Goal: Feedback & Contribution: Leave review/rating

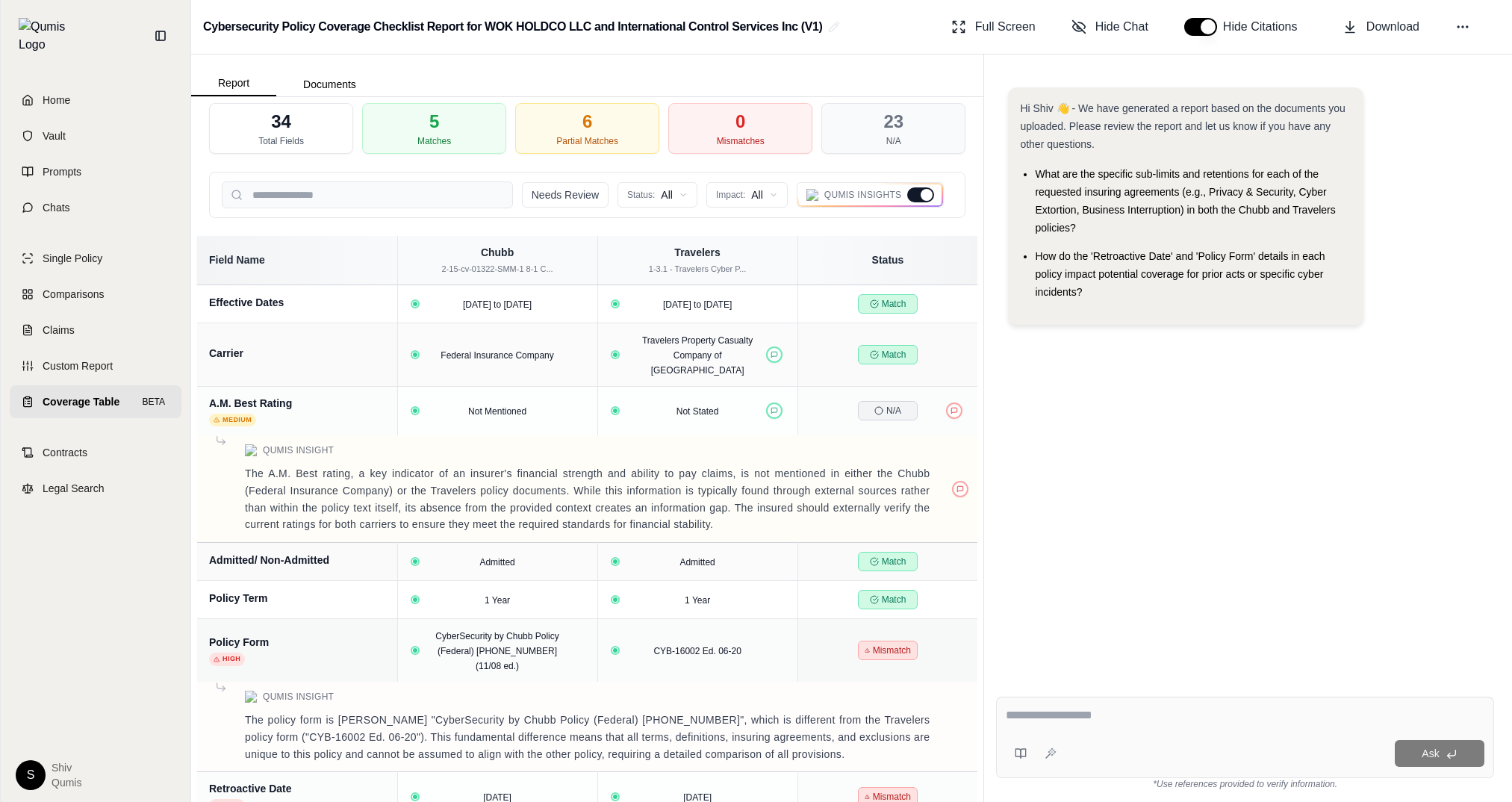
click at [916, 194] on div at bounding box center [920, 195] width 27 height 15
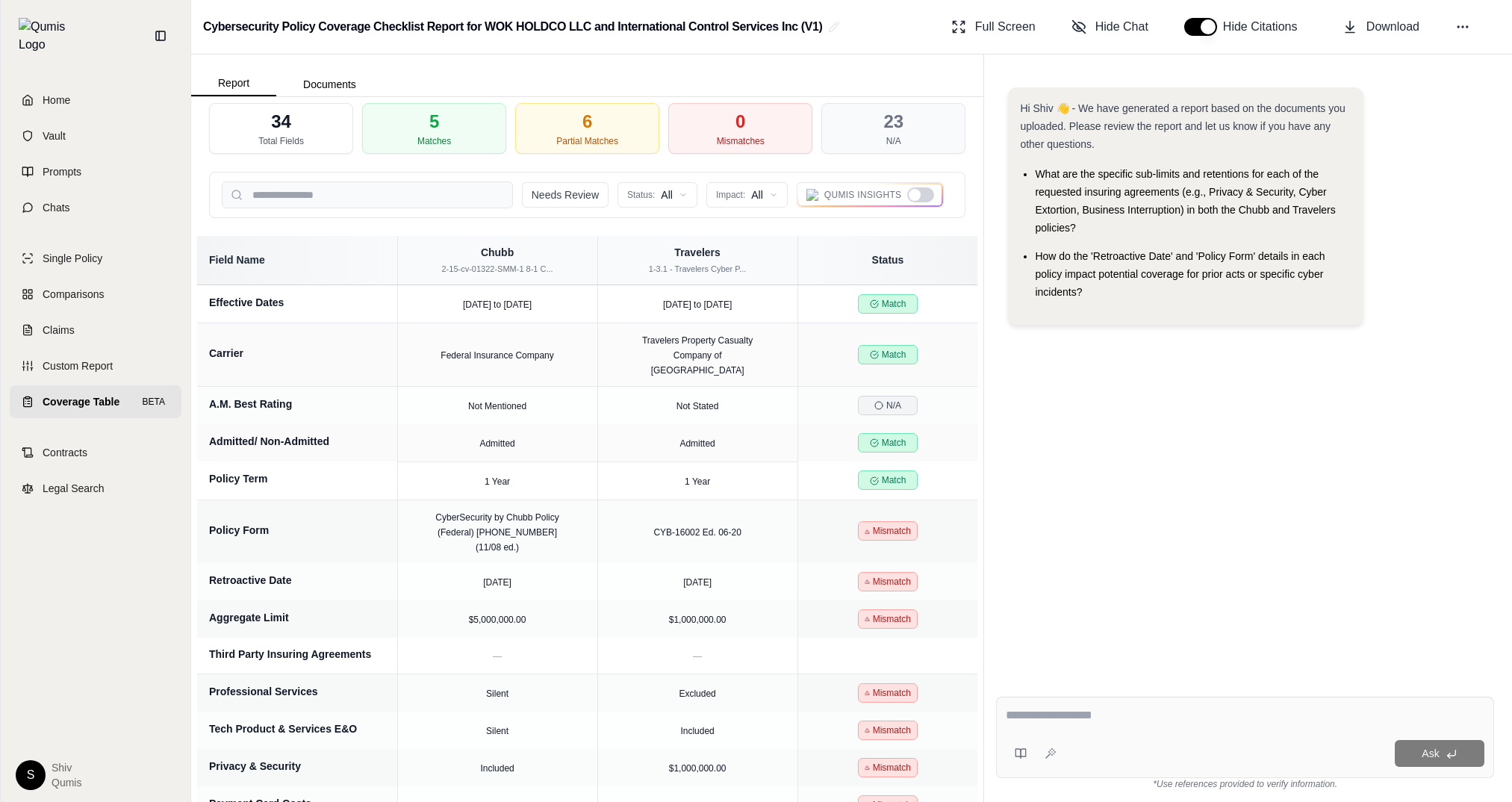
click at [916, 195] on div at bounding box center [914, 194] width 12 height 12
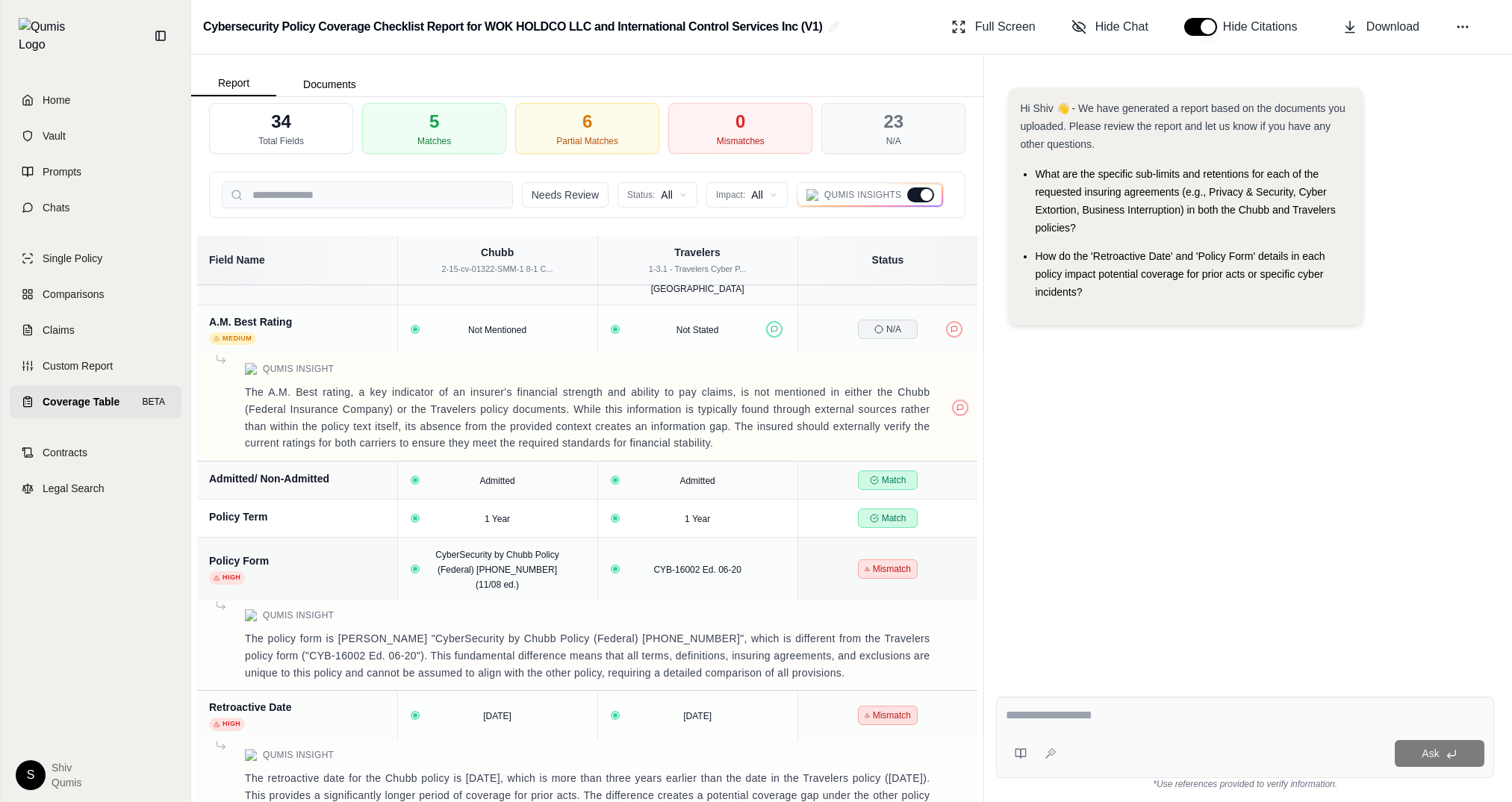
scroll to position [266, 0]
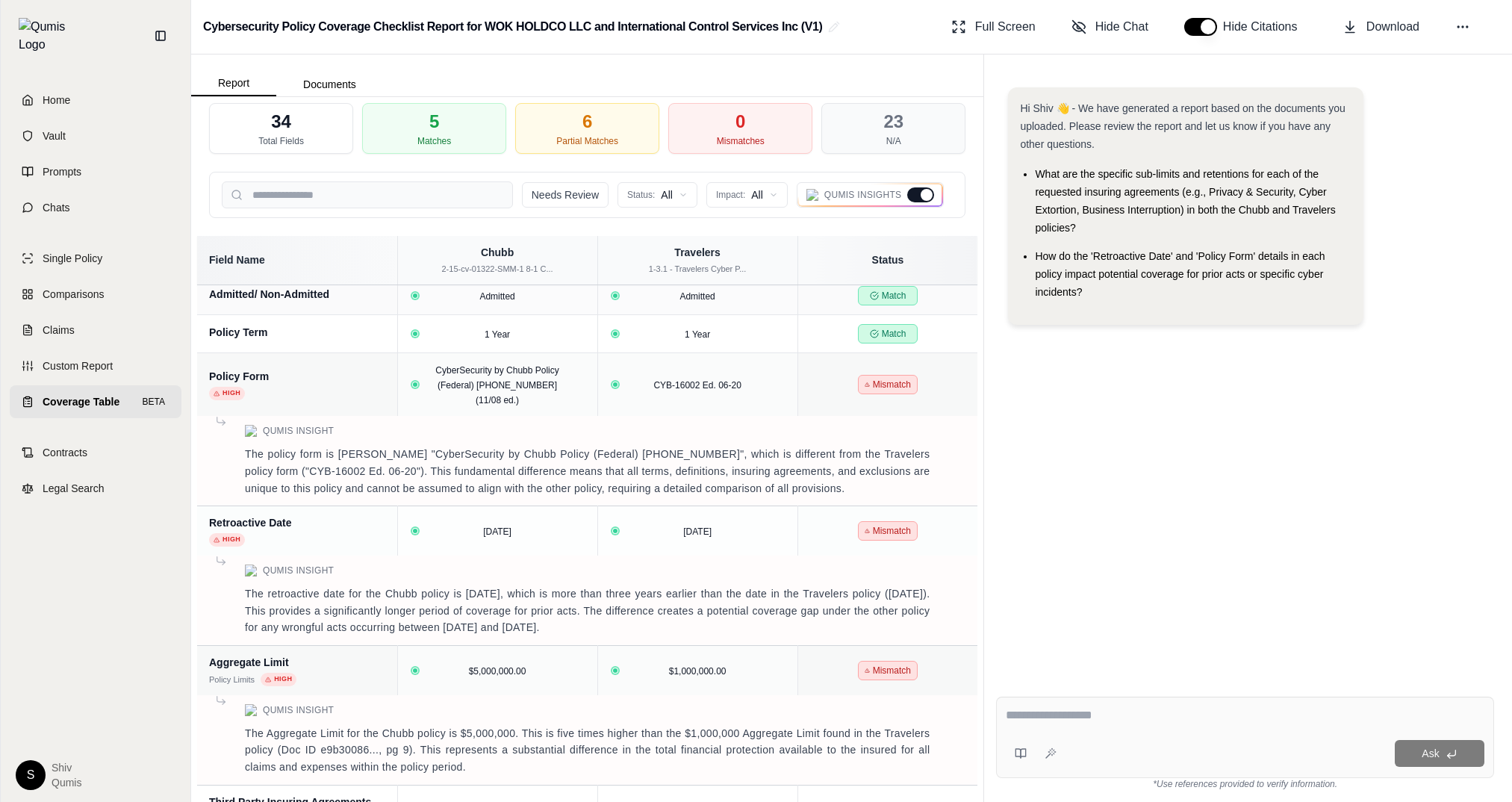
click at [913, 200] on div at bounding box center [920, 195] width 27 height 15
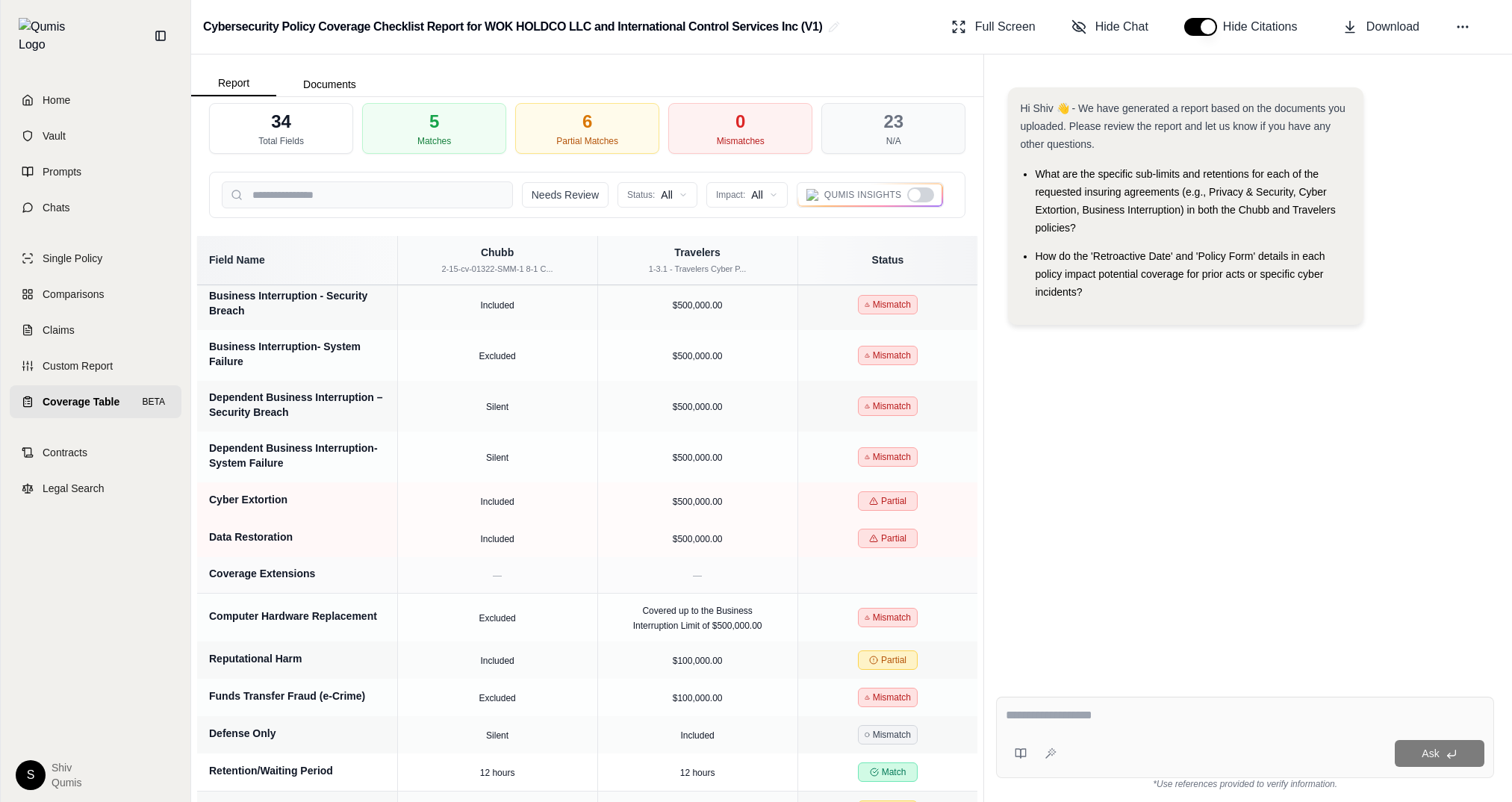
scroll to position [825, 0]
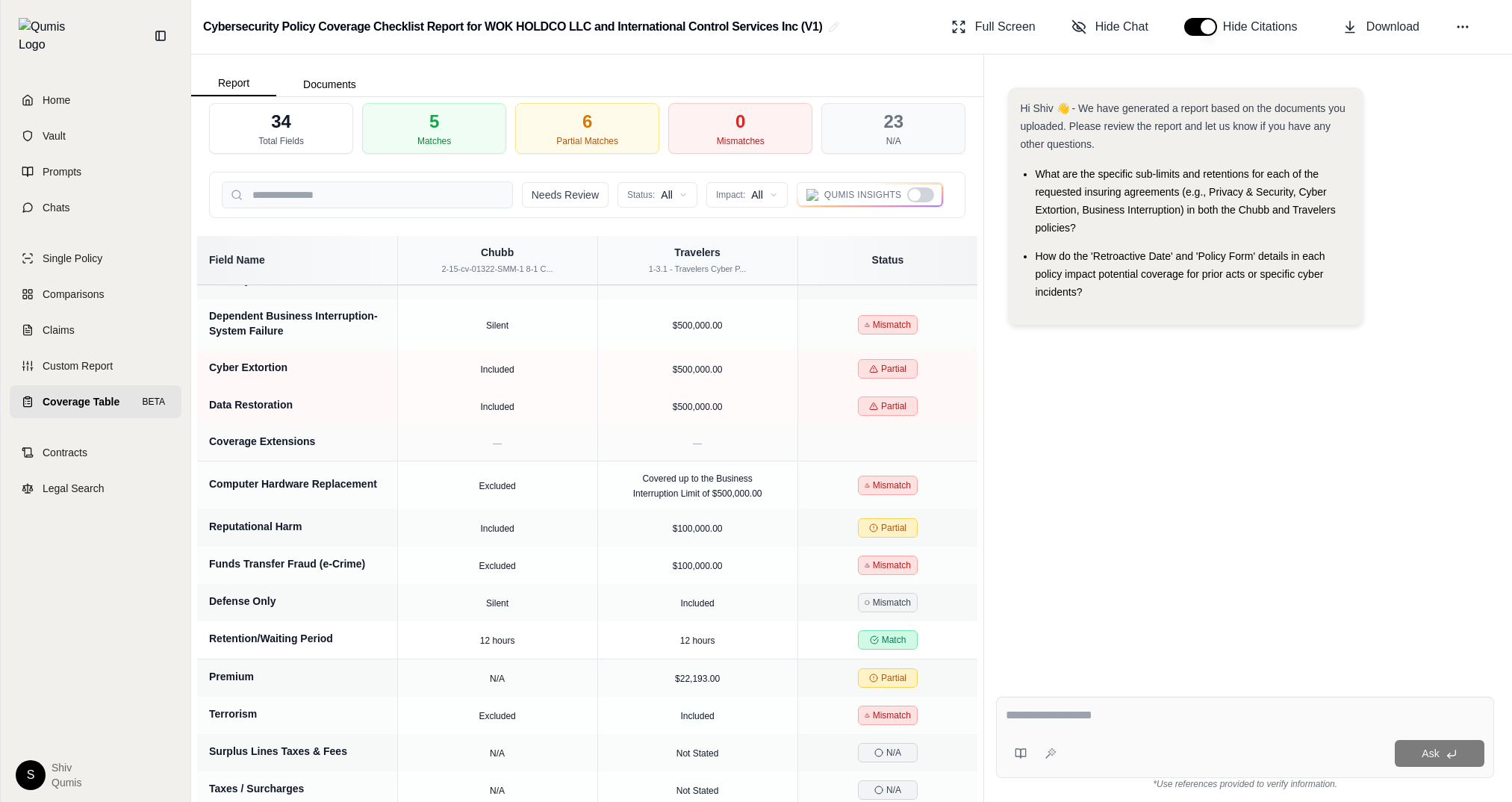
click at [918, 190] on div at bounding box center [914, 194] width 12 height 12
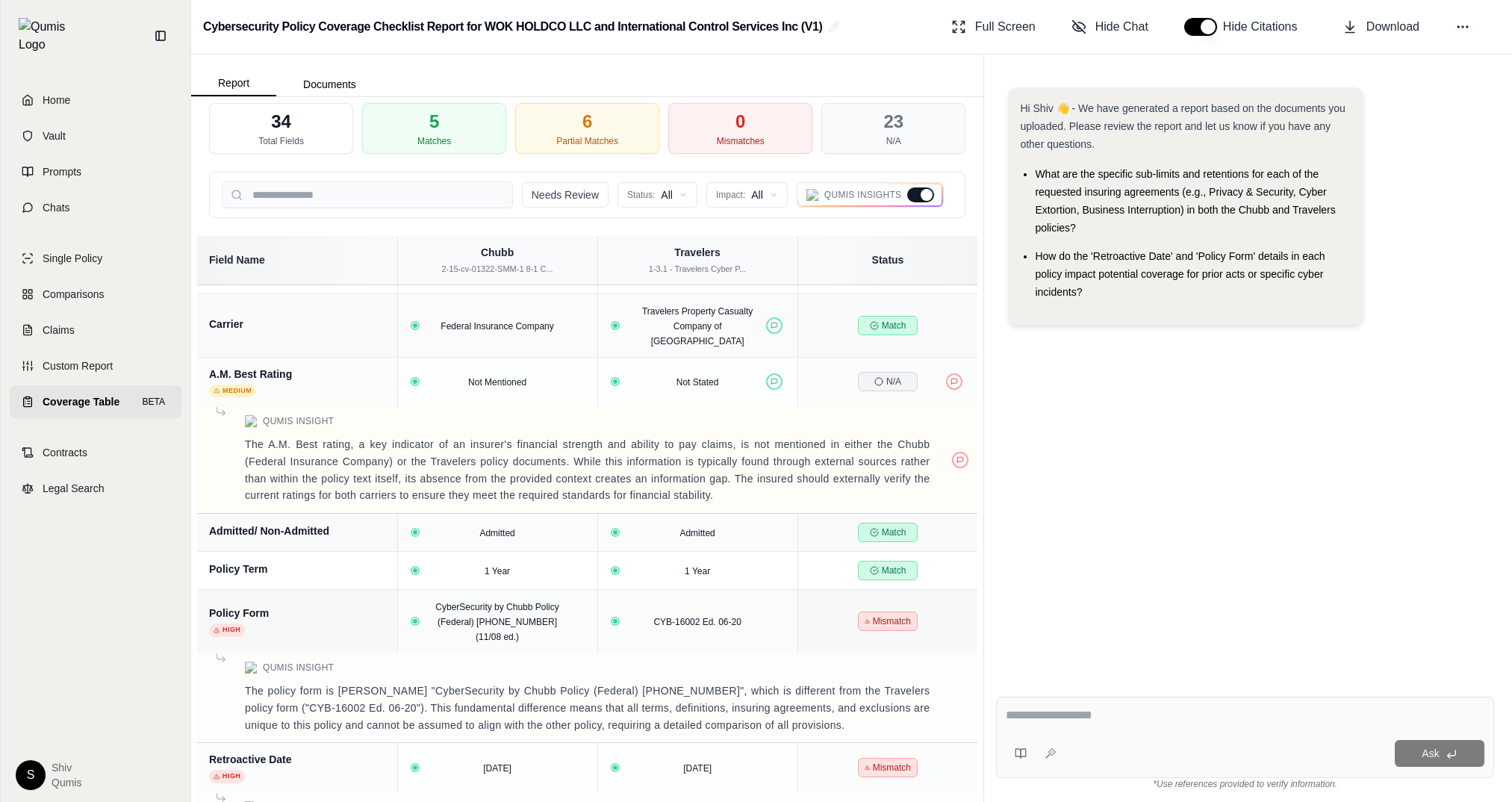
scroll to position [0, 0]
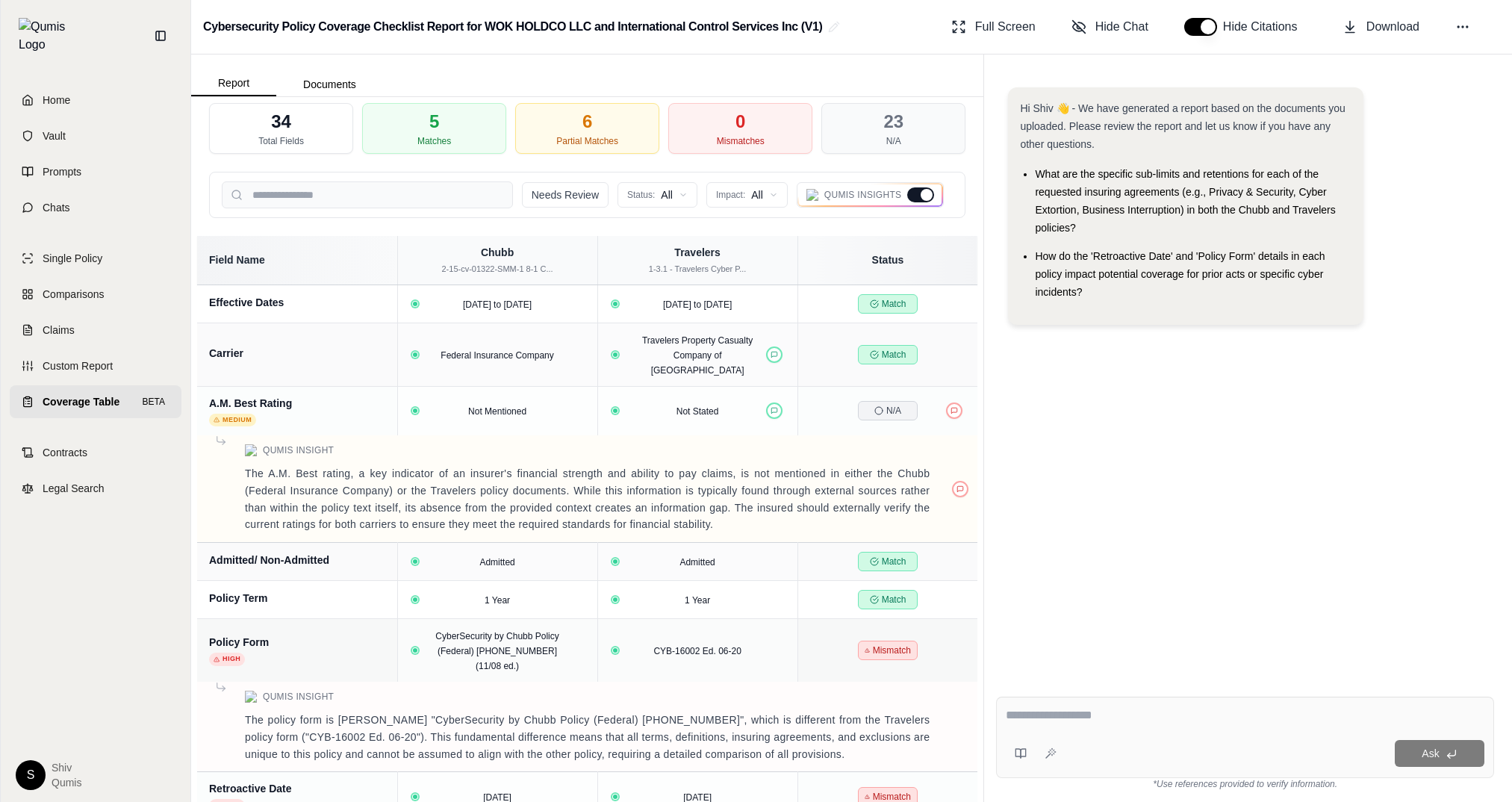
click at [915, 199] on div at bounding box center [920, 195] width 27 height 15
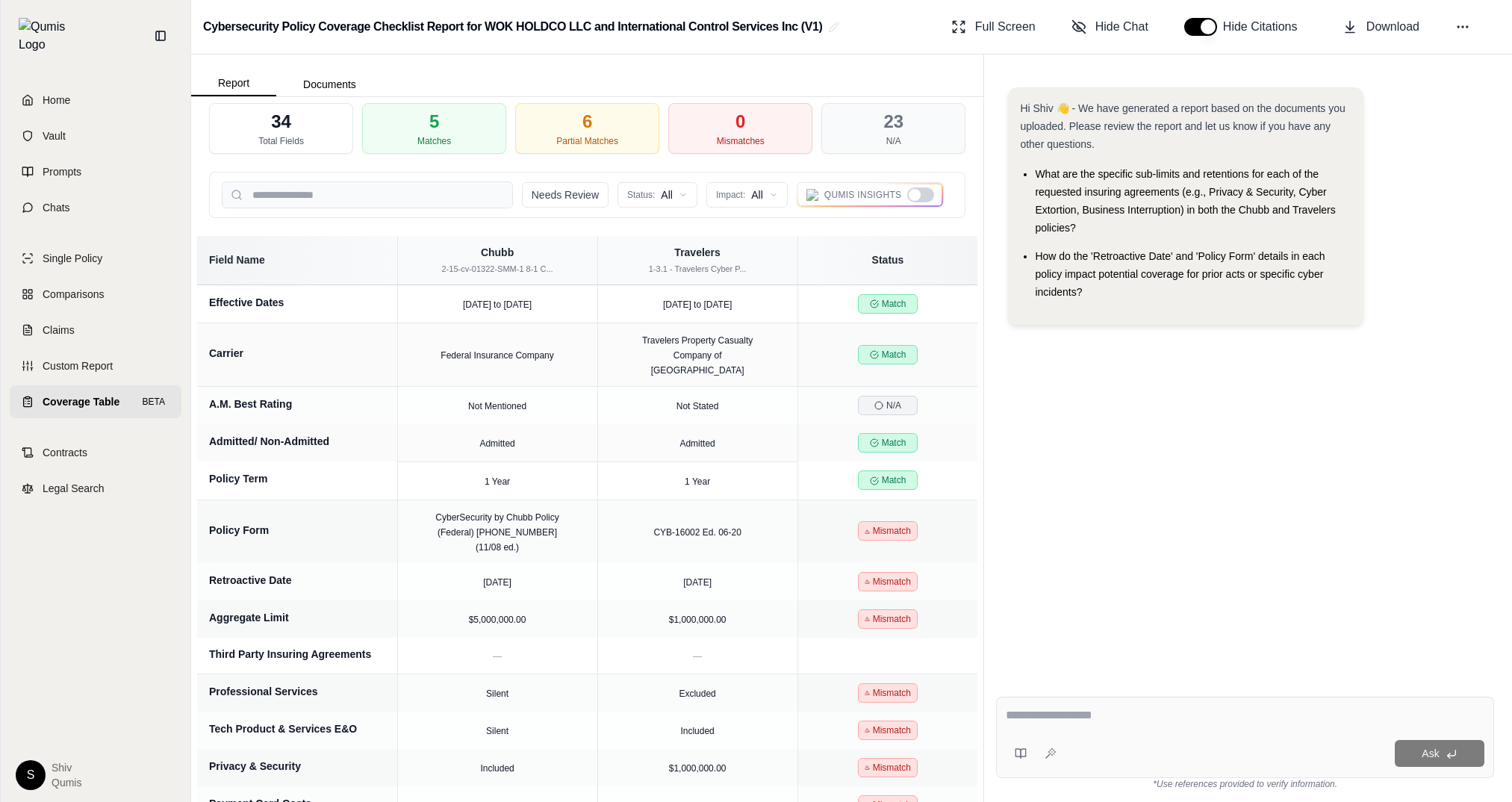
click at [916, 199] on div at bounding box center [914, 194] width 12 height 12
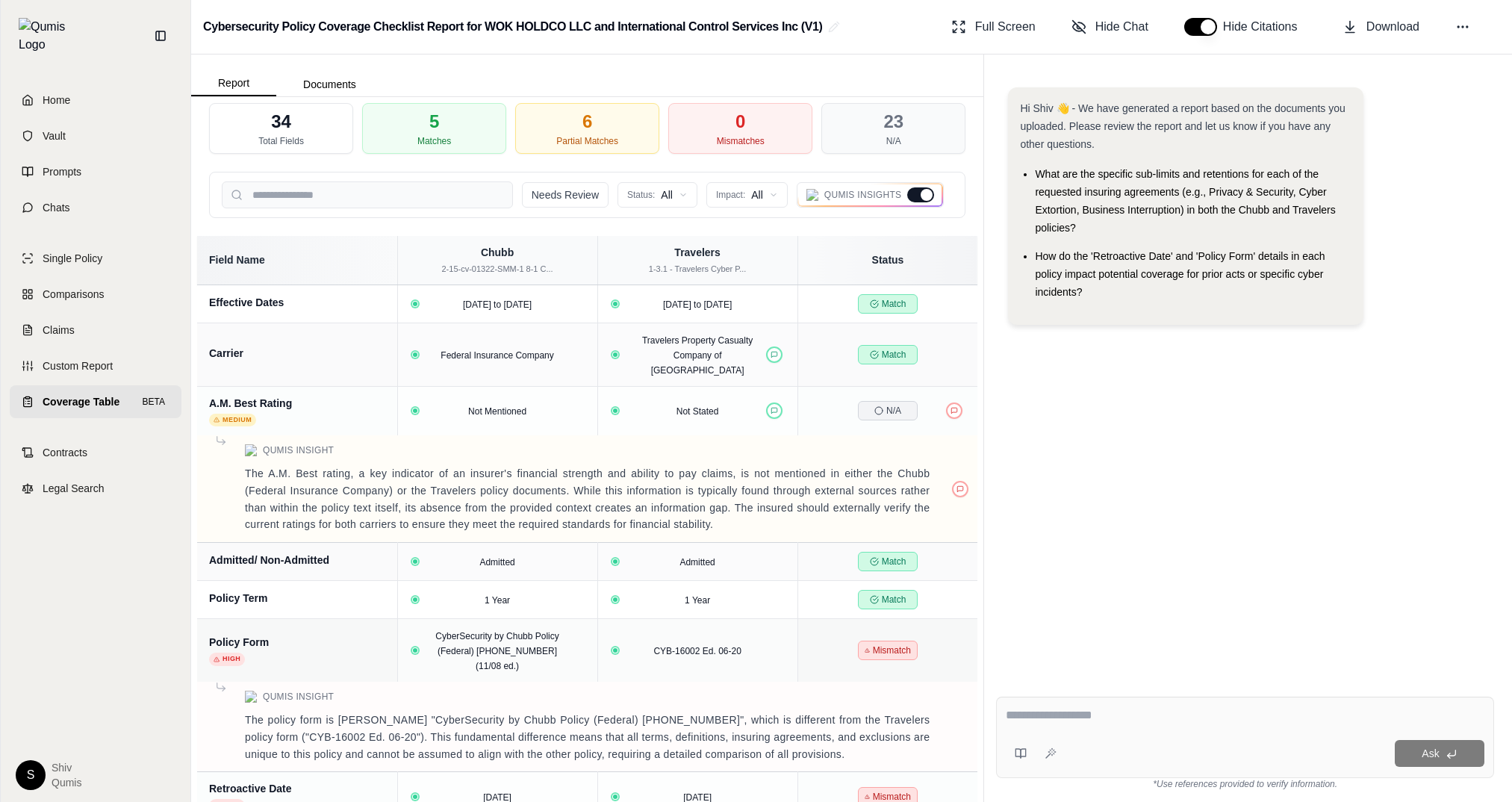
click at [916, 199] on div at bounding box center [920, 195] width 27 height 15
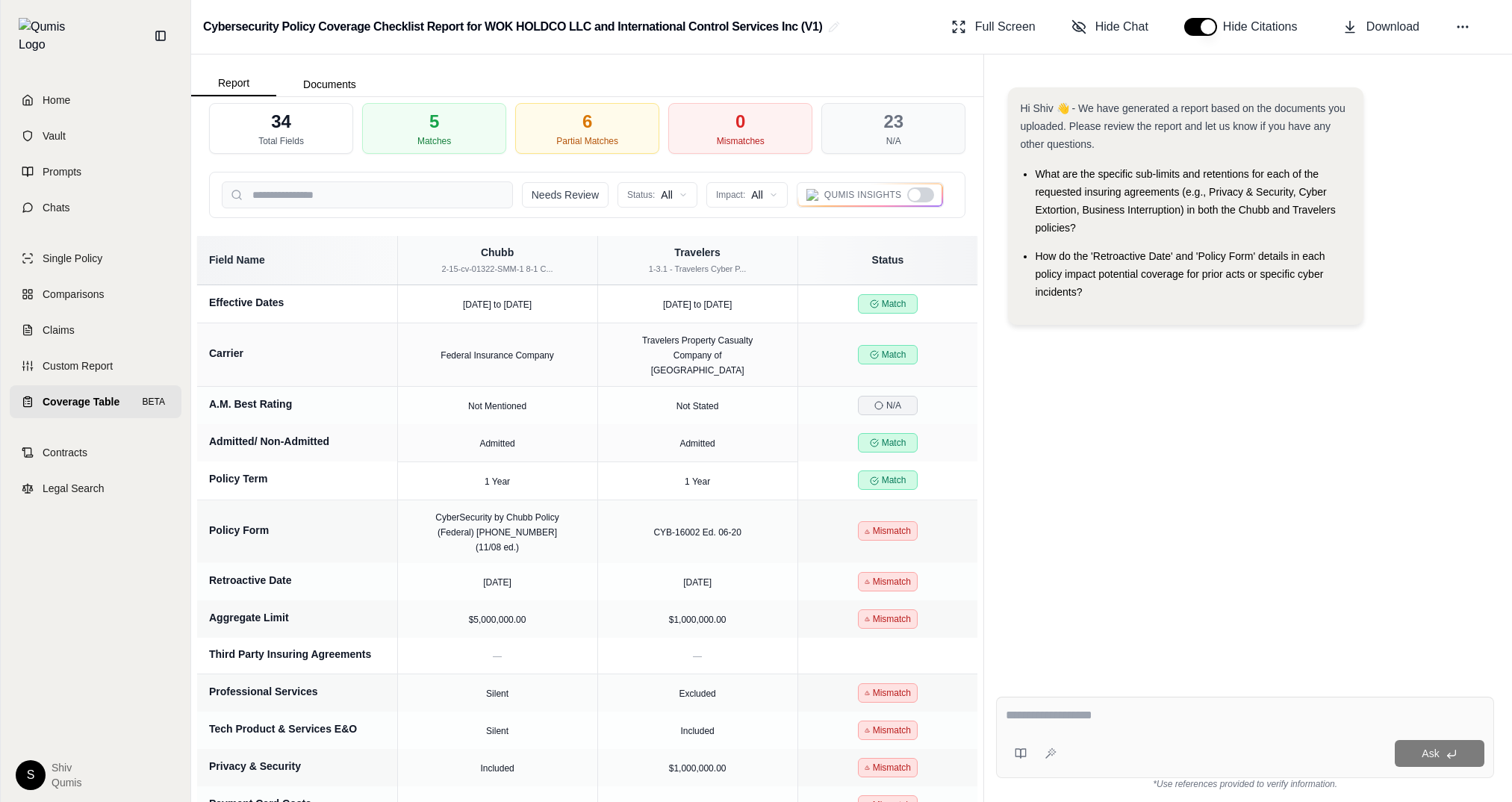
click at [916, 199] on div at bounding box center [914, 194] width 12 height 12
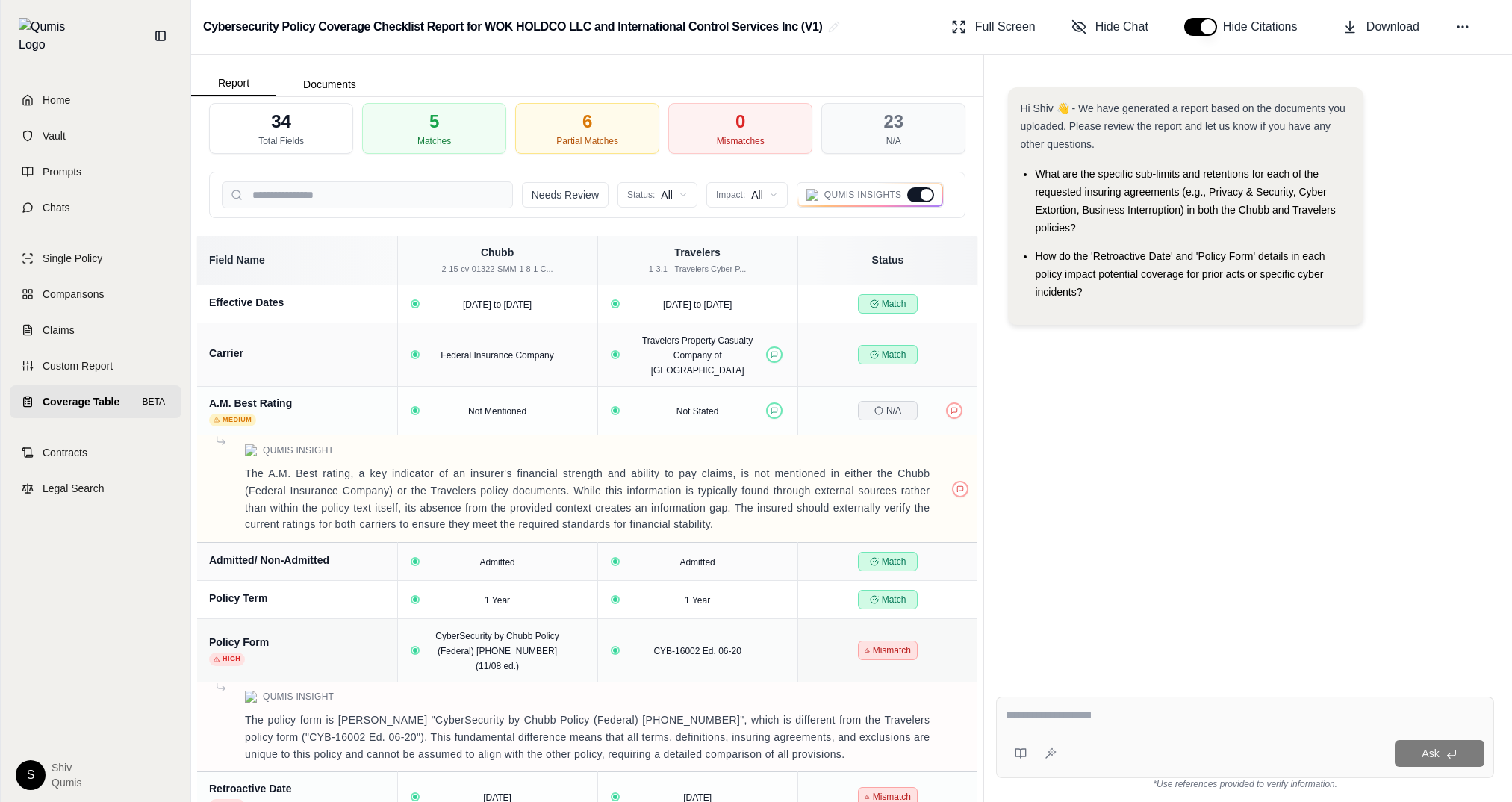
click at [916, 199] on div at bounding box center [920, 195] width 27 height 15
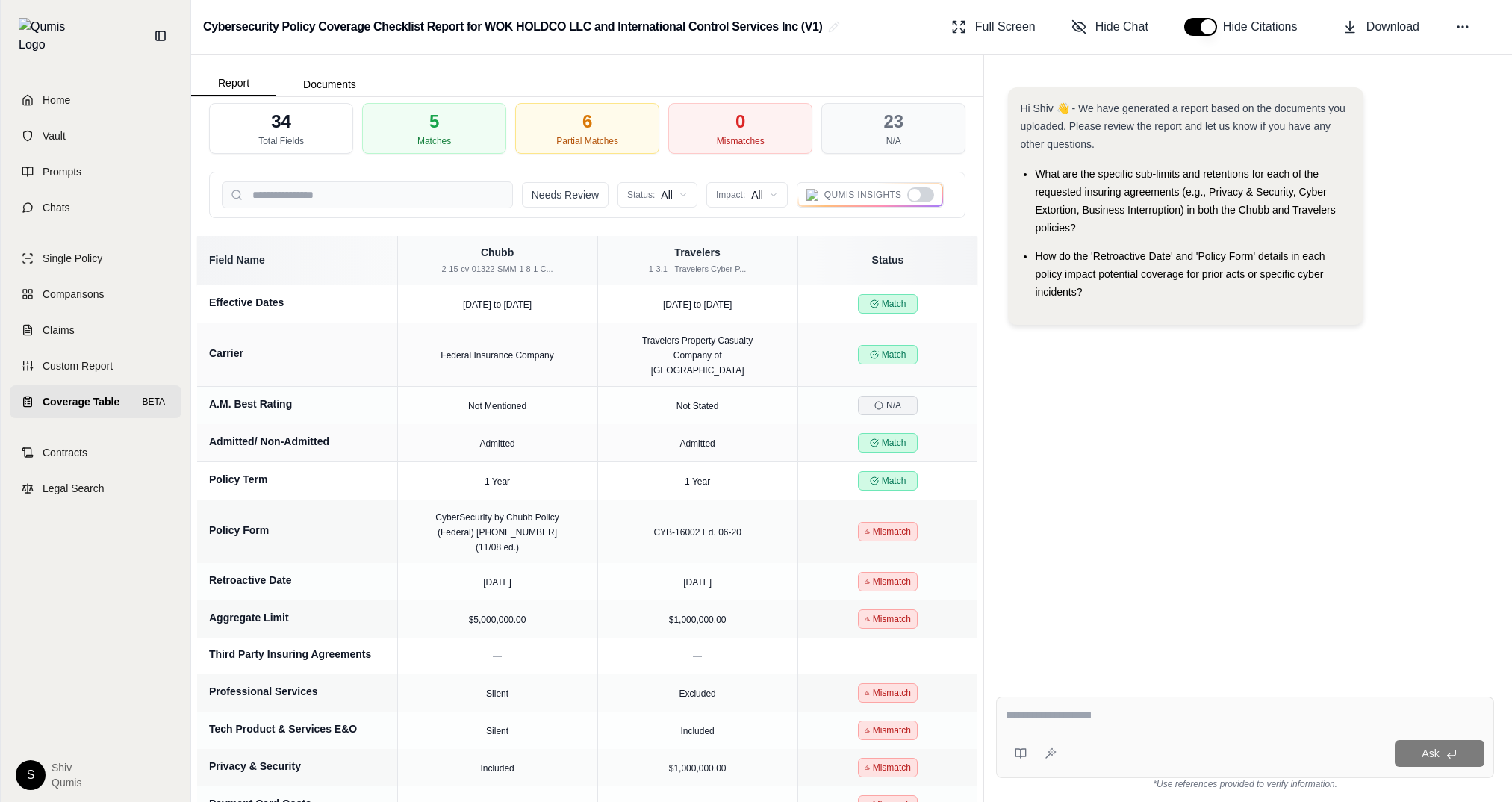
click at [915, 199] on div at bounding box center [914, 194] width 12 height 12
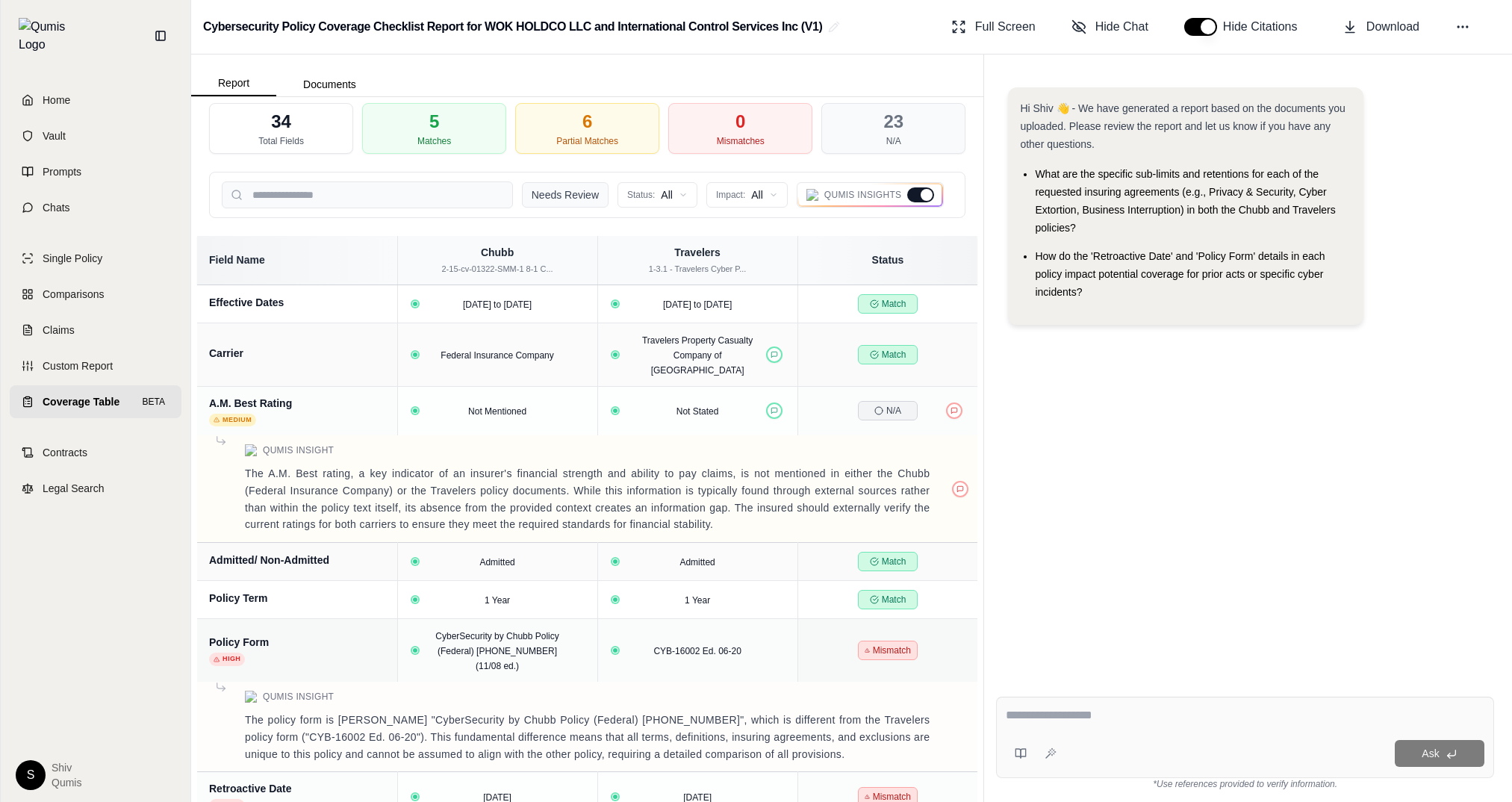
click at [541, 199] on button "Needs Review" at bounding box center [565, 195] width 87 height 25
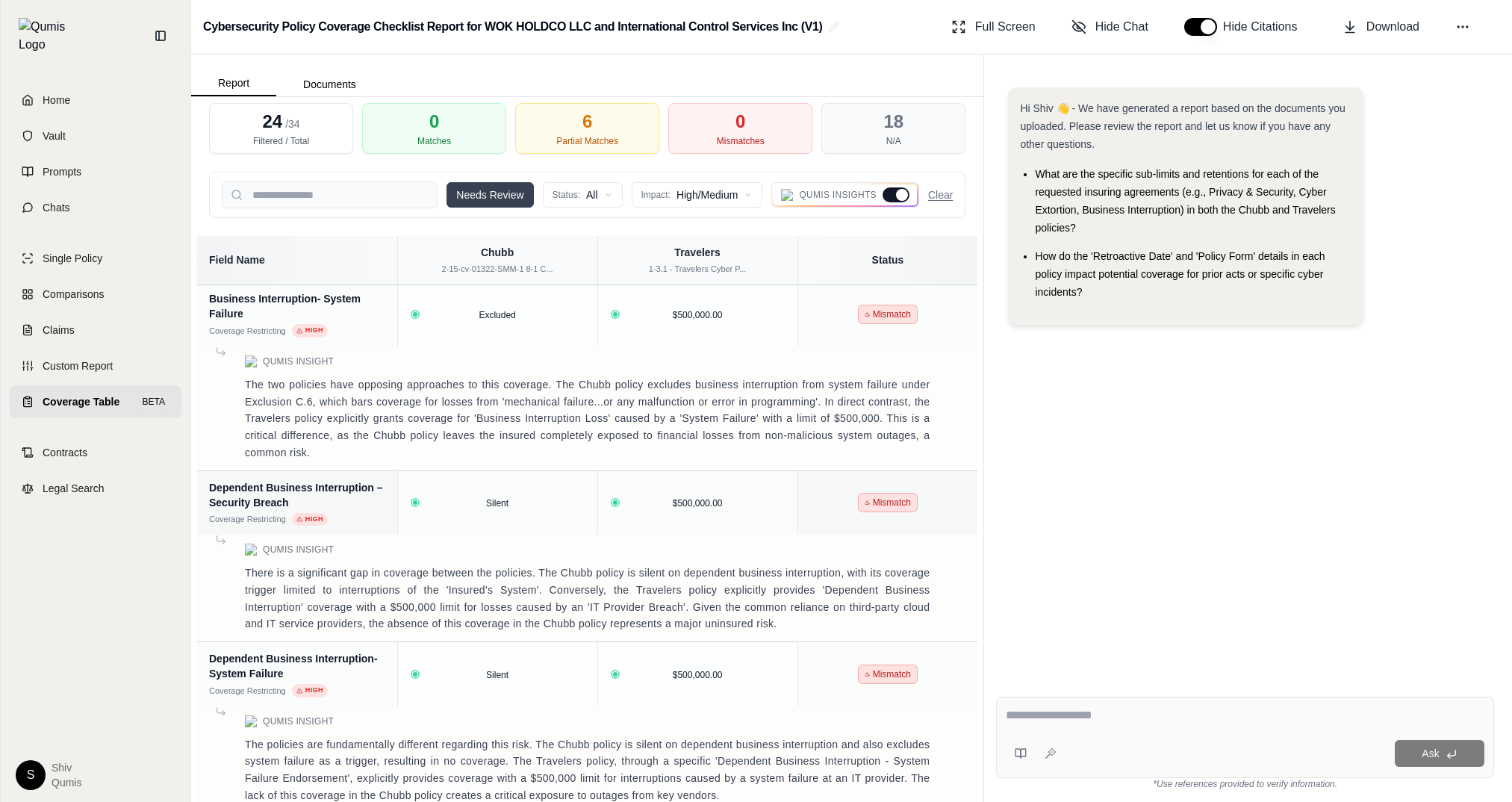
scroll to position [1952, 0]
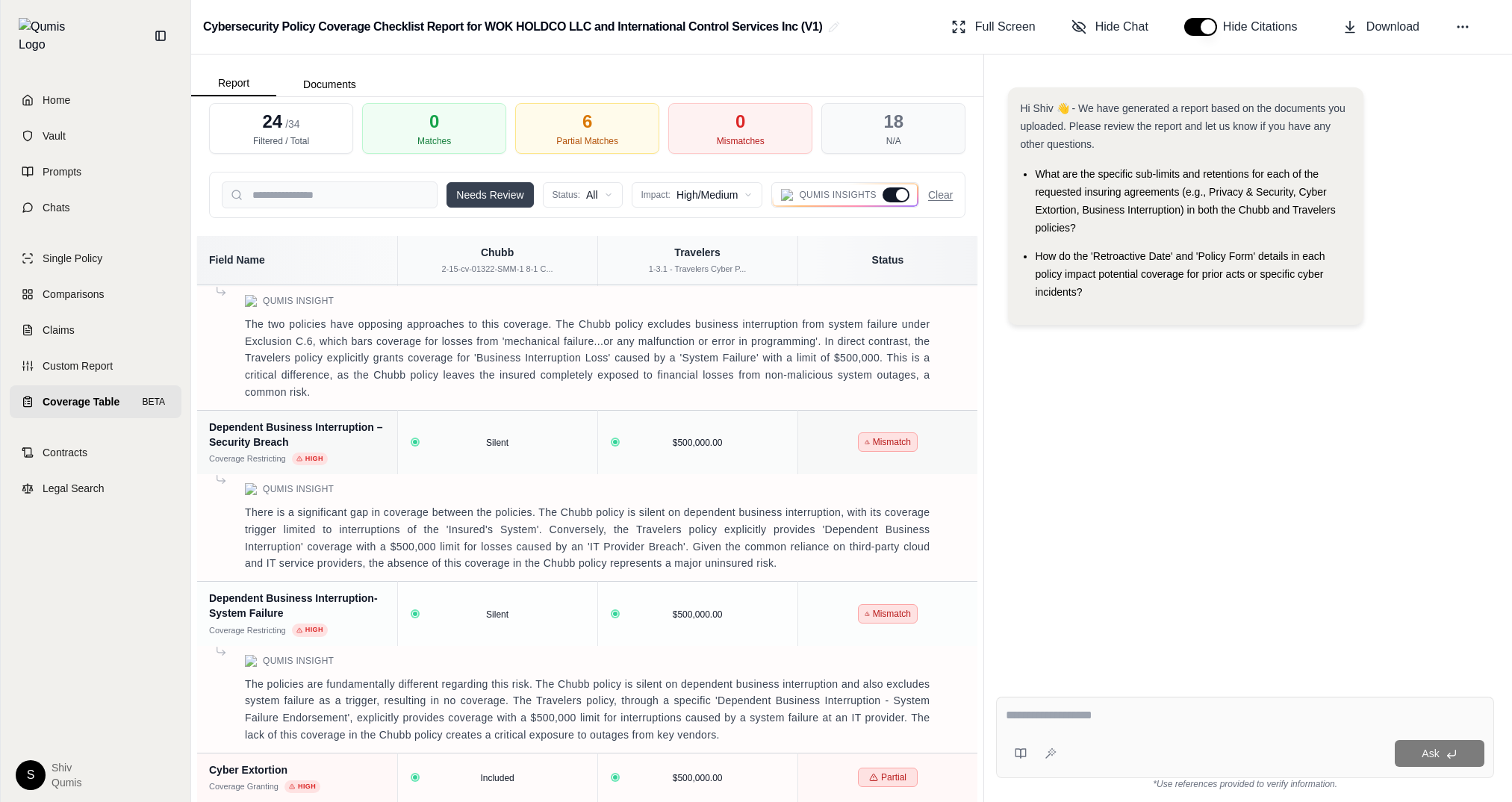
click at [518, 191] on button "Needs Review" at bounding box center [489, 195] width 87 height 25
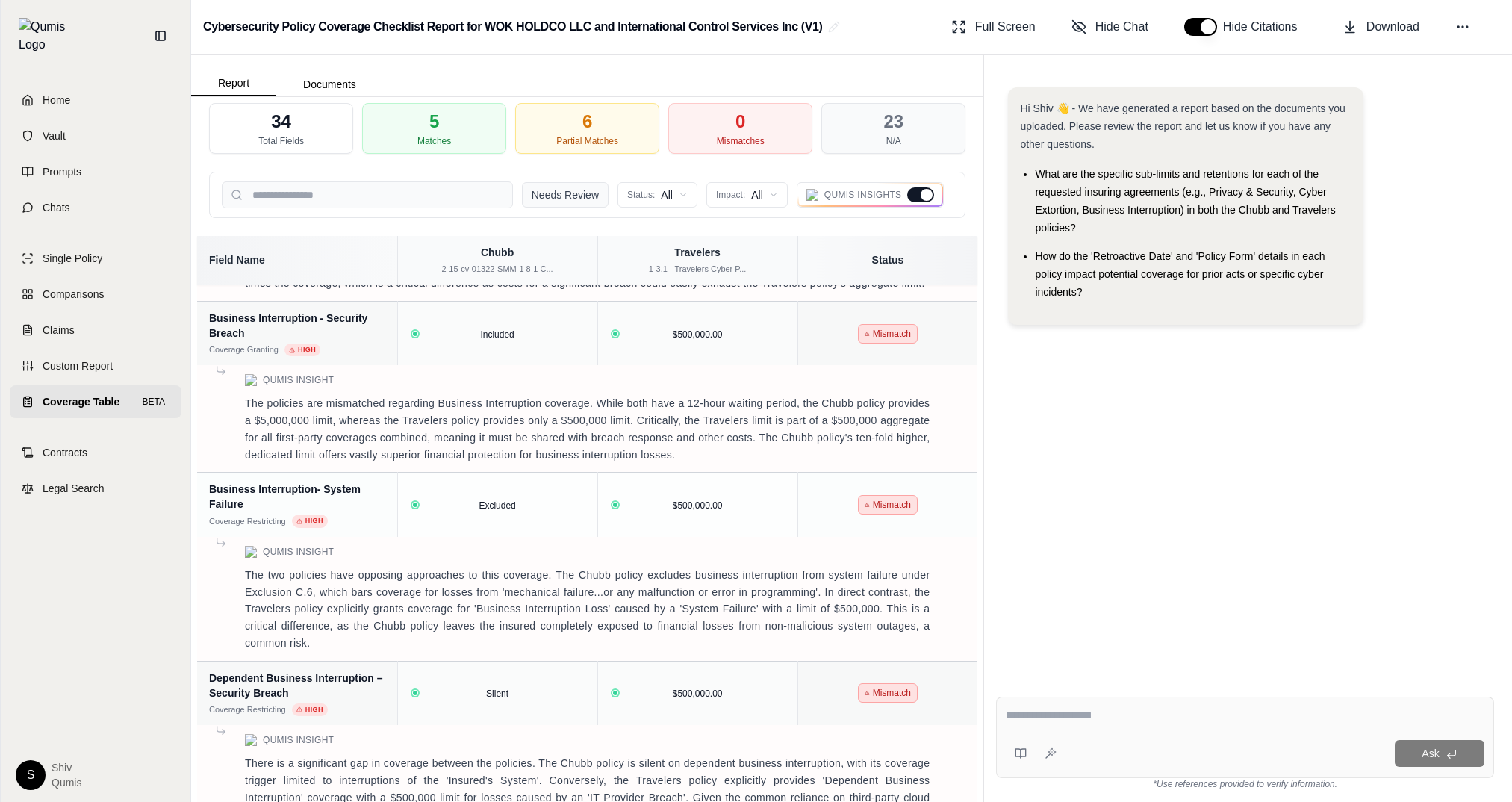
scroll to position [1355, 0]
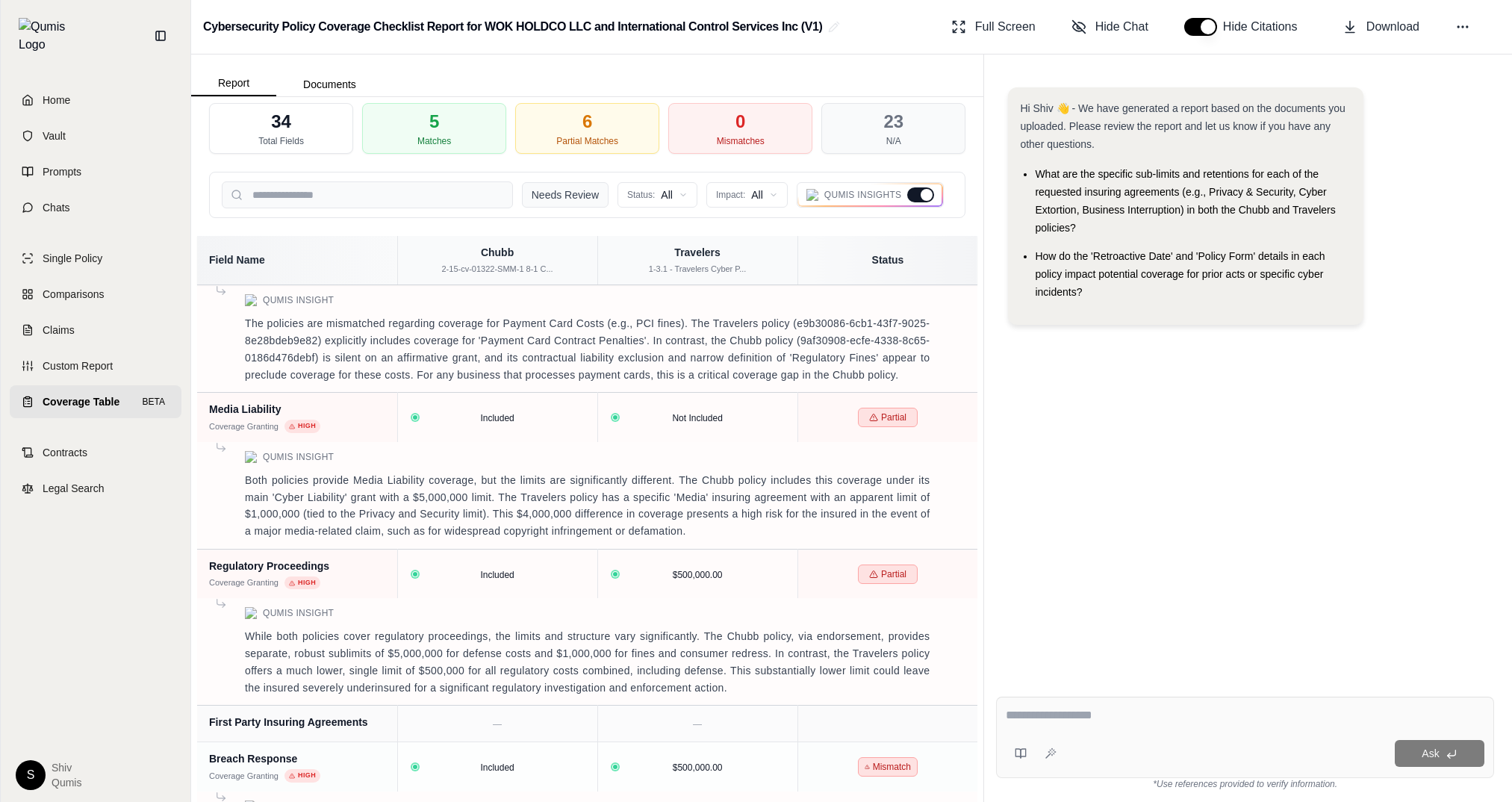
click at [549, 192] on button "Needs Review" at bounding box center [565, 195] width 87 height 25
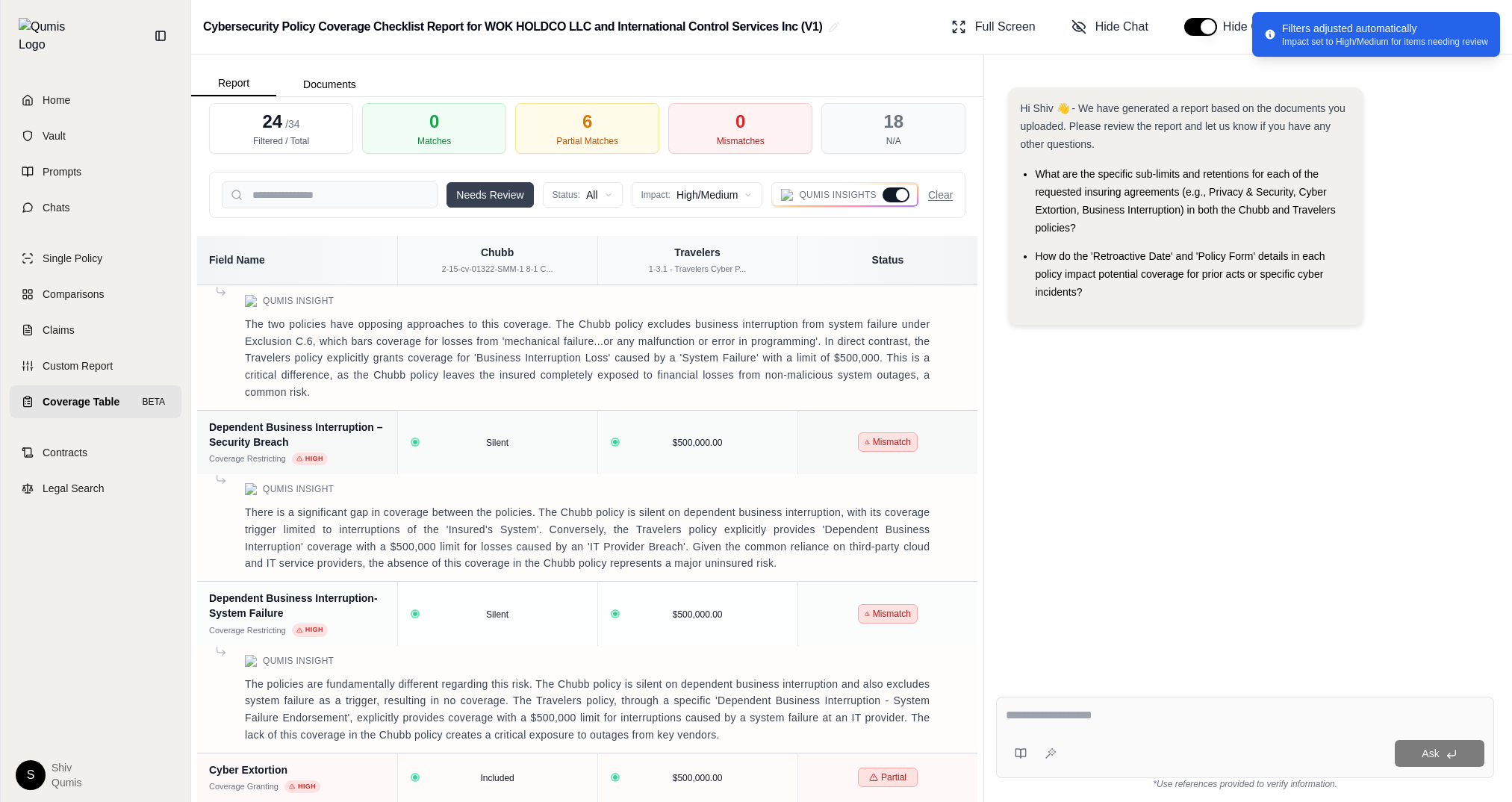
click at [510, 193] on button "Needs Review" at bounding box center [489, 195] width 87 height 25
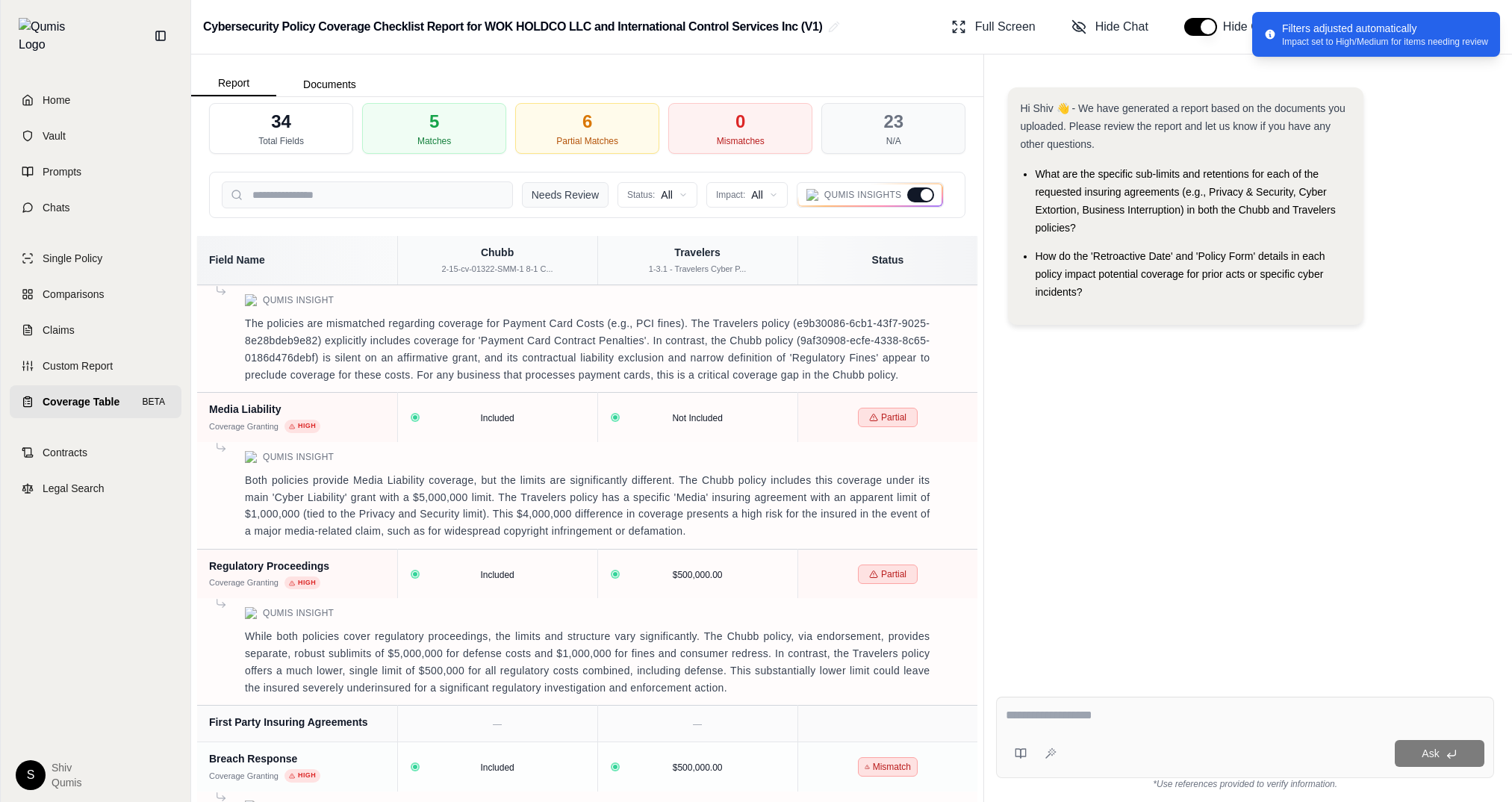
click at [574, 189] on button "Needs Review" at bounding box center [565, 195] width 87 height 25
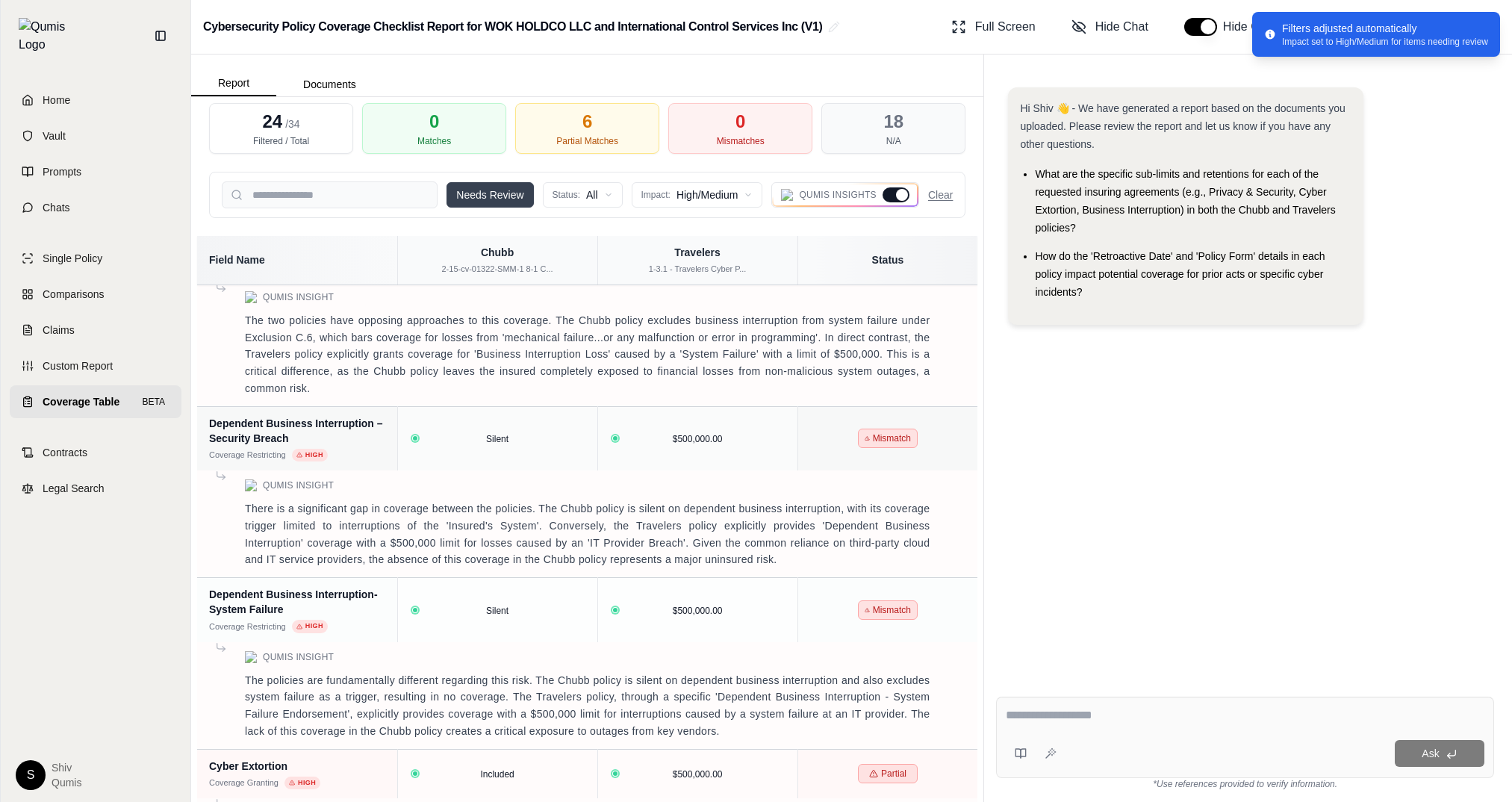
scroll to position [1952, 0]
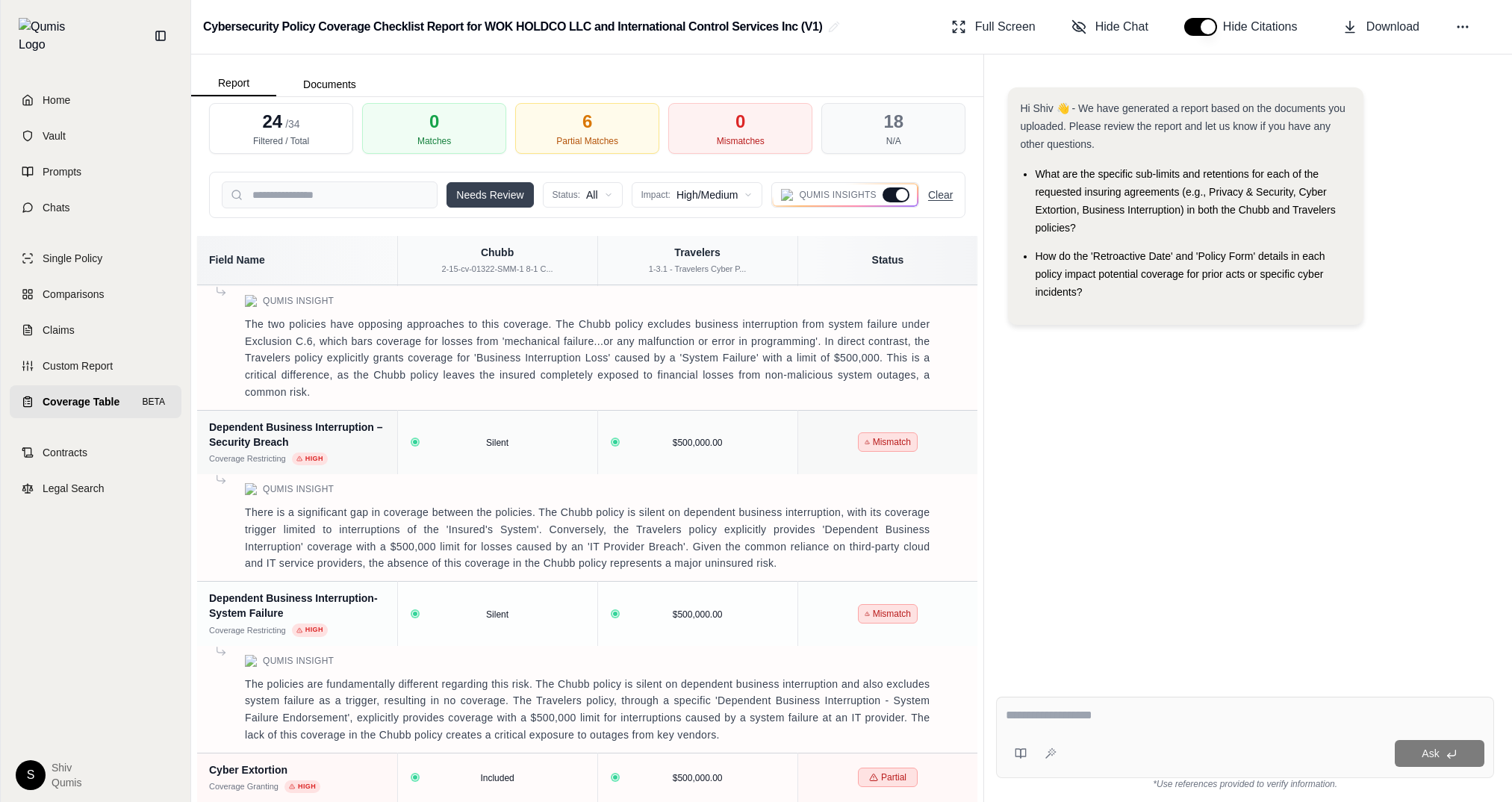
click at [946, 199] on button "Clear" at bounding box center [940, 195] width 25 height 15
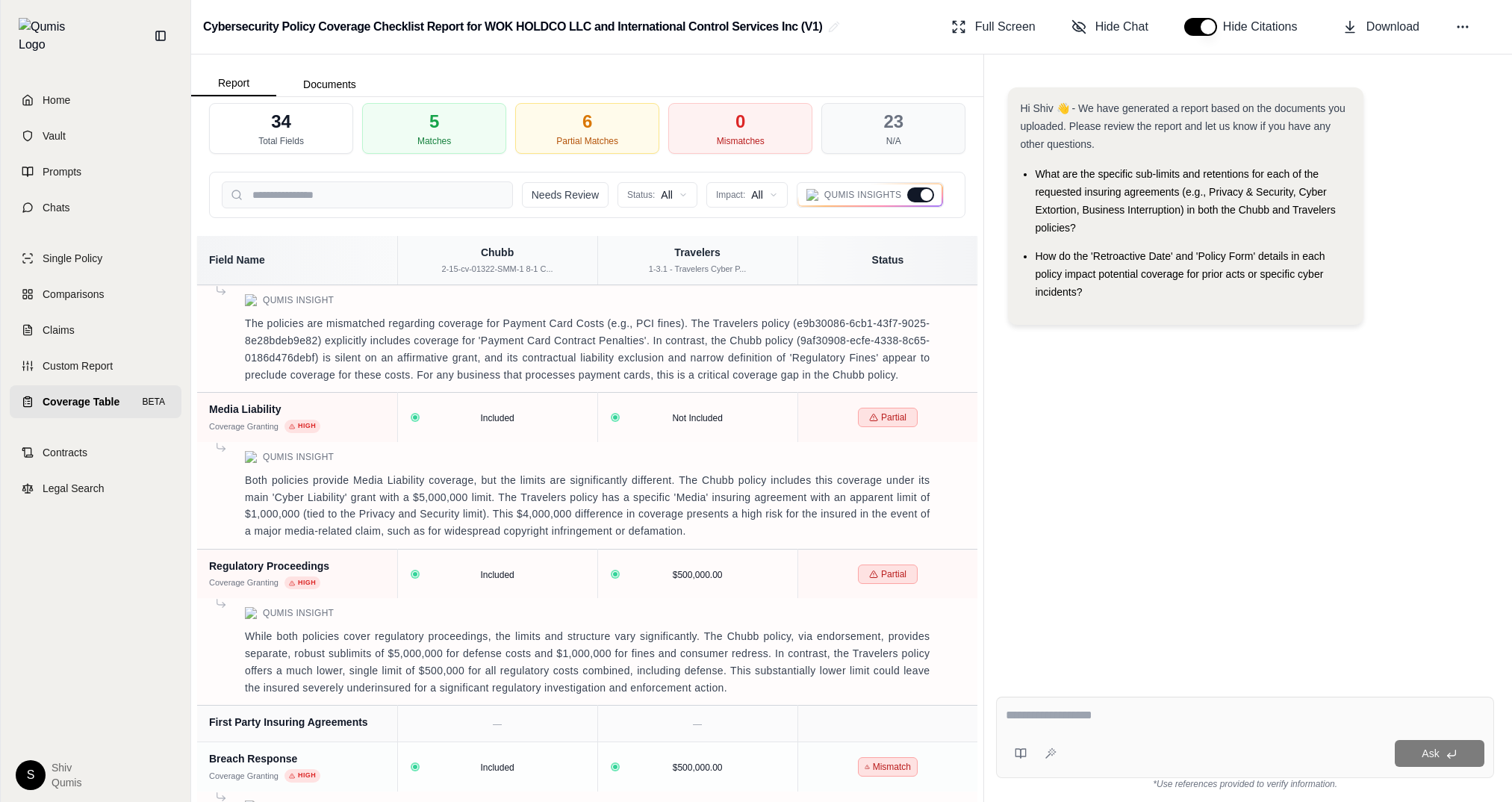
click at [922, 200] on div at bounding box center [920, 195] width 27 height 15
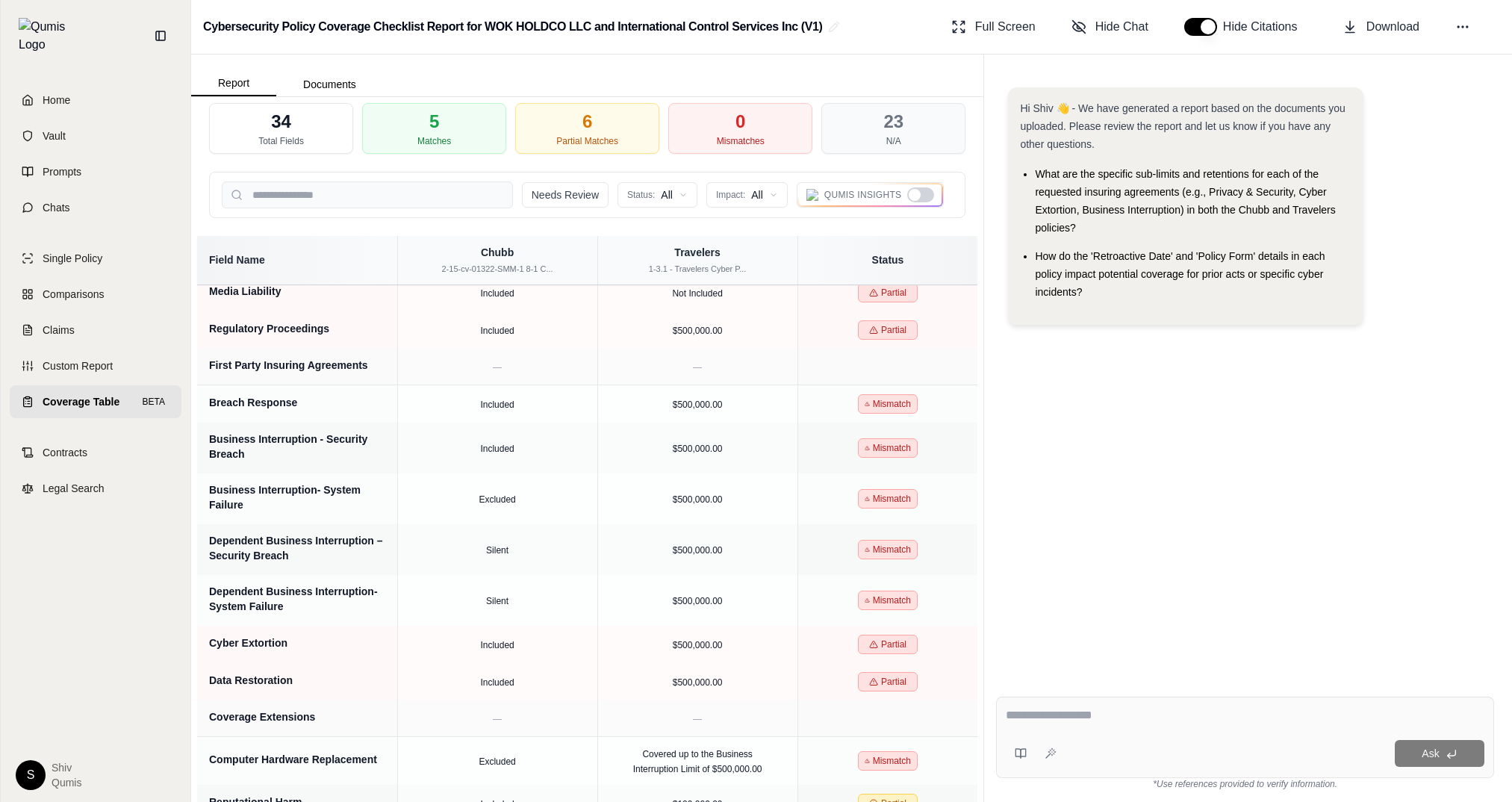
click at [922, 200] on div at bounding box center [920, 195] width 27 height 15
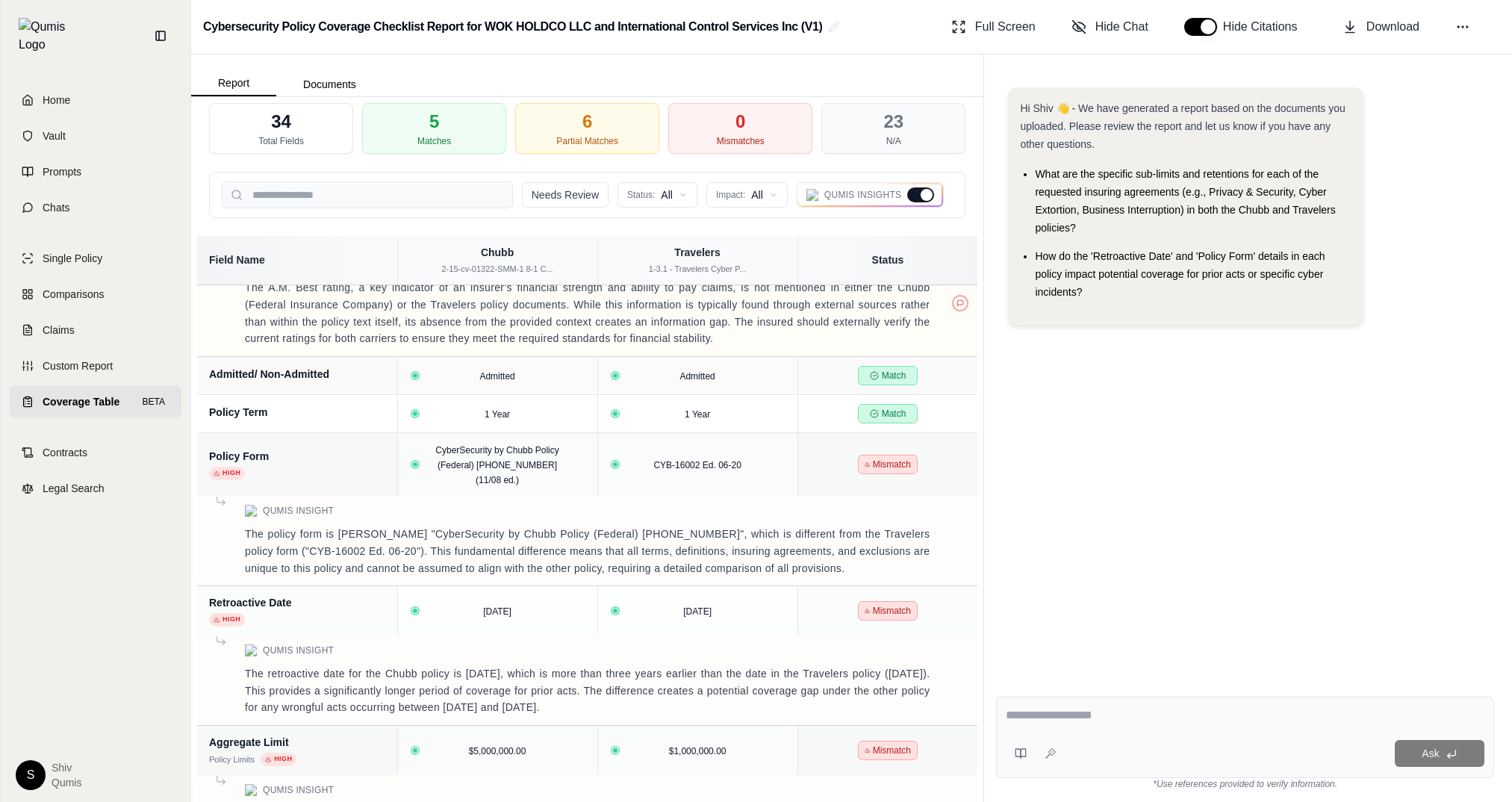
scroll to position [0, 0]
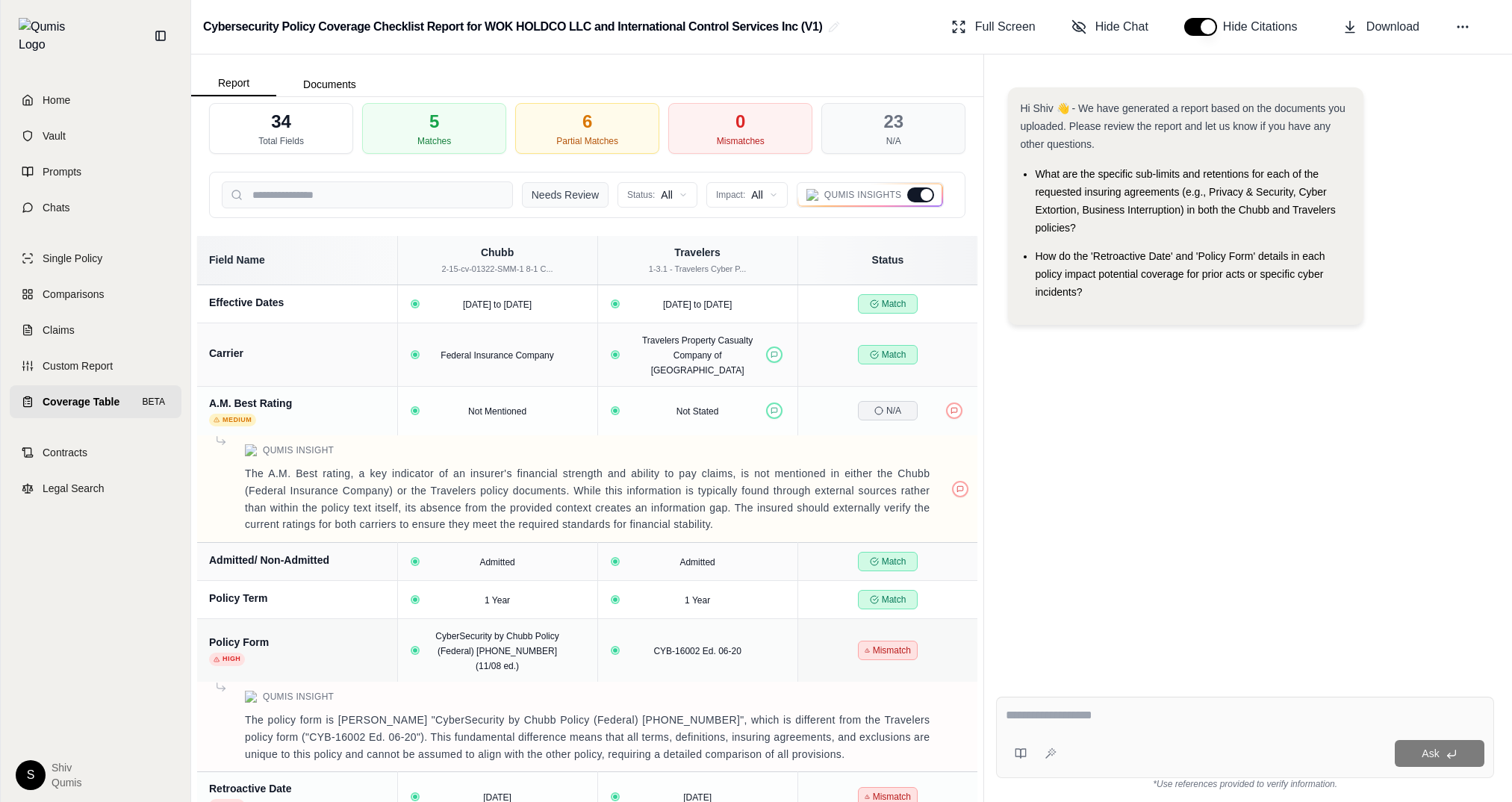
click at [594, 193] on button "Needs Review" at bounding box center [565, 195] width 87 height 25
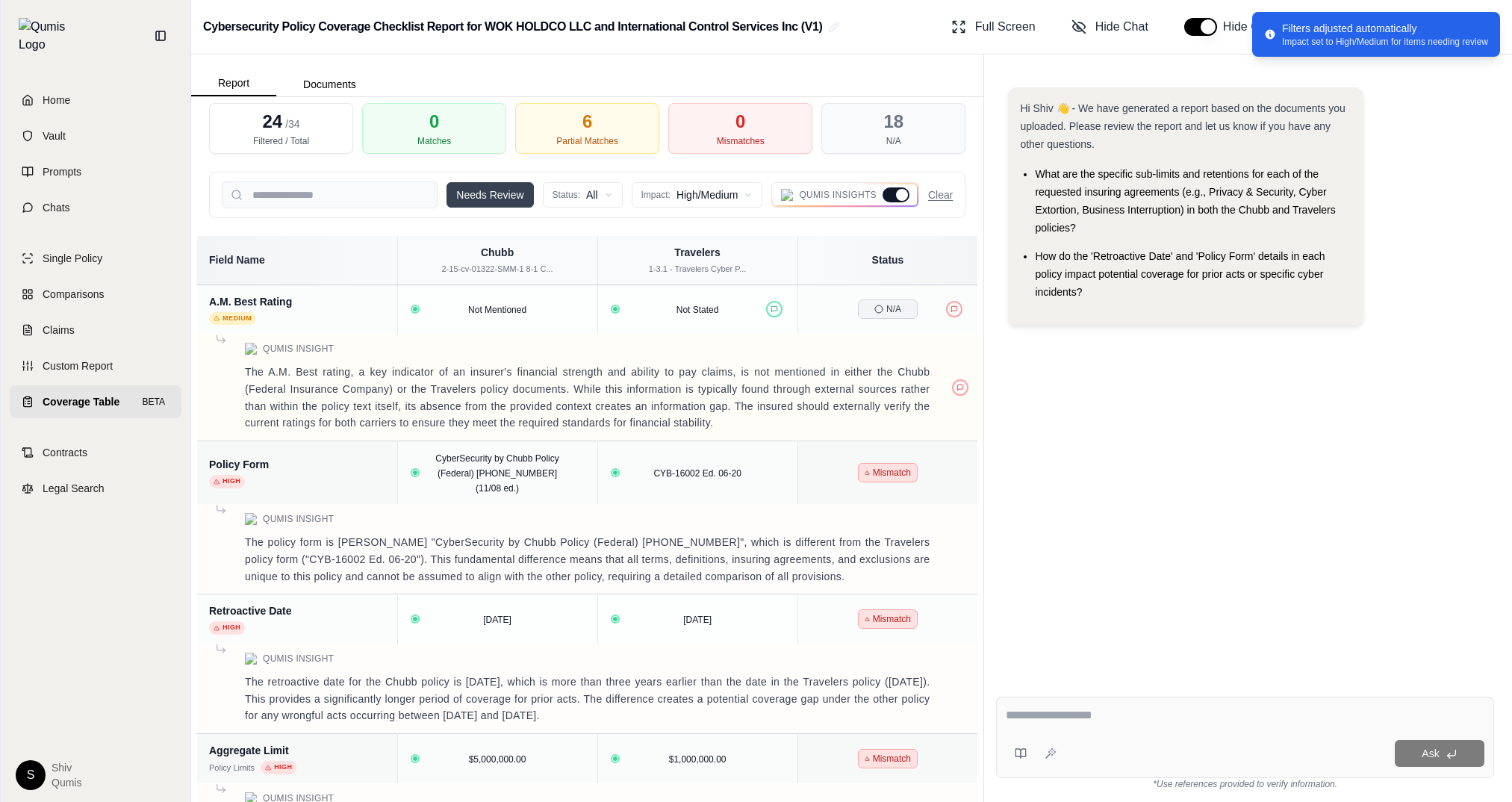
click at [1291, 30] on div "Filters adjusted automatically" at bounding box center [1385, 28] width 206 height 15
click at [1273, 40] on div "Hide Citations" at bounding box center [1245, 27] width 134 height 30
click at [524, 198] on button "Needs Review" at bounding box center [489, 195] width 87 height 25
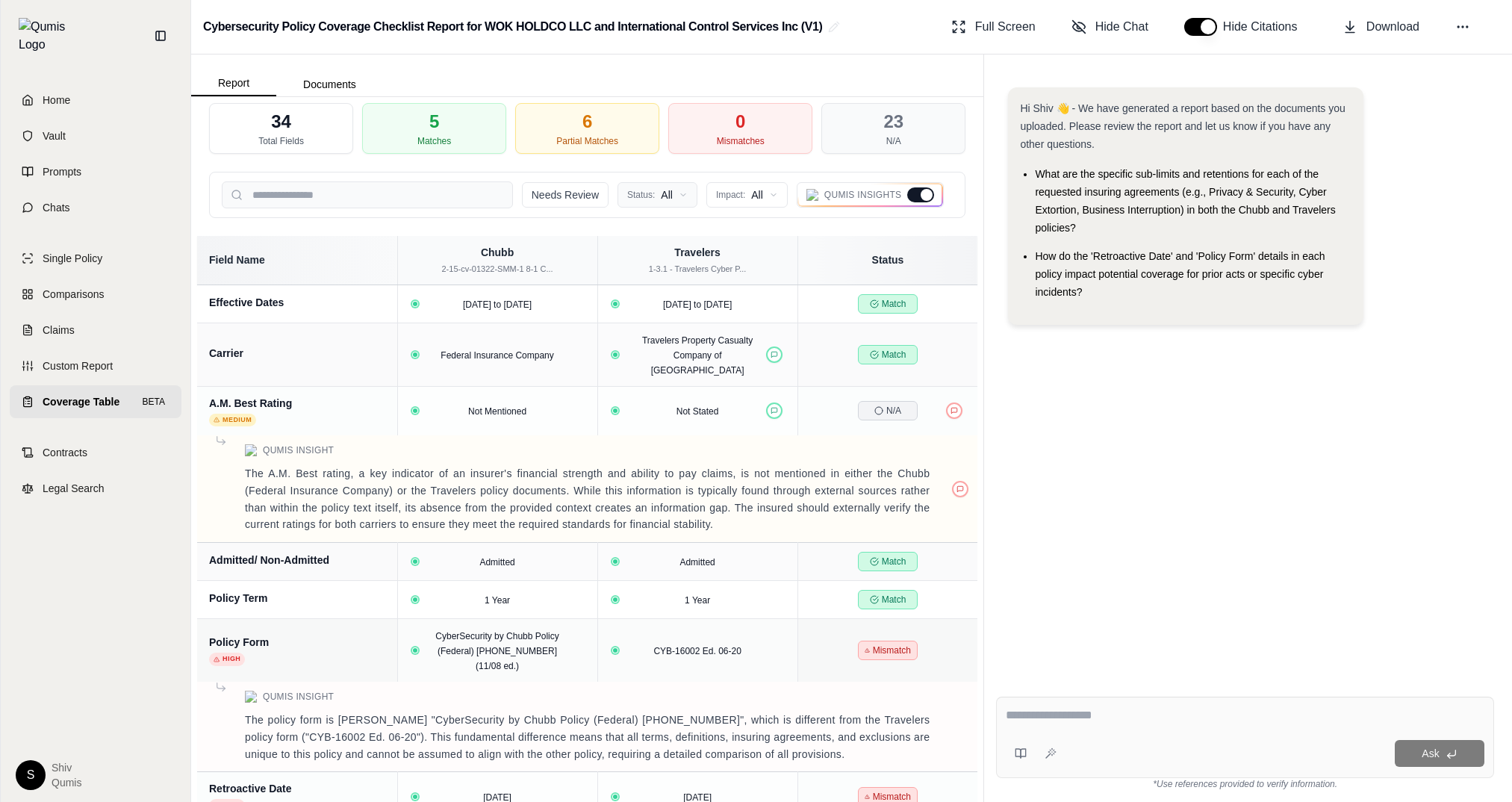
click at [551, 194] on button "Needs Review" at bounding box center [565, 195] width 87 height 25
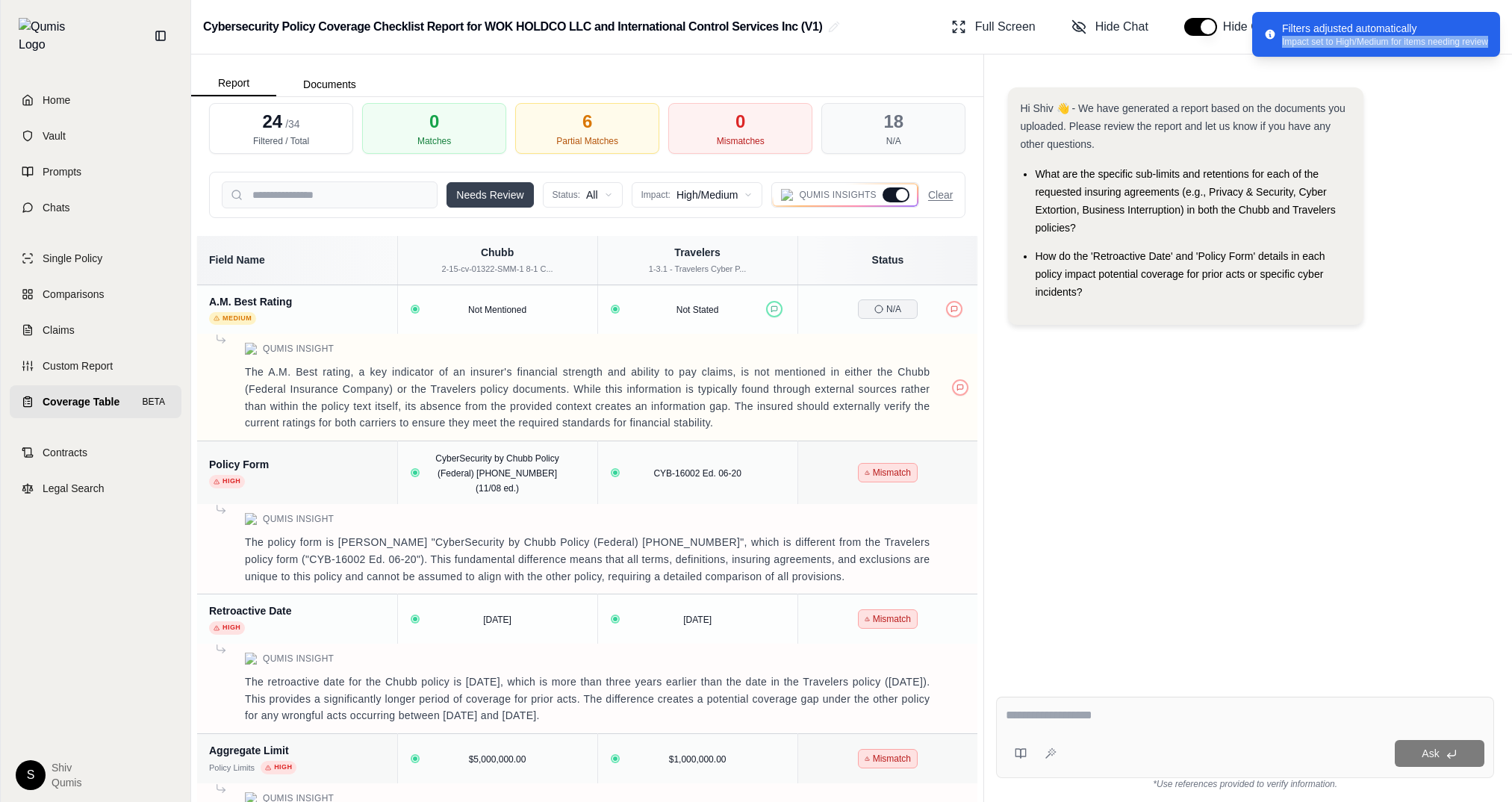
drag, startPoint x: 1498, startPoint y: 45, endPoint x: 1280, endPoint y: 43, distance: 218.0
click at [1280, 43] on div "Filters adjusted automatically Impact set to High/Medium for items needing revi…" at bounding box center [1376, 34] width 248 height 45
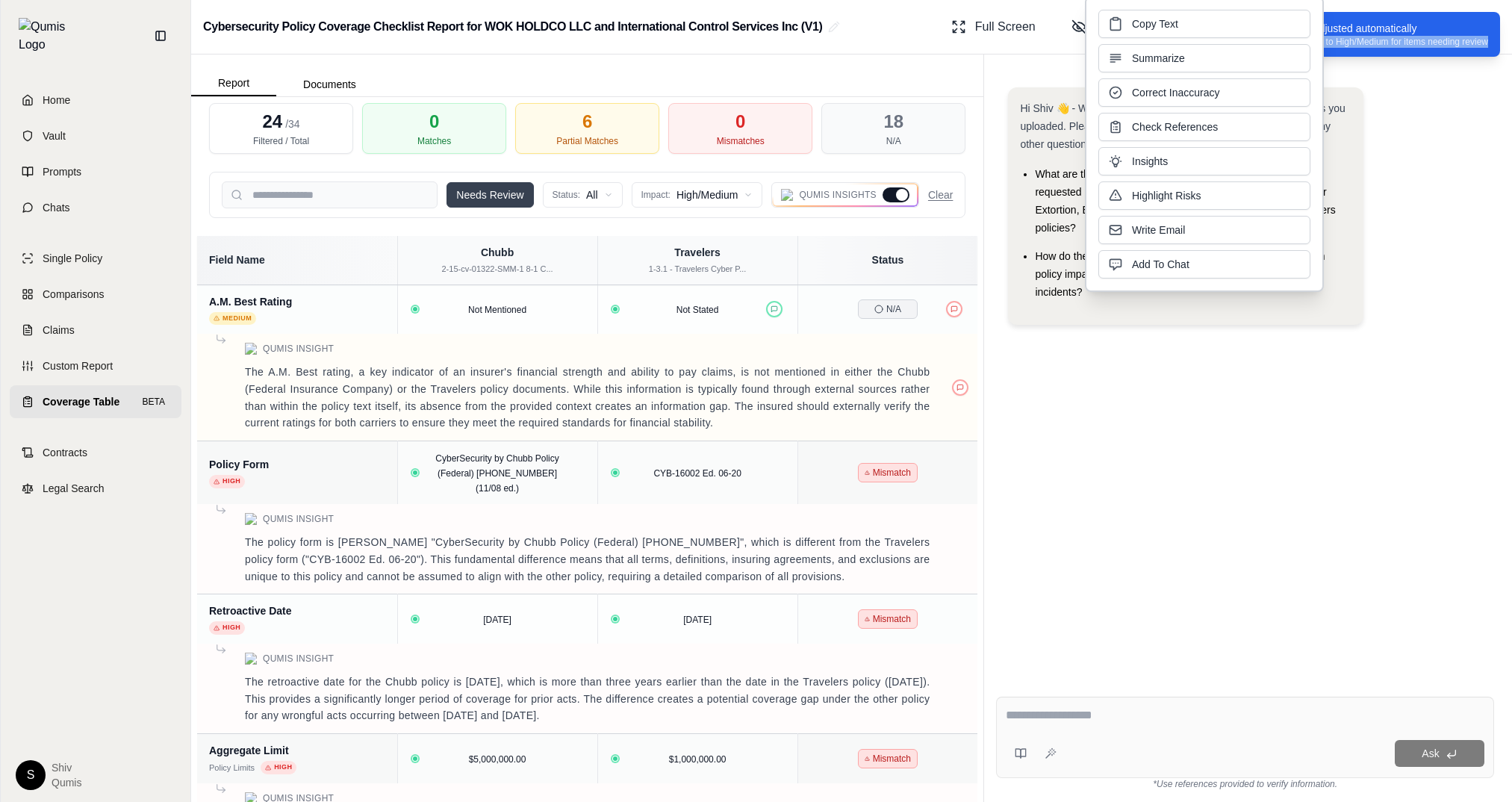
copy div "Impact set to High/Medium for items needing review"
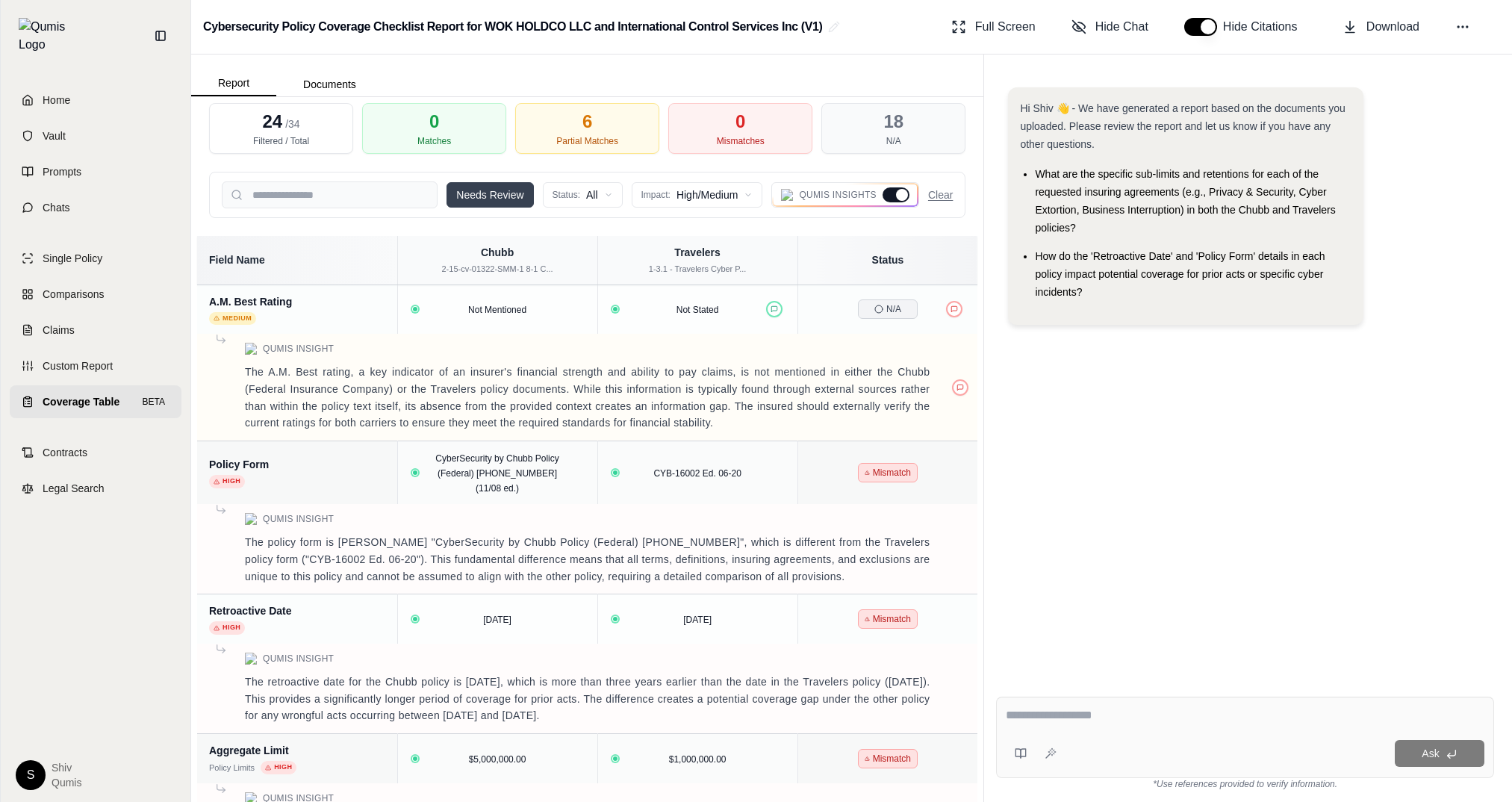
click at [1062, 477] on div "Hi Shiv 👋 - We have generated a report based on the documents you uploaded. Ple…" at bounding box center [1245, 374] width 498 height 598
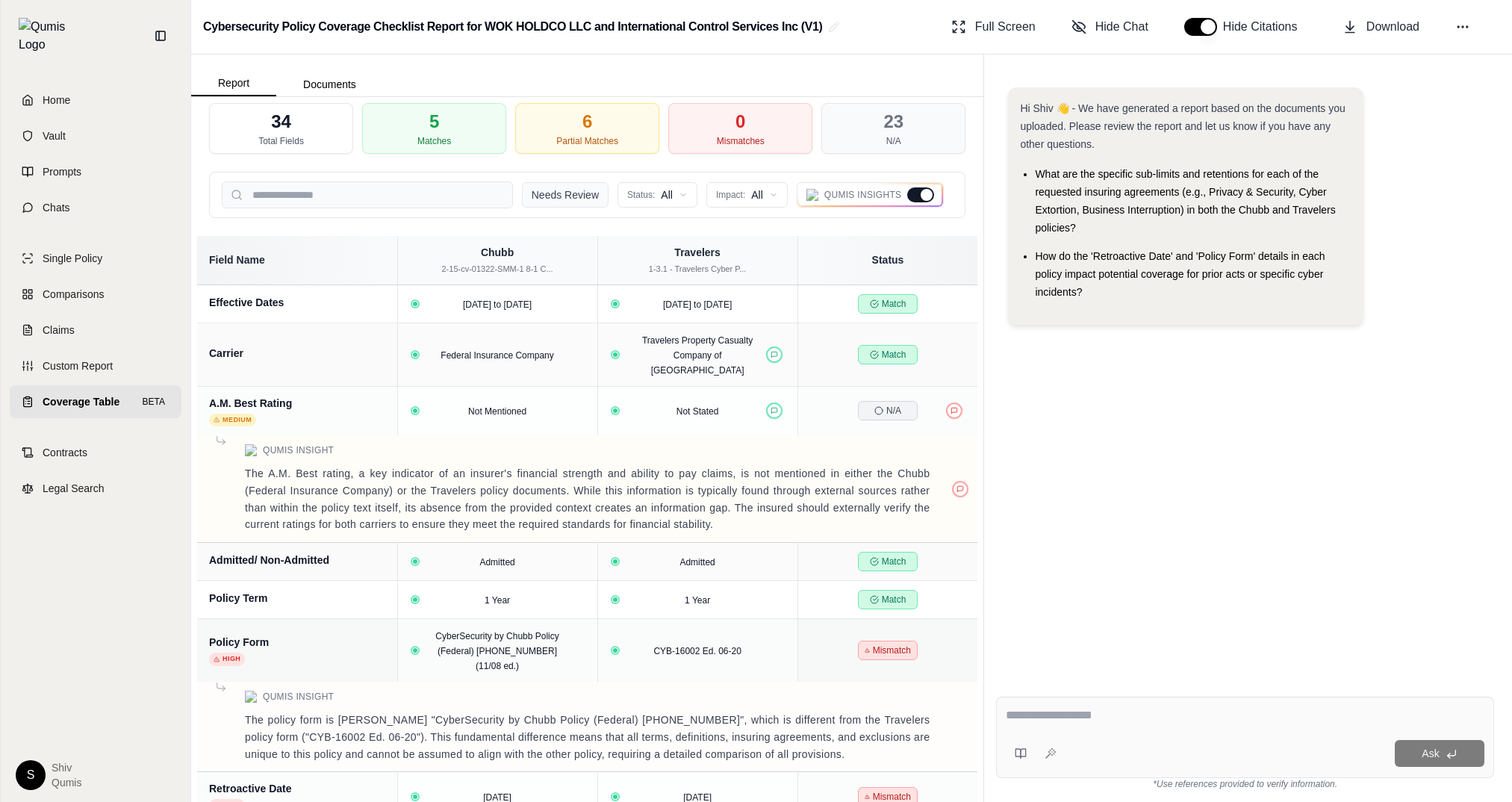
click at [565, 191] on button "Needs Review" at bounding box center [565, 195] width 87 height 25
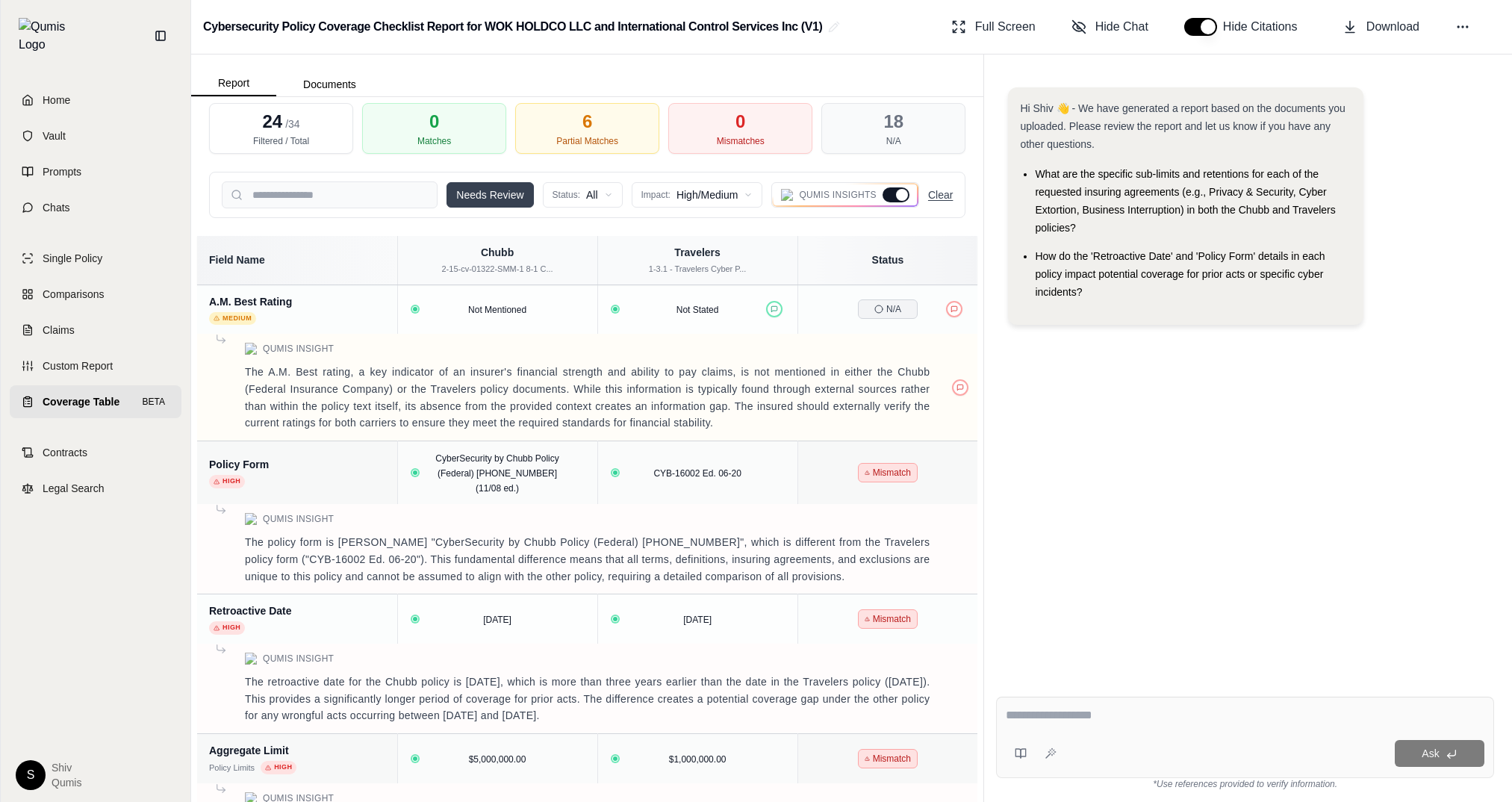
click at [937, 200] on button "Clear" at bounding box center [940, 195] width 25 height 15
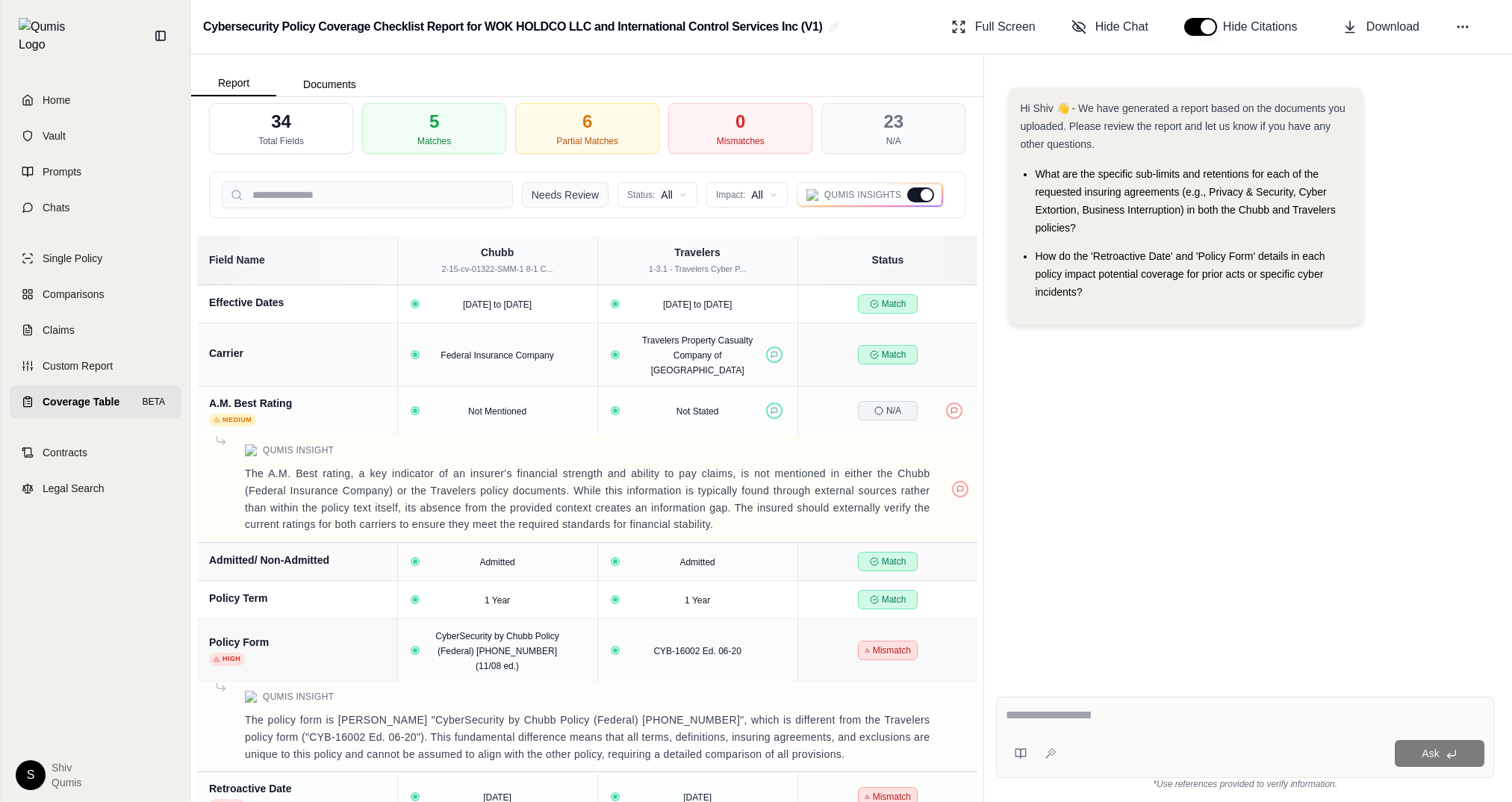
click at [569, 197] on button "Needs Review" at bounding box center [565, 195] width 87 height 25
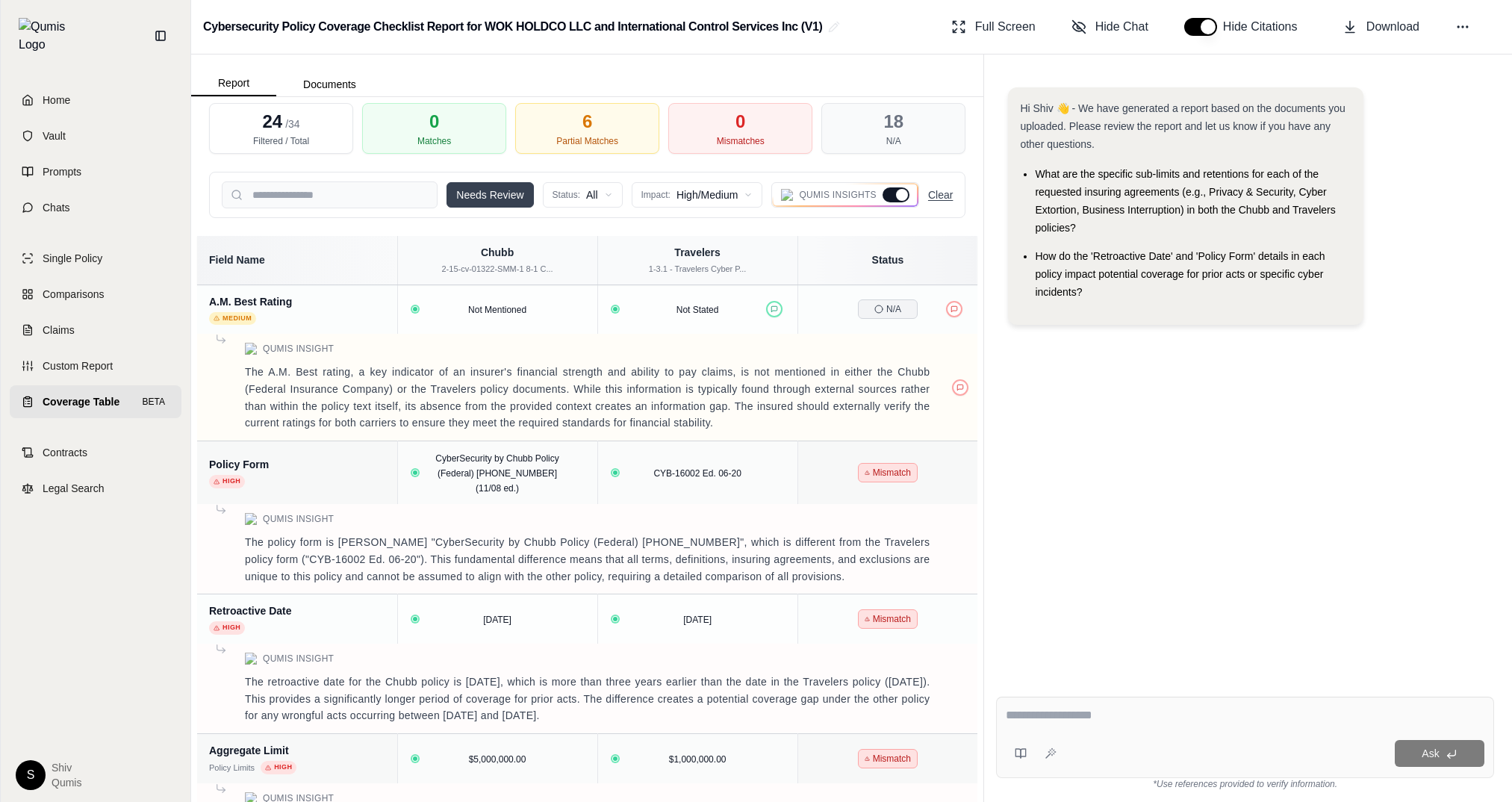
click at [950, 195] on button "Clear" at bounding box center [940, 195] width 25 height 15
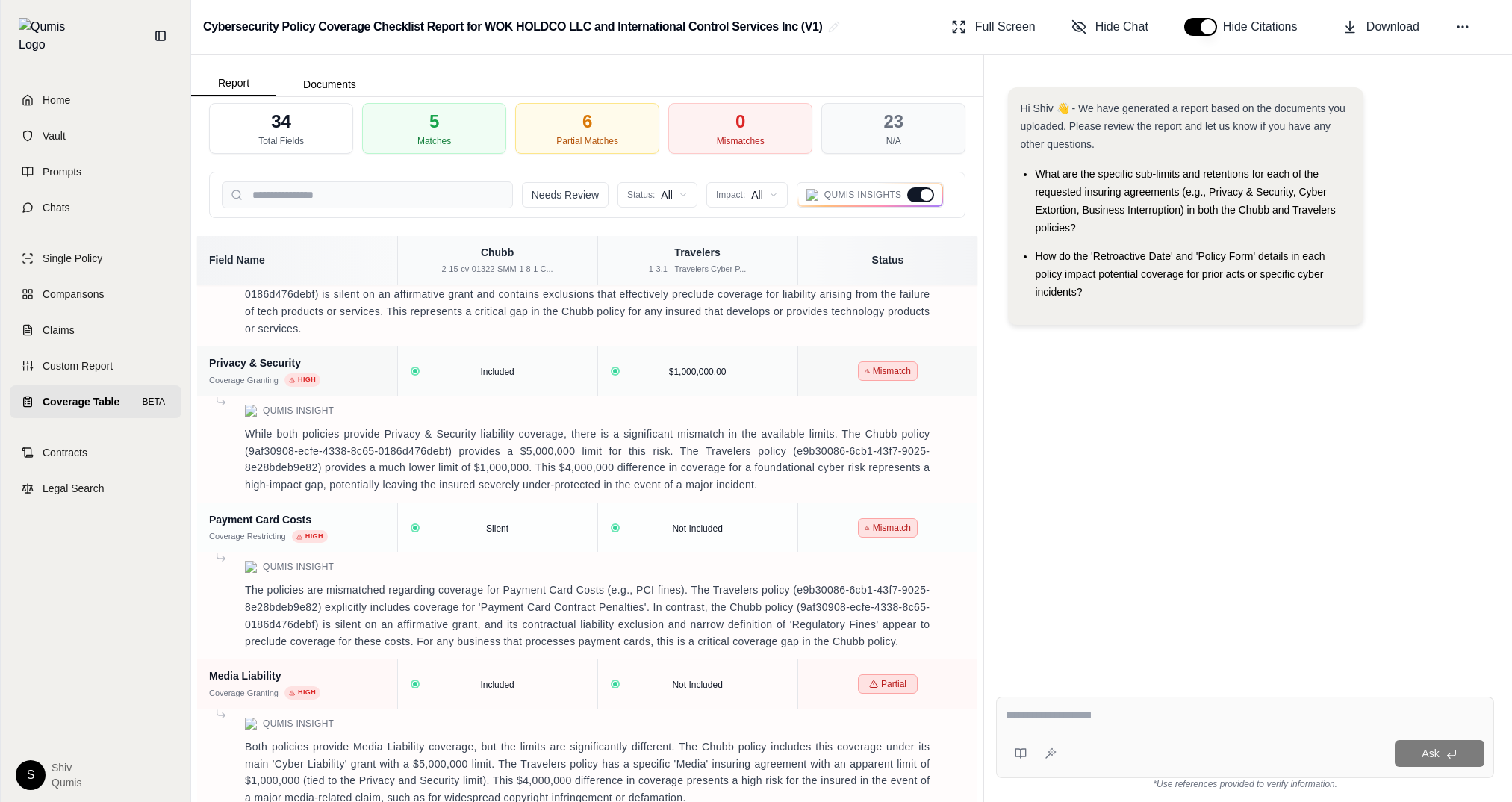
scroll to position [1230, 0]
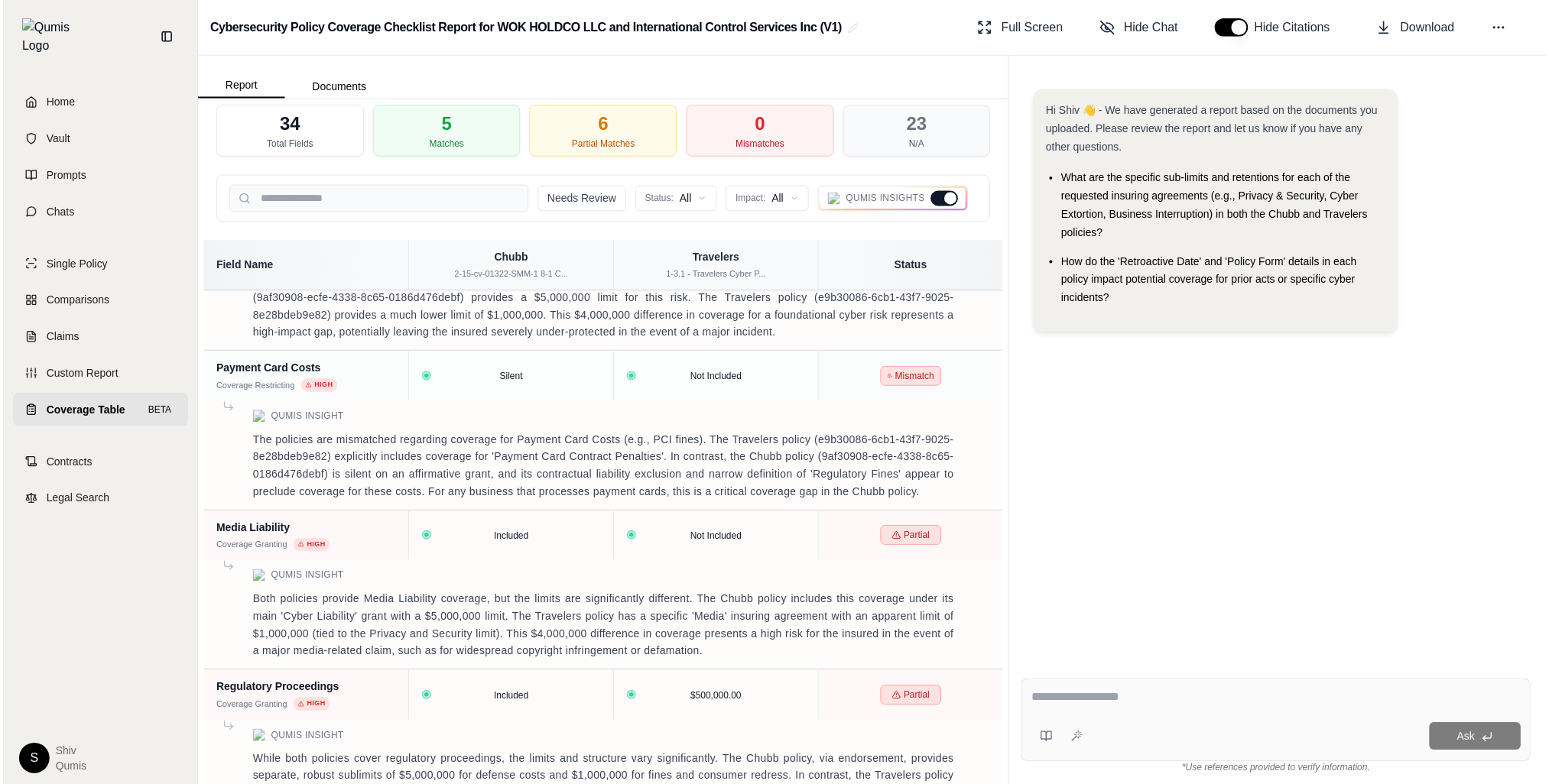
scroll to position [1259, 0]
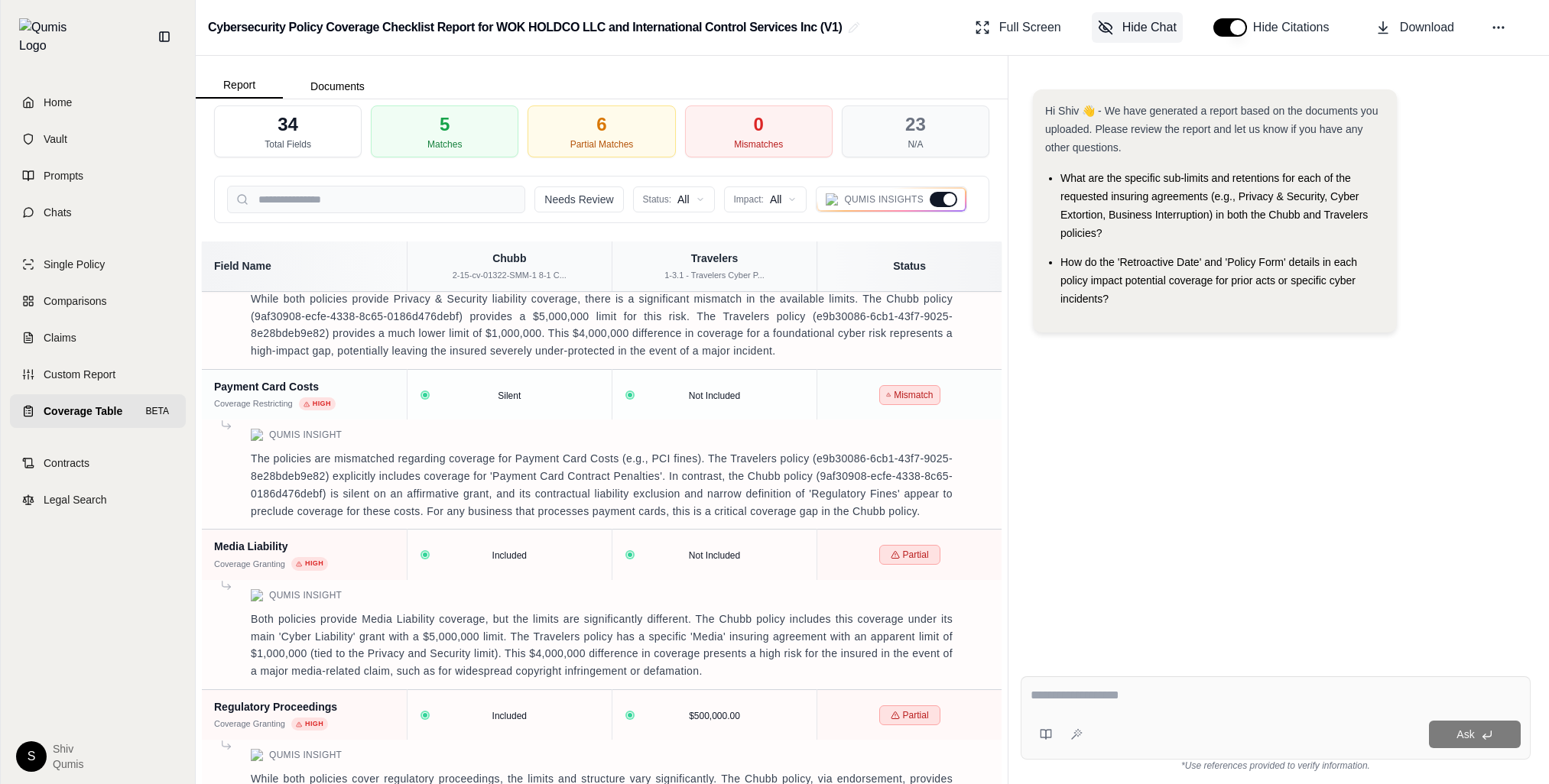
click at [1140, 26] on span "Hide Chat" at bounding box center [1149, 28] width 55 height 19
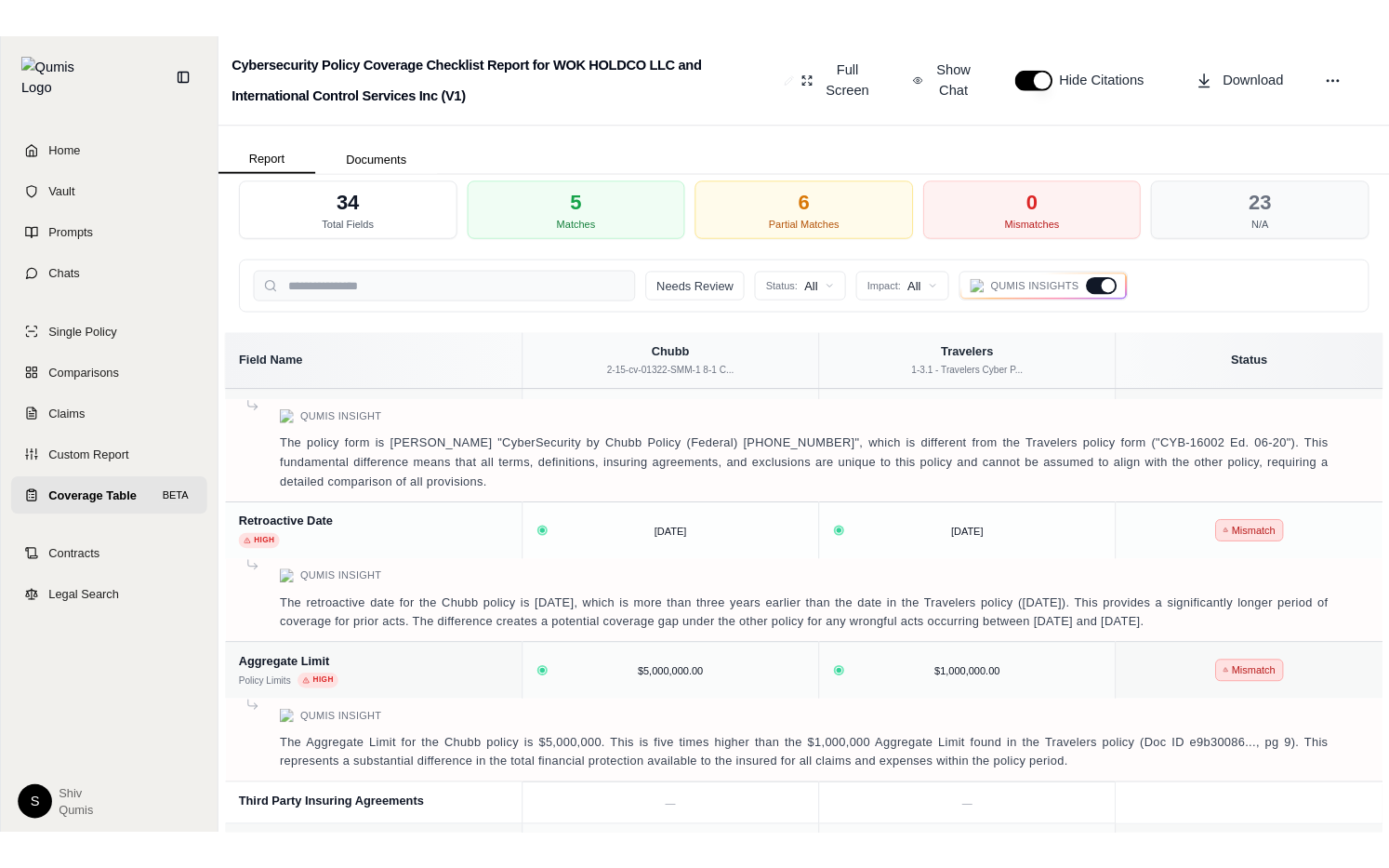
scroll to position [0, 0]
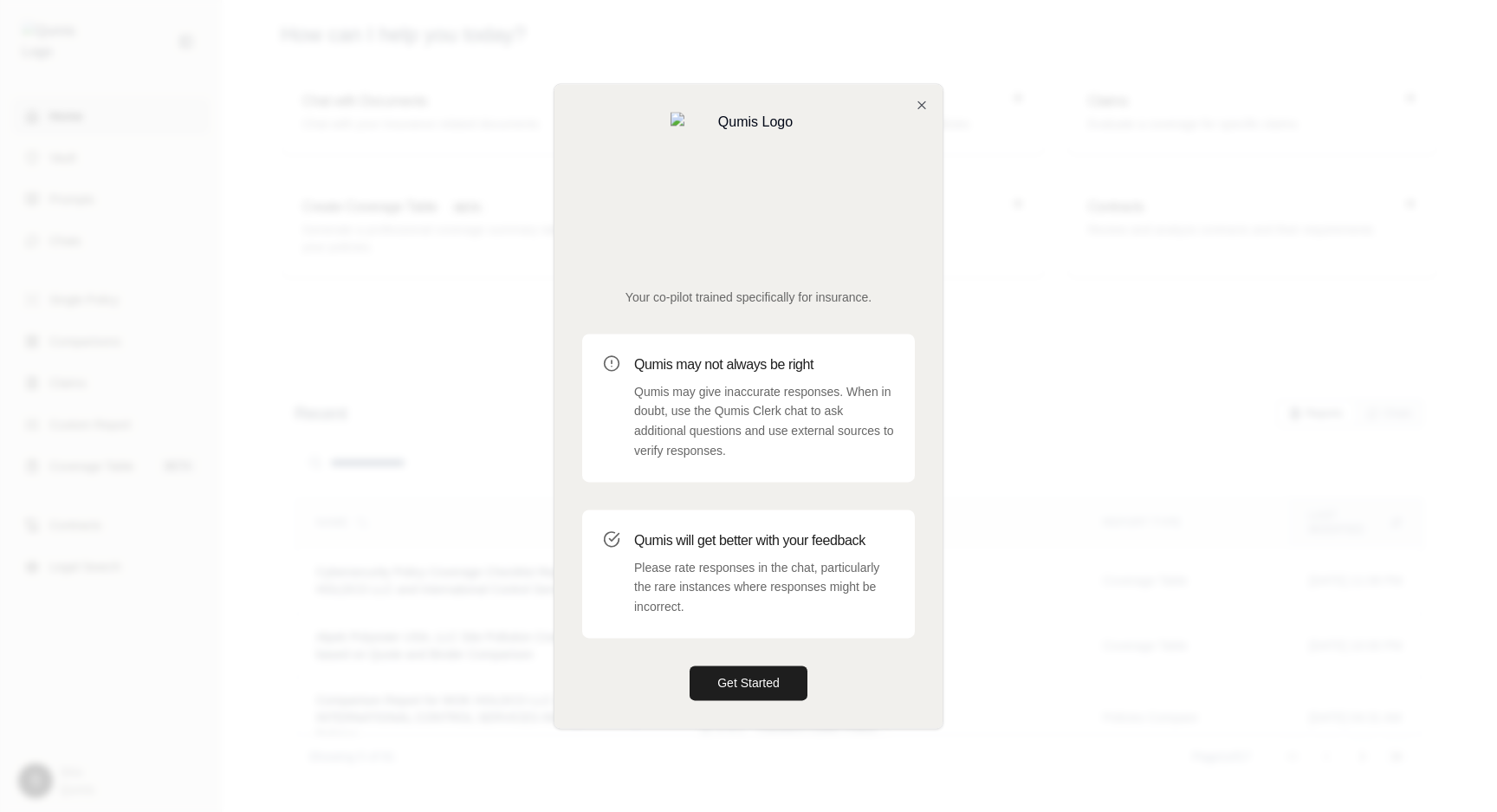
click at [929, 172] on div "Your co-pilot trained specifically for insurance. Qumis may not always be right…" at bounding box center [748, 405] width 389 height 643
click at [918, 112] on icon "button" at bounding box center [921, 104] width 14 height 14
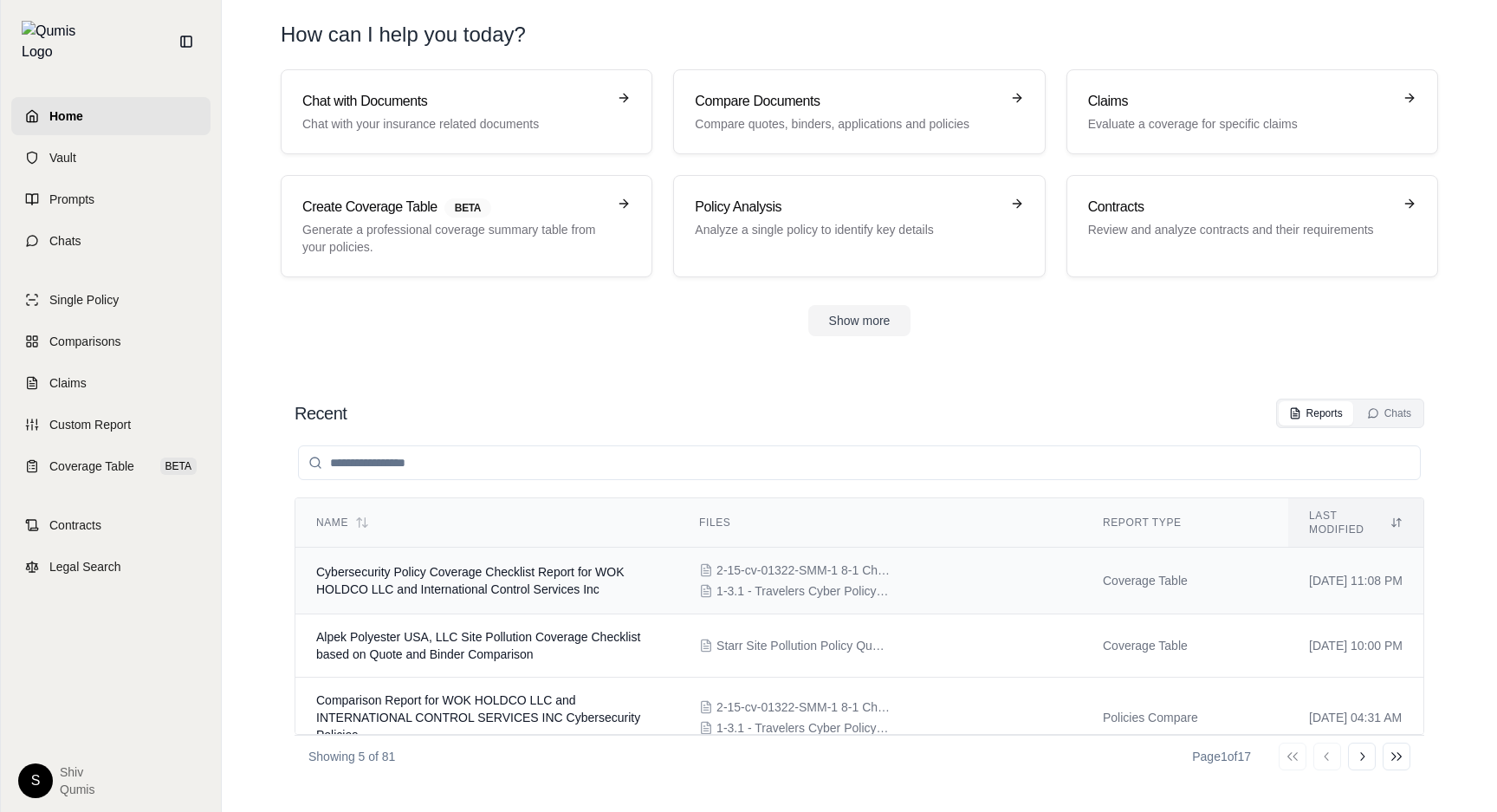
click at [577, 547] on td "Cybersecurity Policy Coverage Checklist Report for WOK HOLDCO LLC and Internati…" at bounding box center [486, 580] width 383 height 66
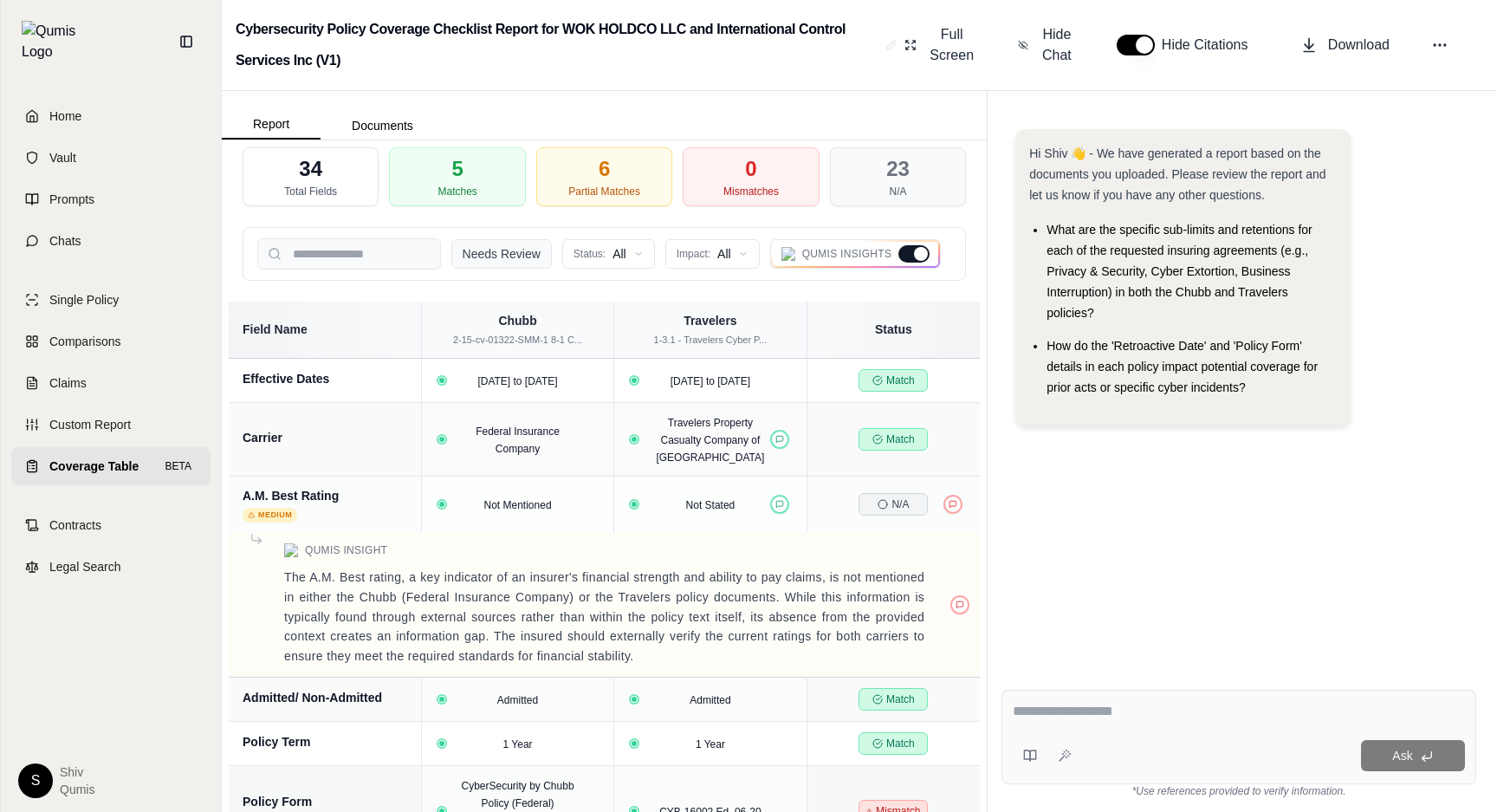
click at [527, 259] on button "Needs Review" at bounding box center [501, 254] width 101 height 30
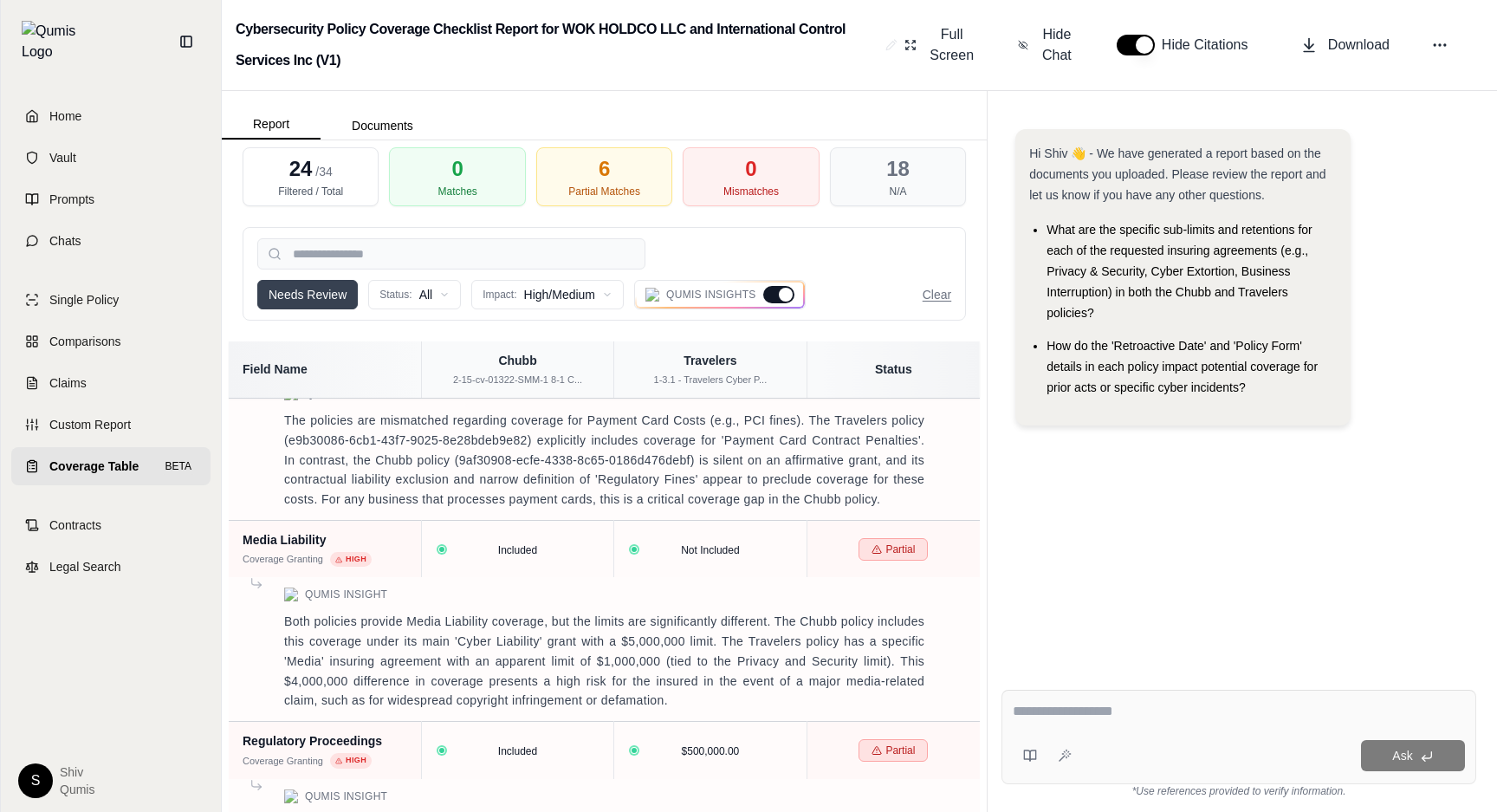
scroll to position [869, 0]
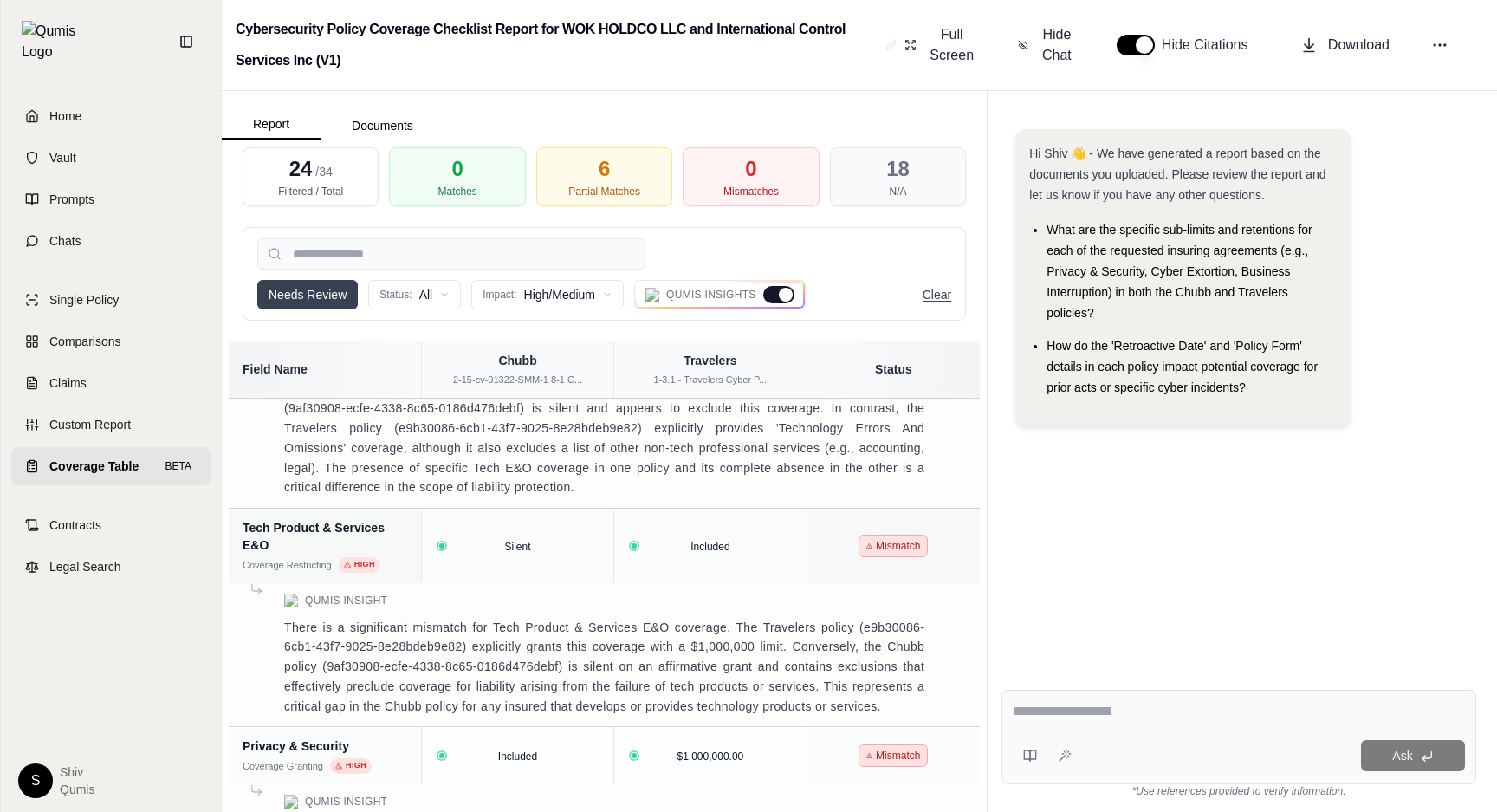
click at [945, 294] on button "Clear" at bounding box center [937, 294] width 29 height 18
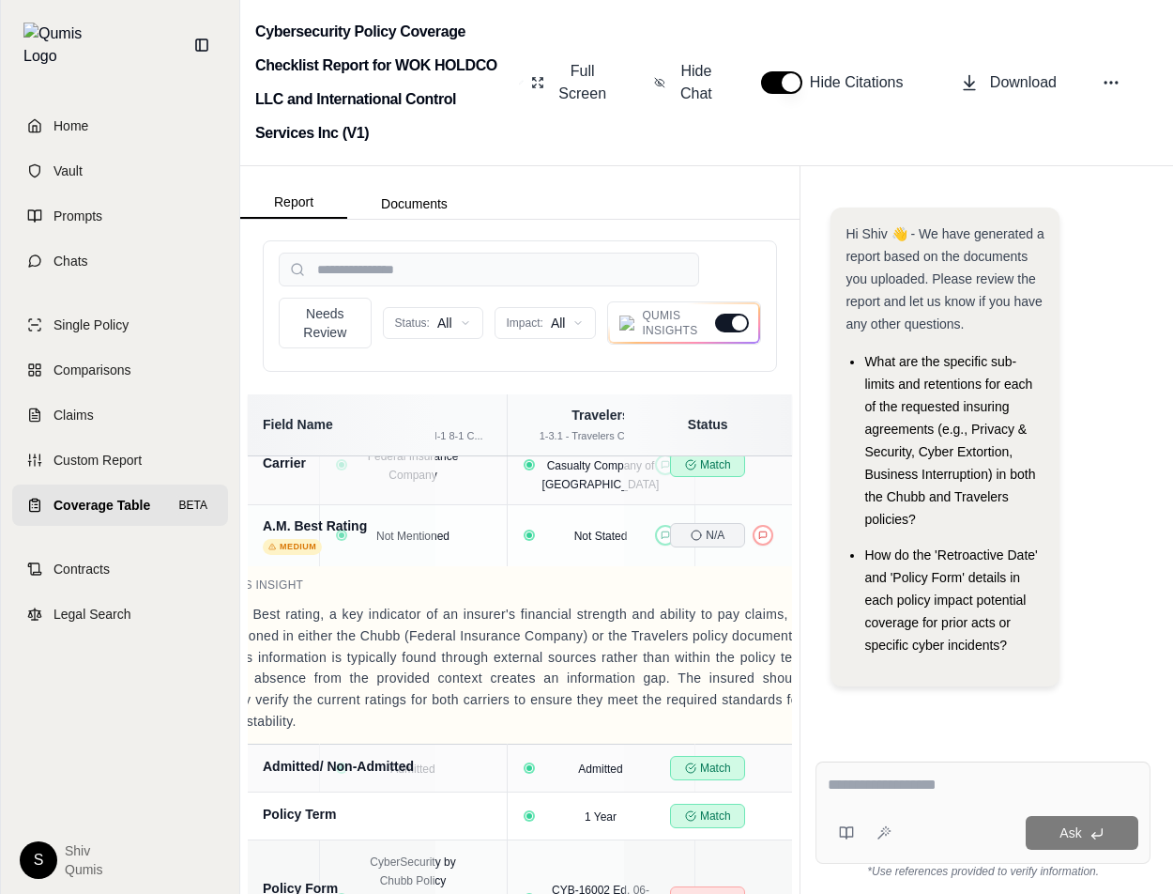
scroll to position [0, 0]
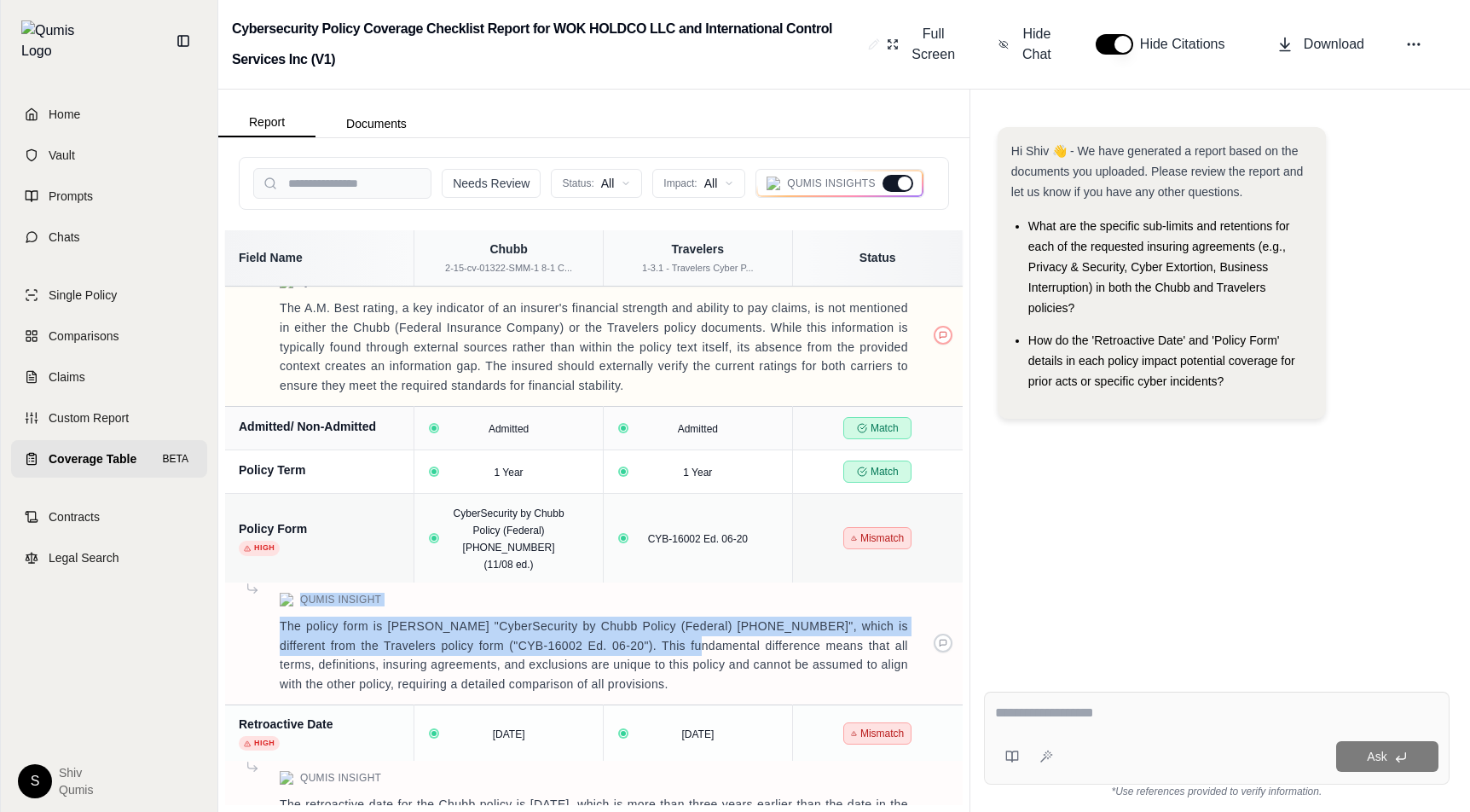
drag, startPoint x: 300, startPoint y: 594, endPoint x: 654, endPoint y: 646, distance: 357.8
click at [654, 646] on td "Qumis Insight The policy form is [PERSON_NAME] "CyberSecurity by Chubb Policy (…" at bounding box center [594, 643] width 738 height 123
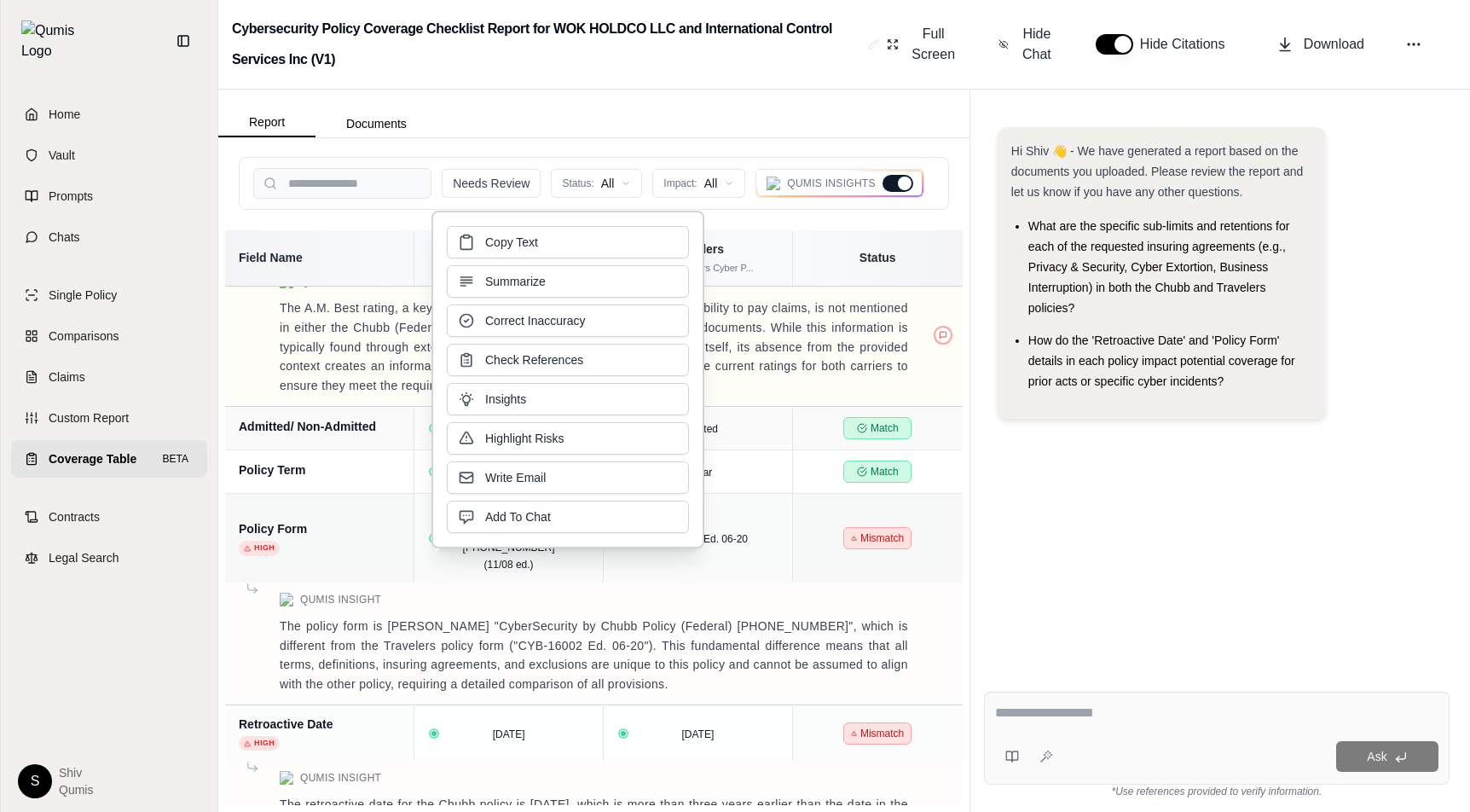
click at [1045, 605] on div "Hi Shiv 👋 - We have generated a report based on the documents you uploaded. Ple…" at bounding box center [1217, 389] width 466 height 550
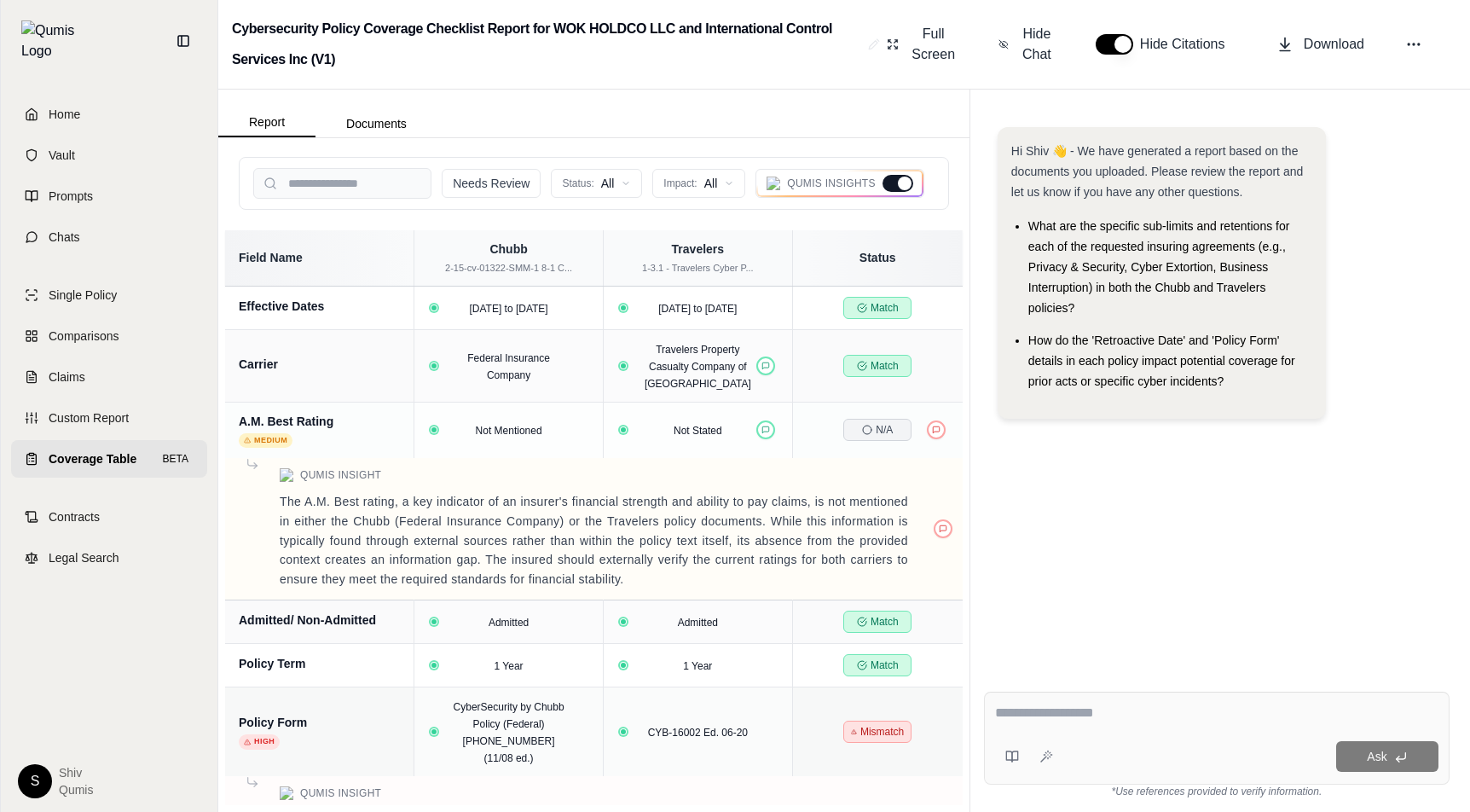
click at [906, 185] on div at bounding box center [904, 183] width 14 height 14
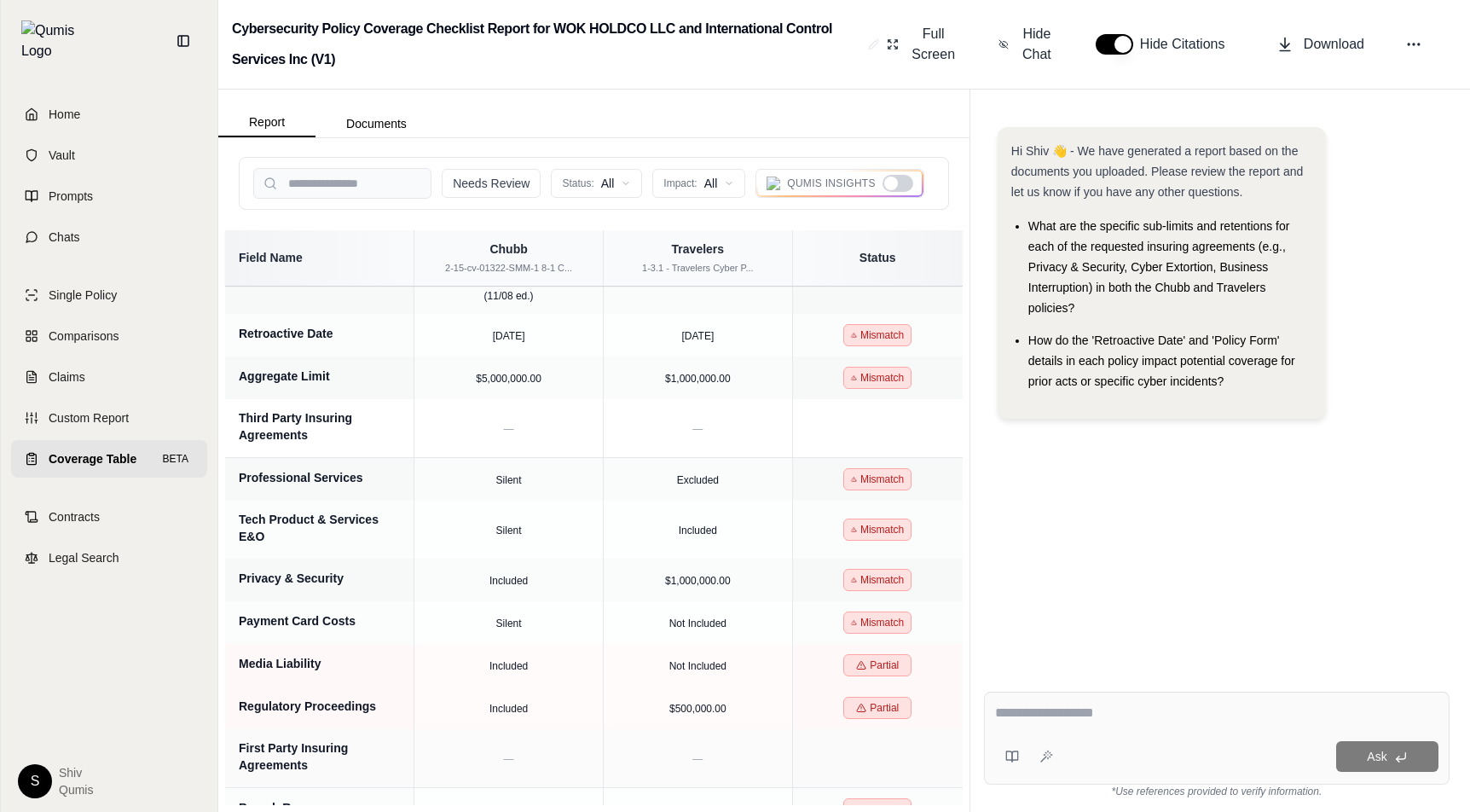
click at [889, 179] on div at bounding box center [890, 183] width 14 height 14
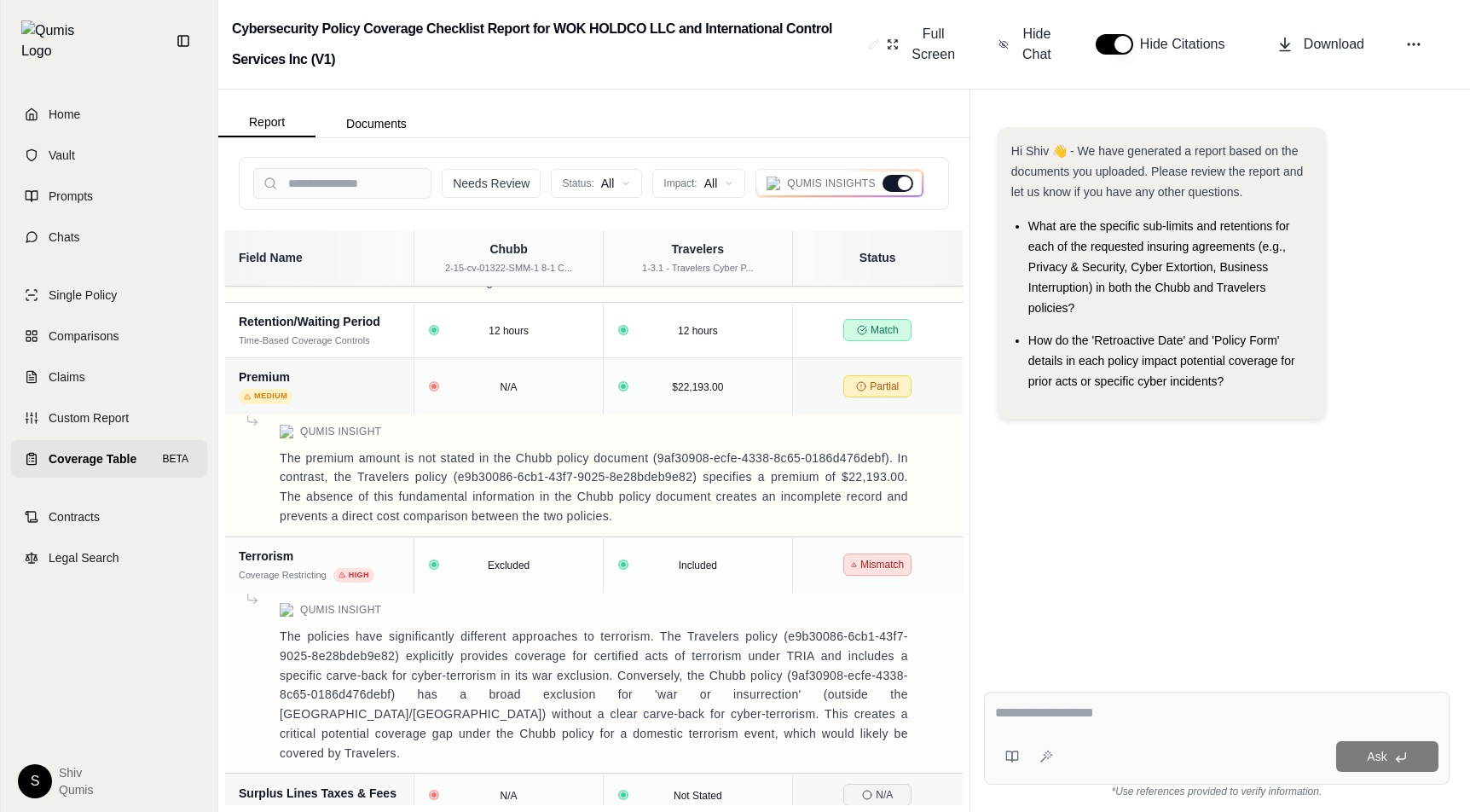
scroll to position [5173, 0]
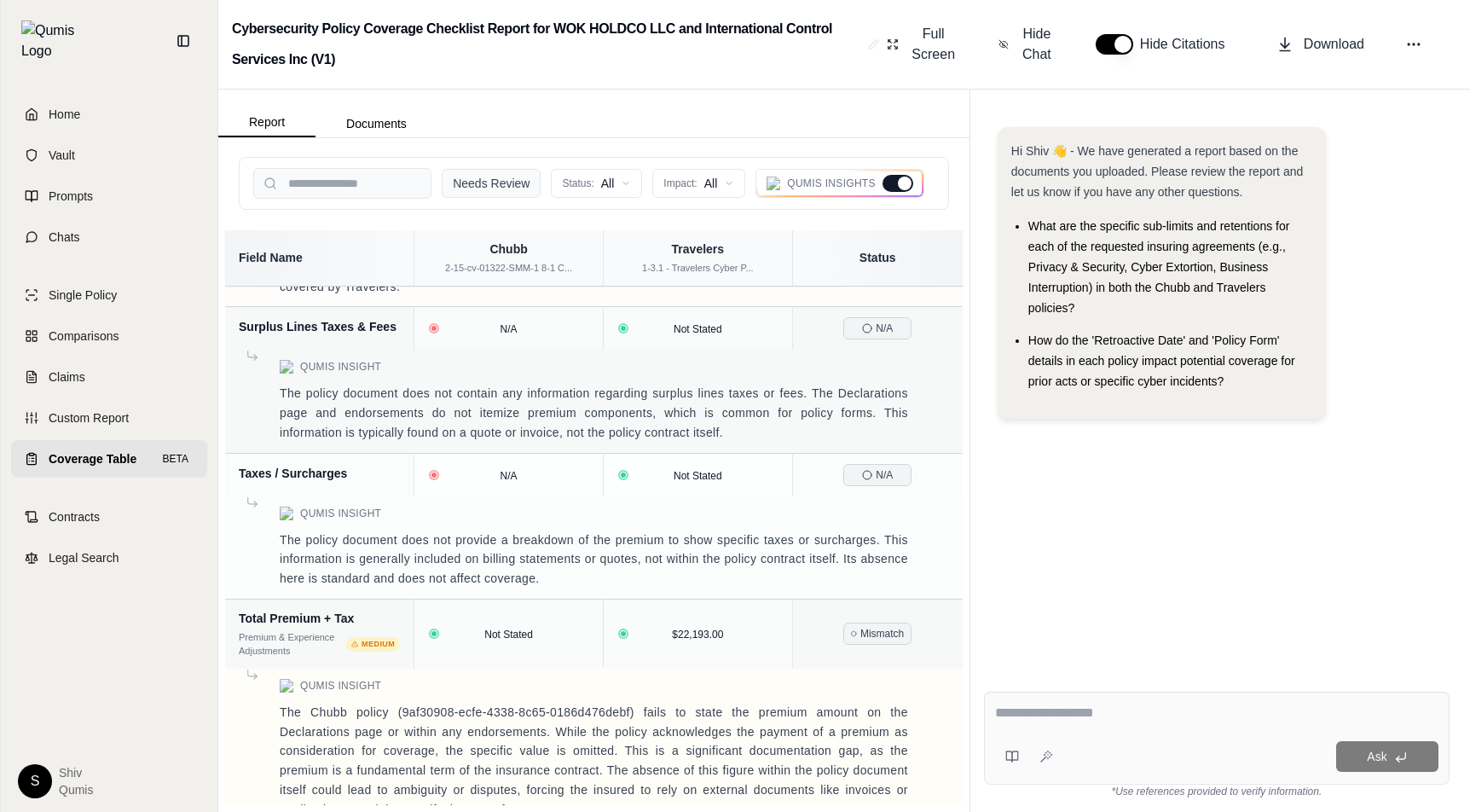
click at [466, 177] on button "Needs Review" at bounding box center [491, 183] width 99 height 29
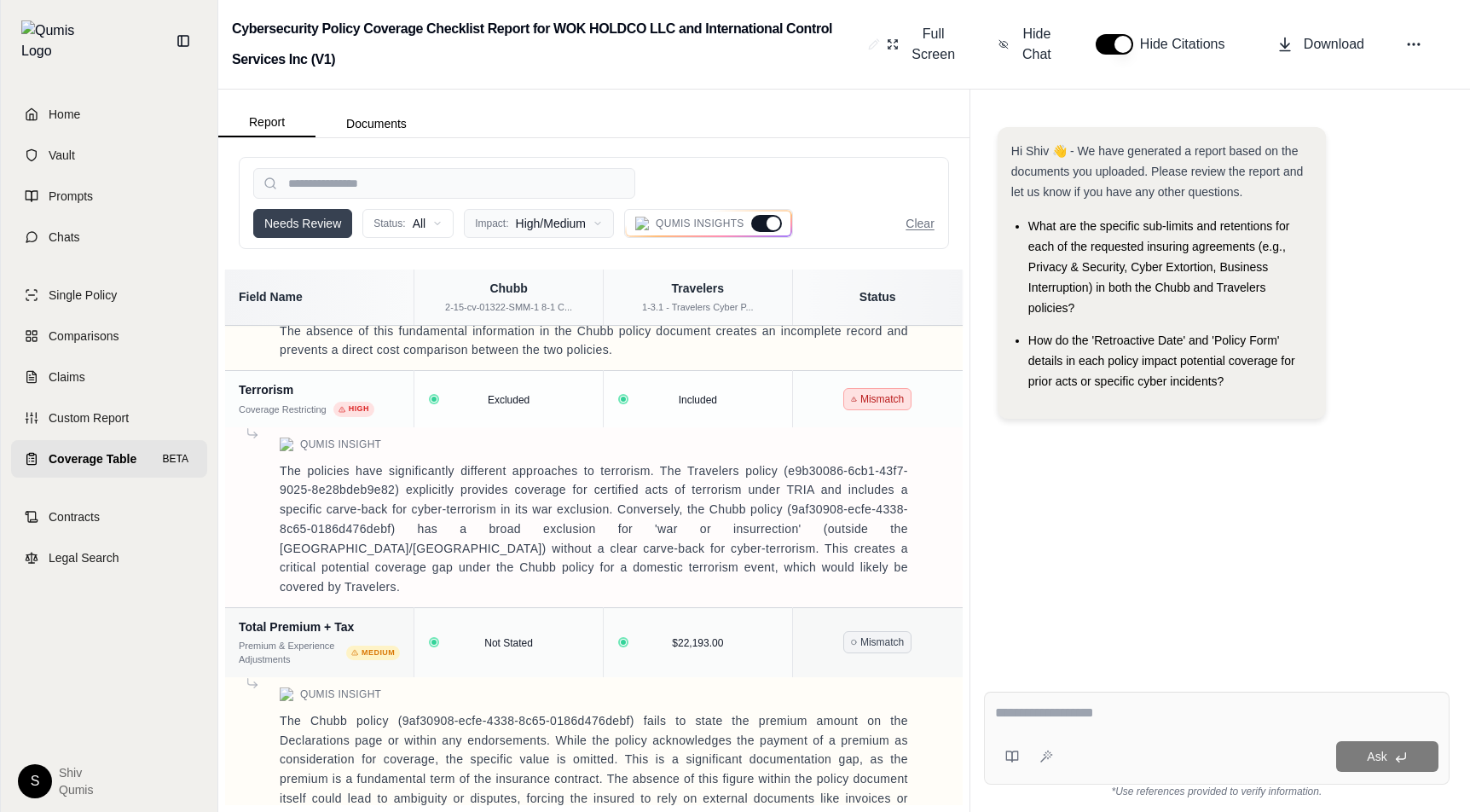
scroll to position [4490, 0]
click at [935, 398] on icon at bounding box center [936, 401] width 8 height 8
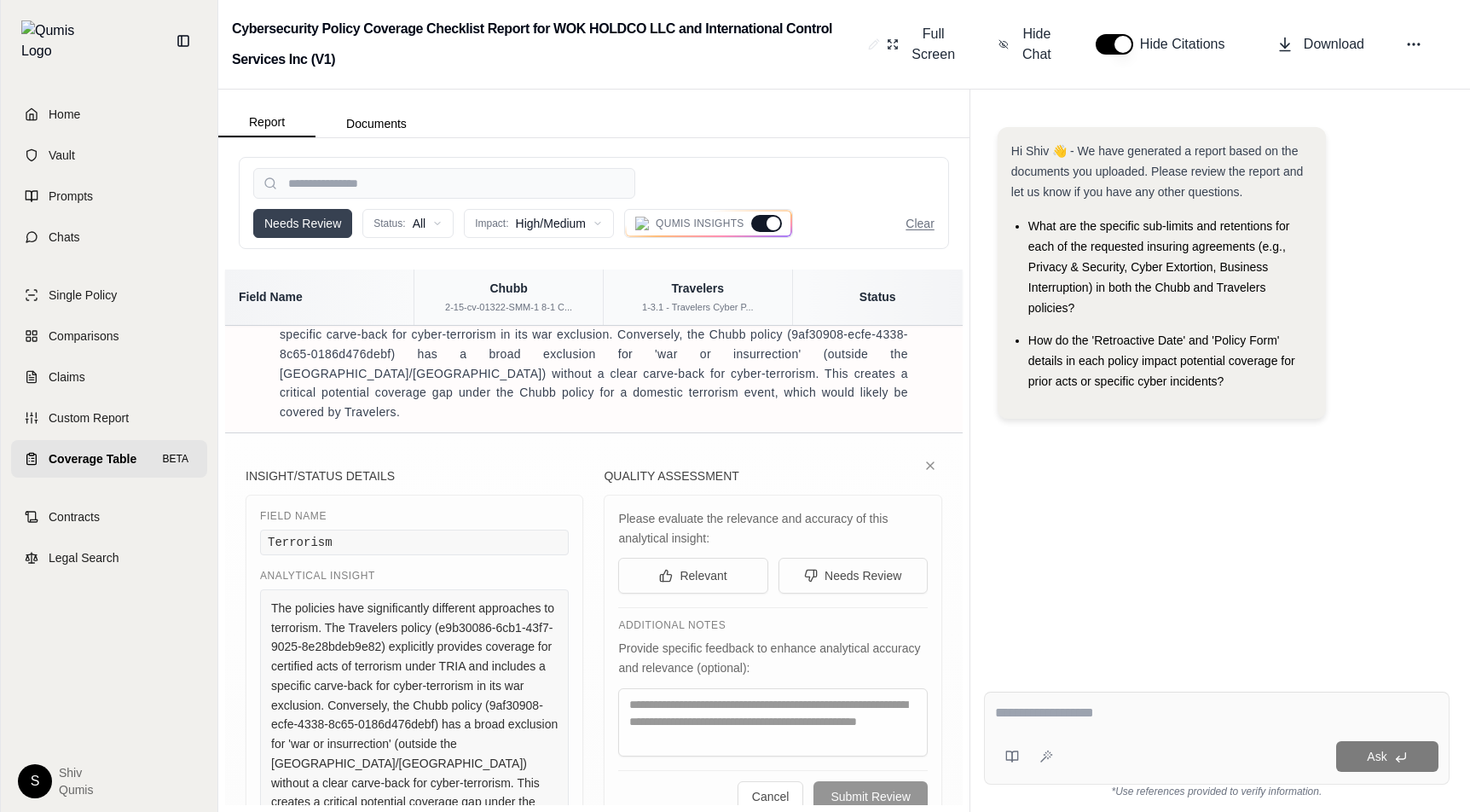
scroll to position [4662, 0]
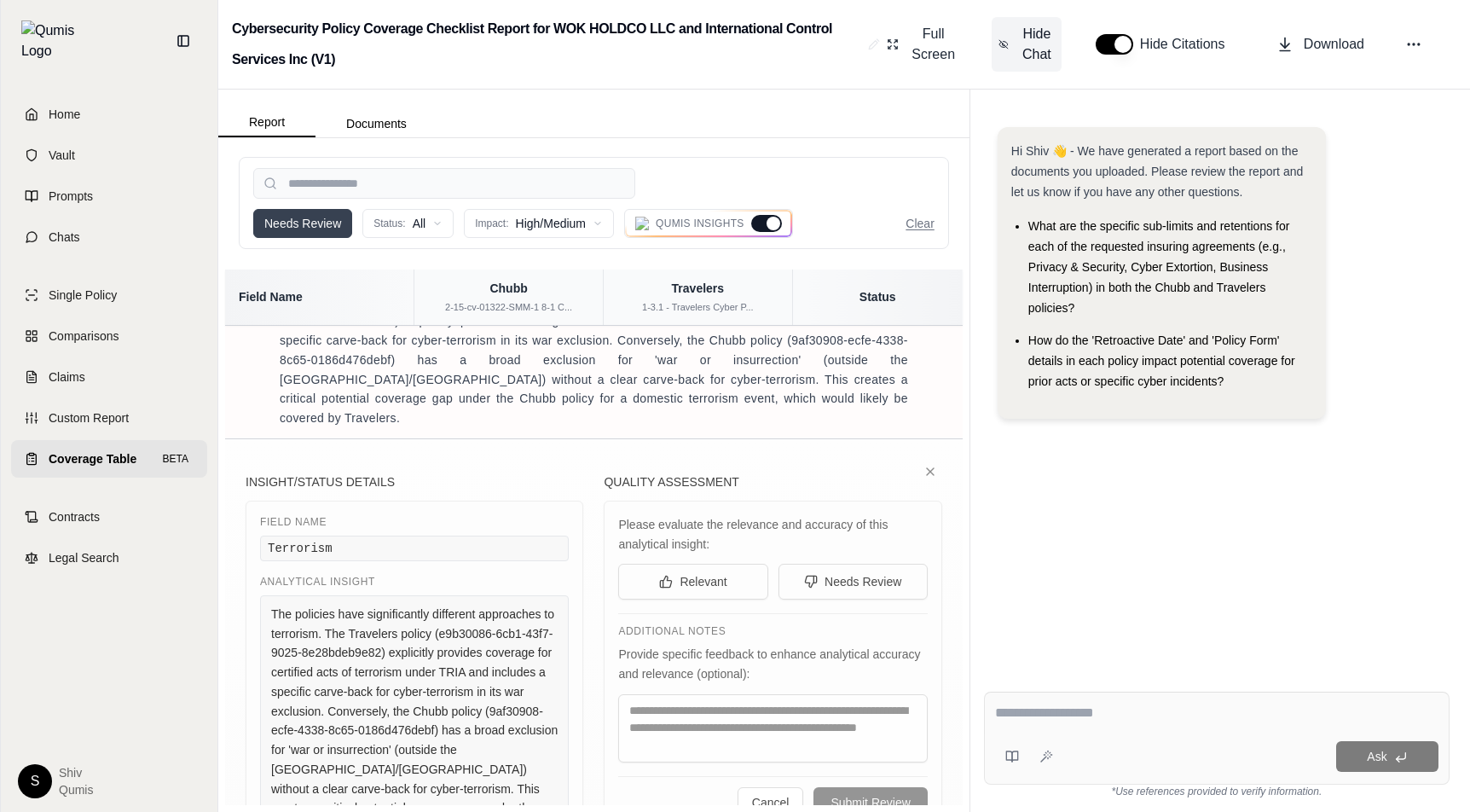
click at [1036, 55] on span "Hide Chat" at bounding box center [1037, 44] width 35 height 41
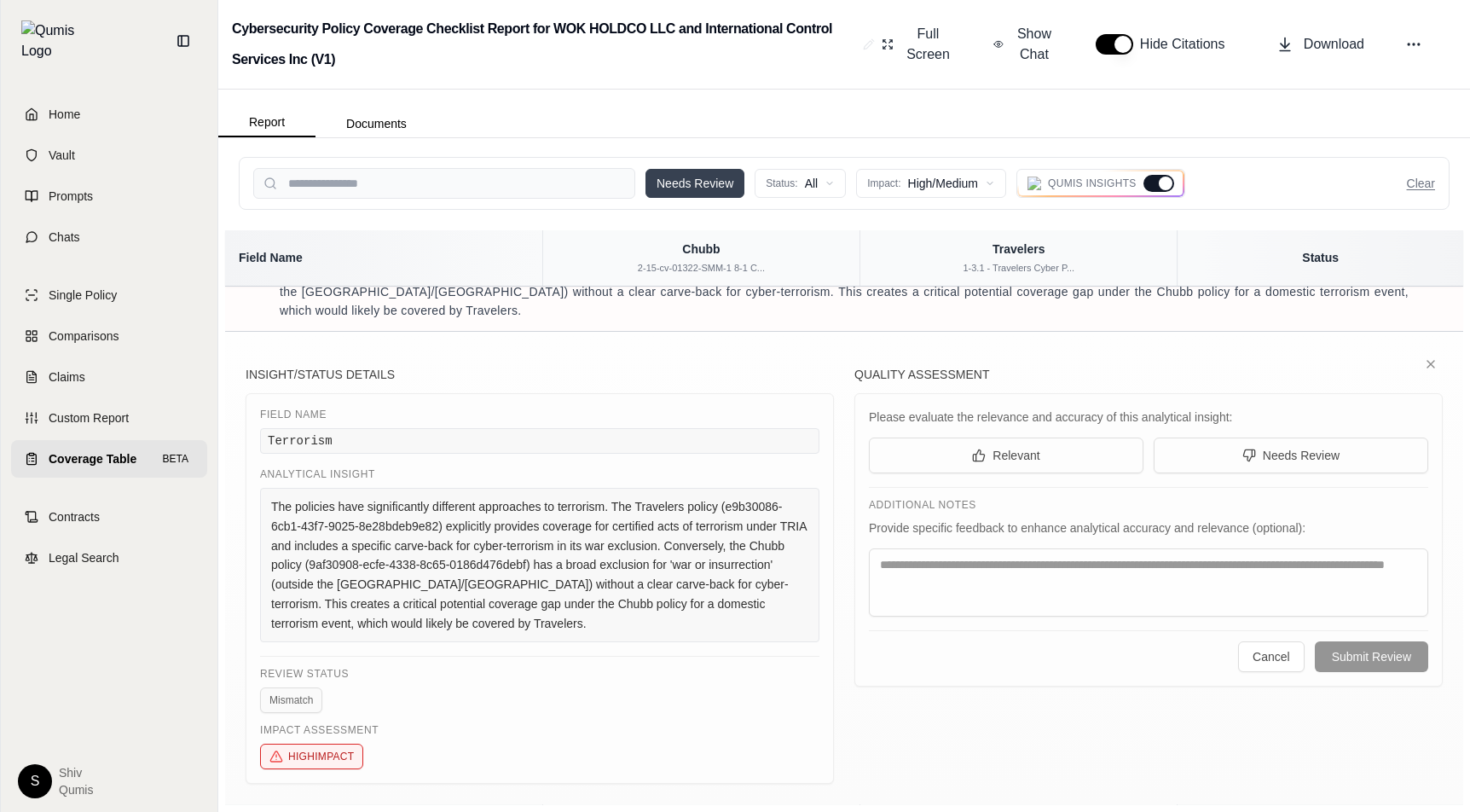
scroll to position [3658, 0]
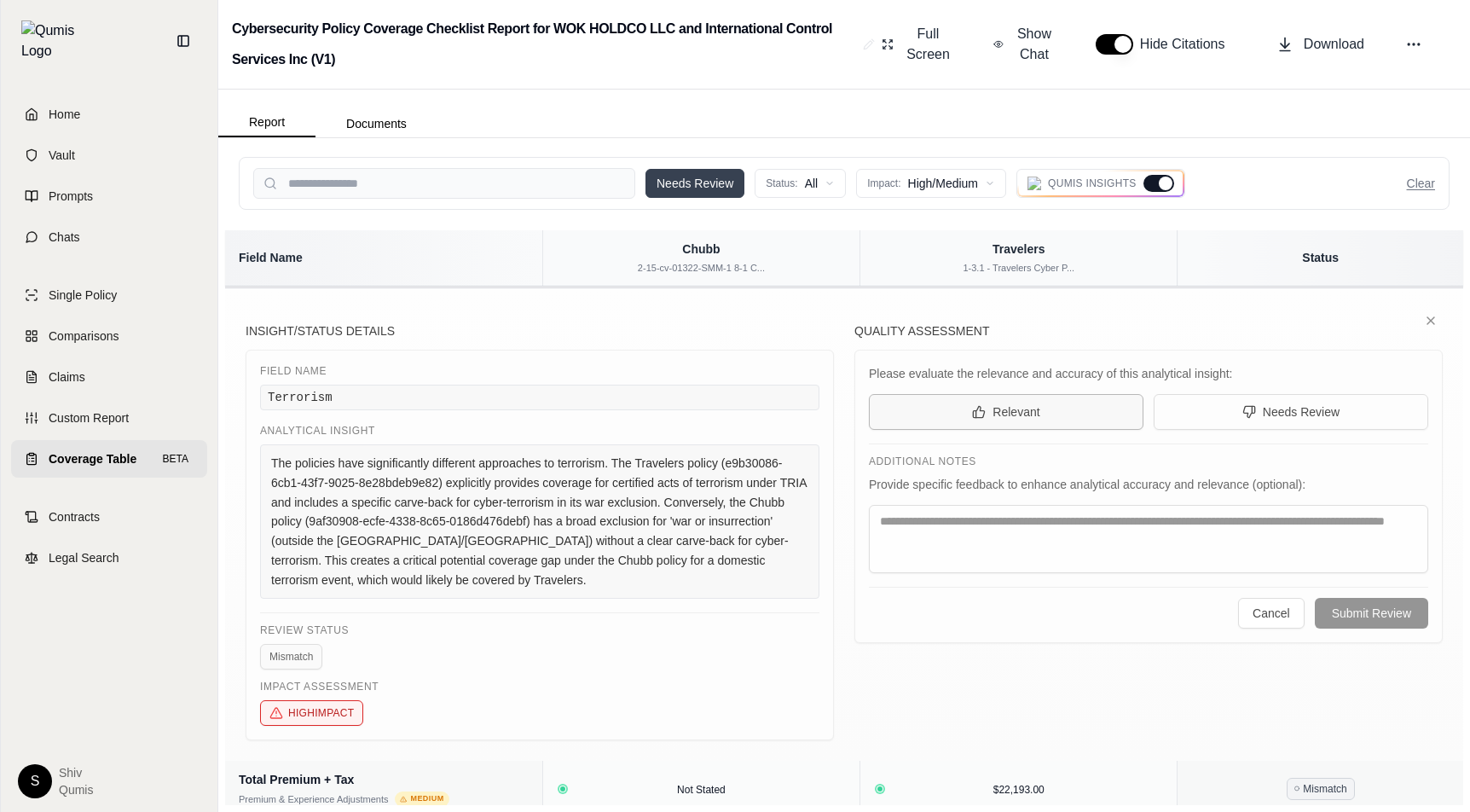
click at [1054, 397] on button "Relevant" at bounding box center [1006, 411] width 274 height 35
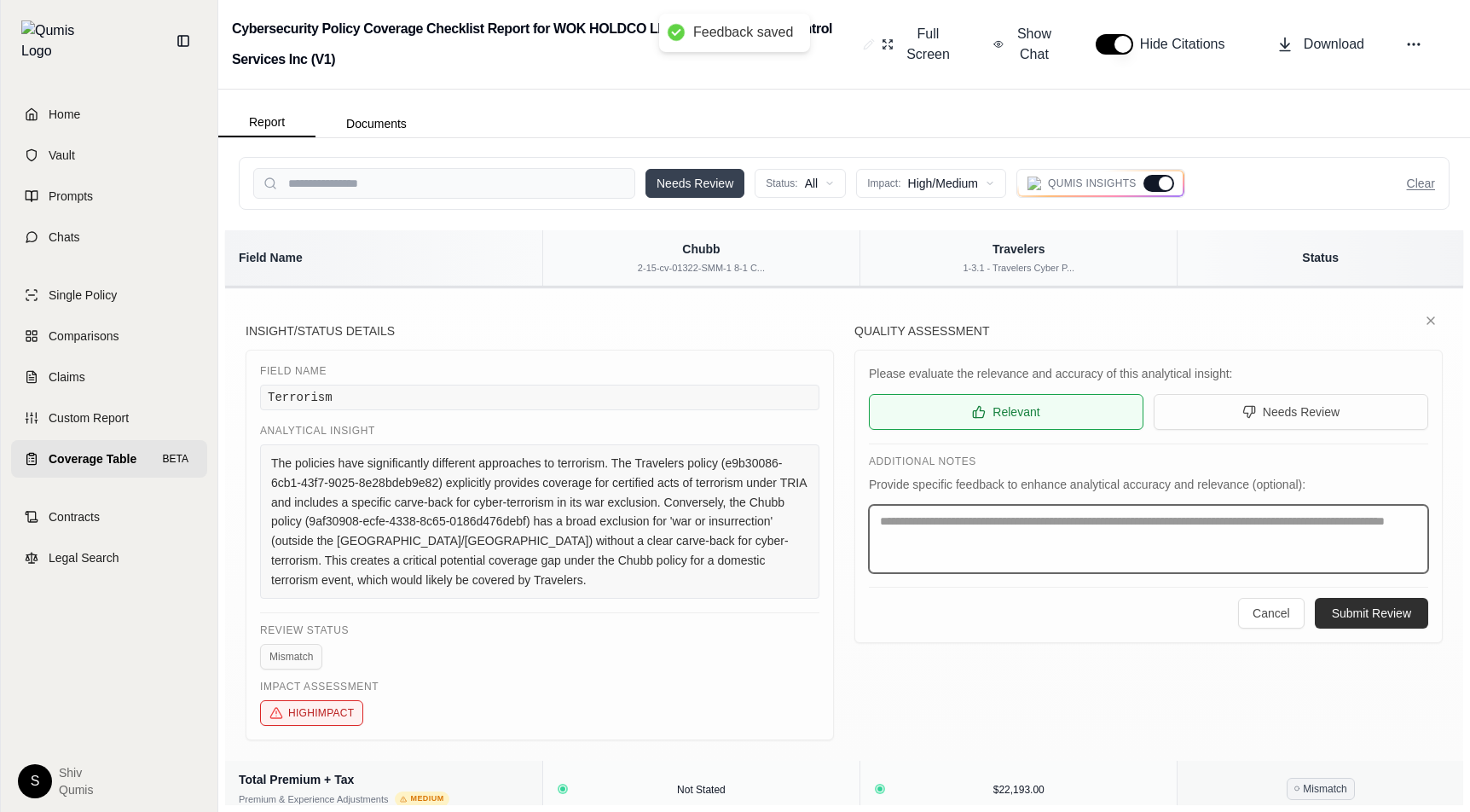
click at [1091, 514] on textarea at bounding box center [1148, 539] width 560 height 68
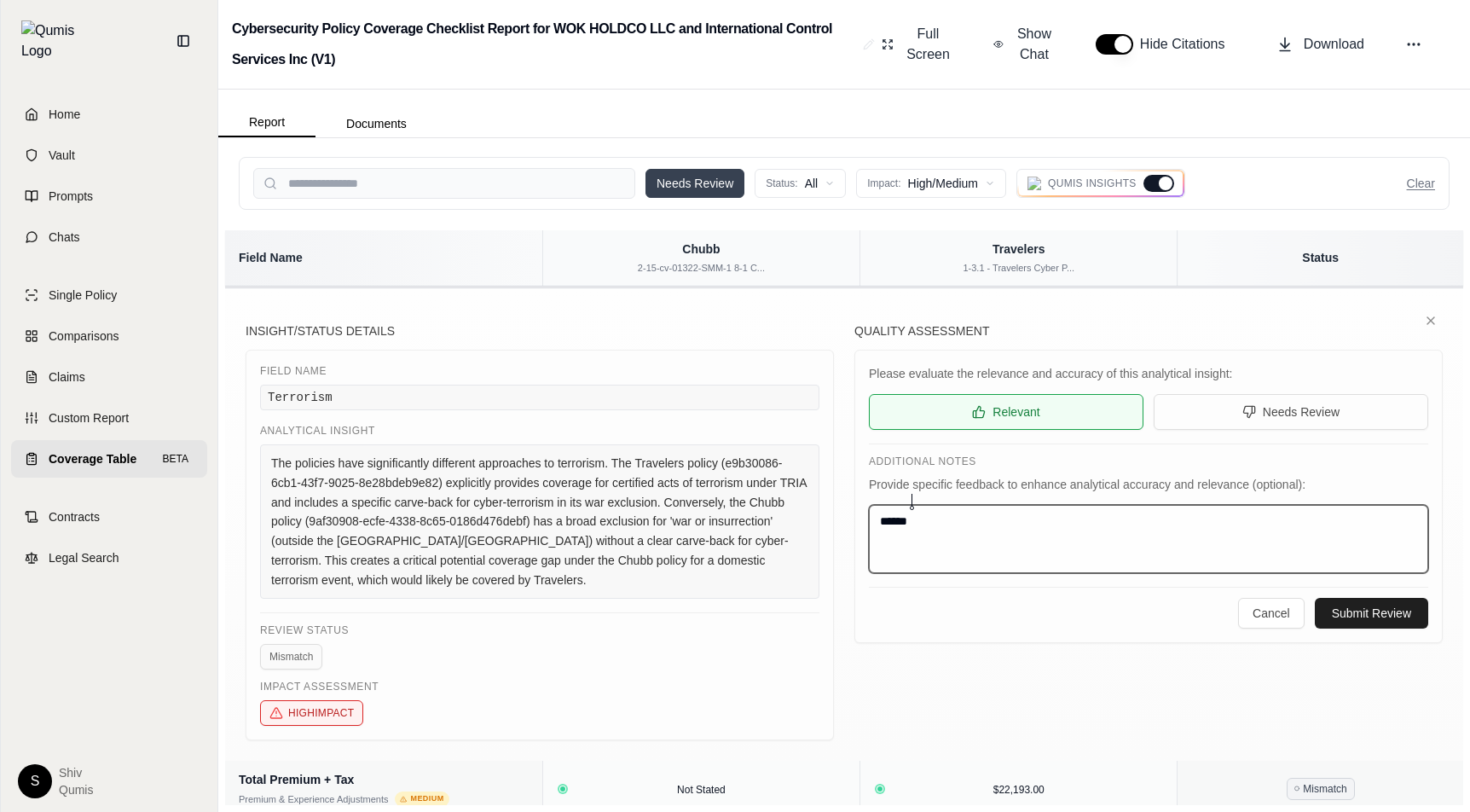
type textarea "******"
click at [1413, 598] on button "Submit Review" at bounding box center [1371, 613] width 114 height 31
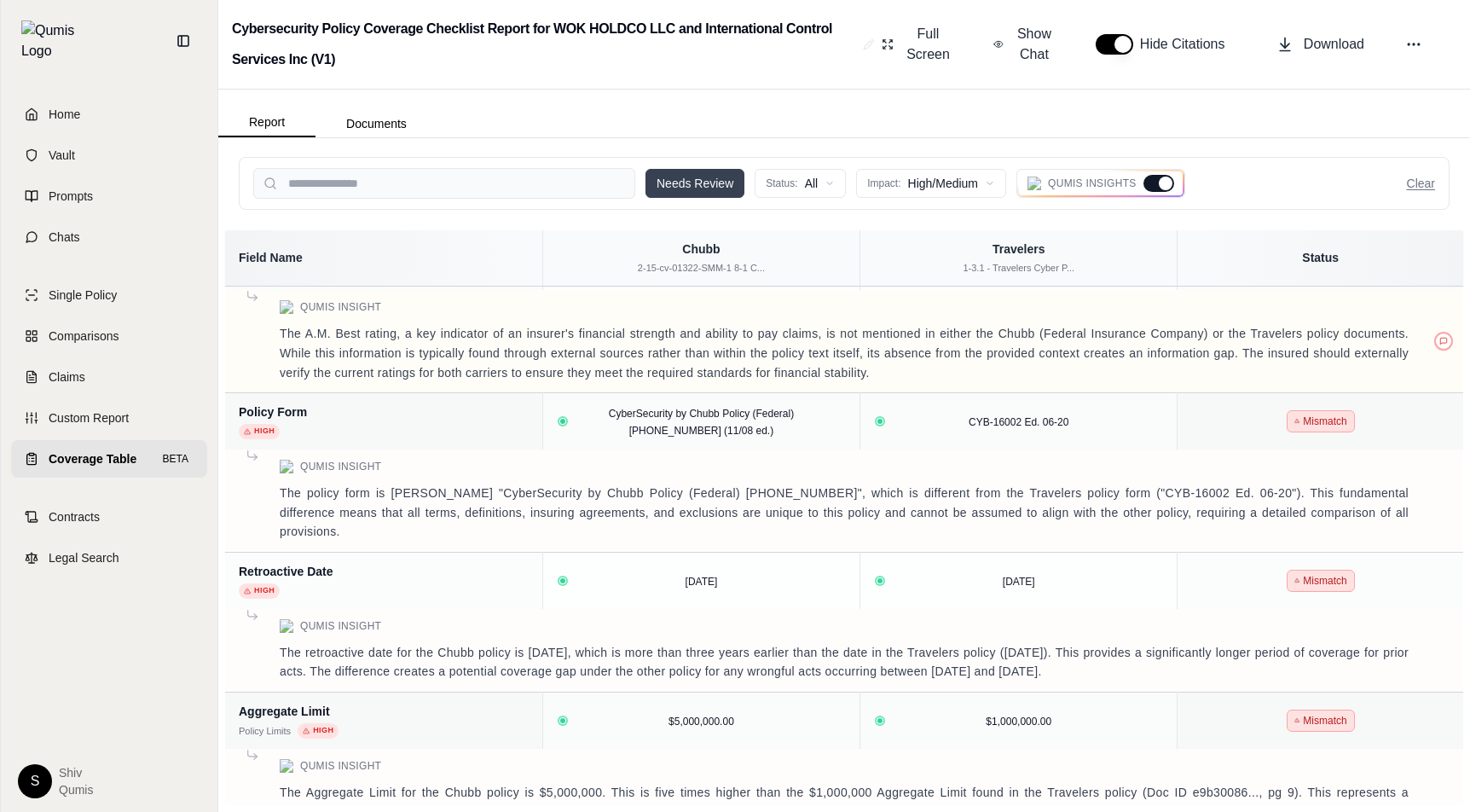
scroll to position [0, 0]
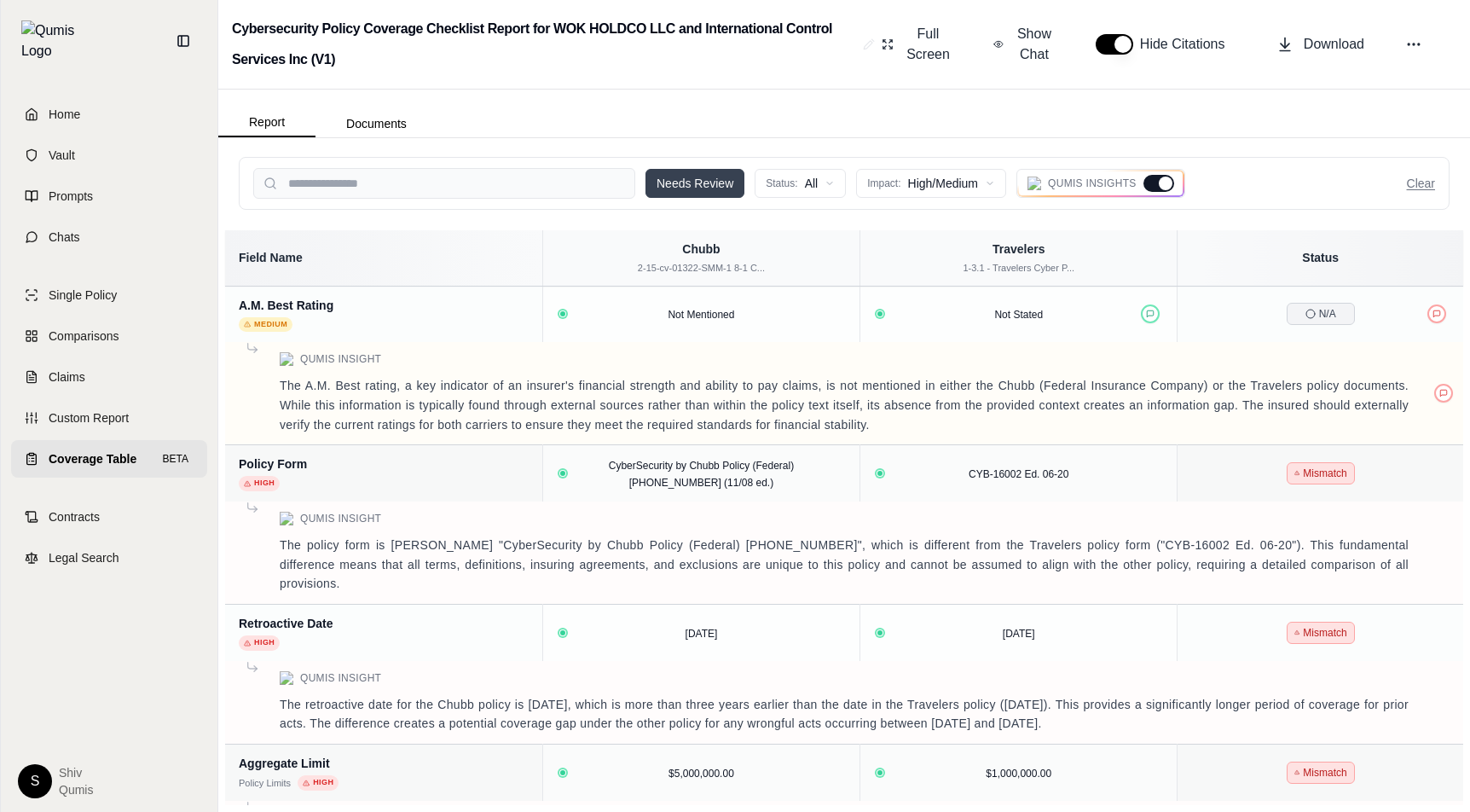
click at [1424, 186] on button "Clear" at bounding box center [1421, 183] width 28 height 17
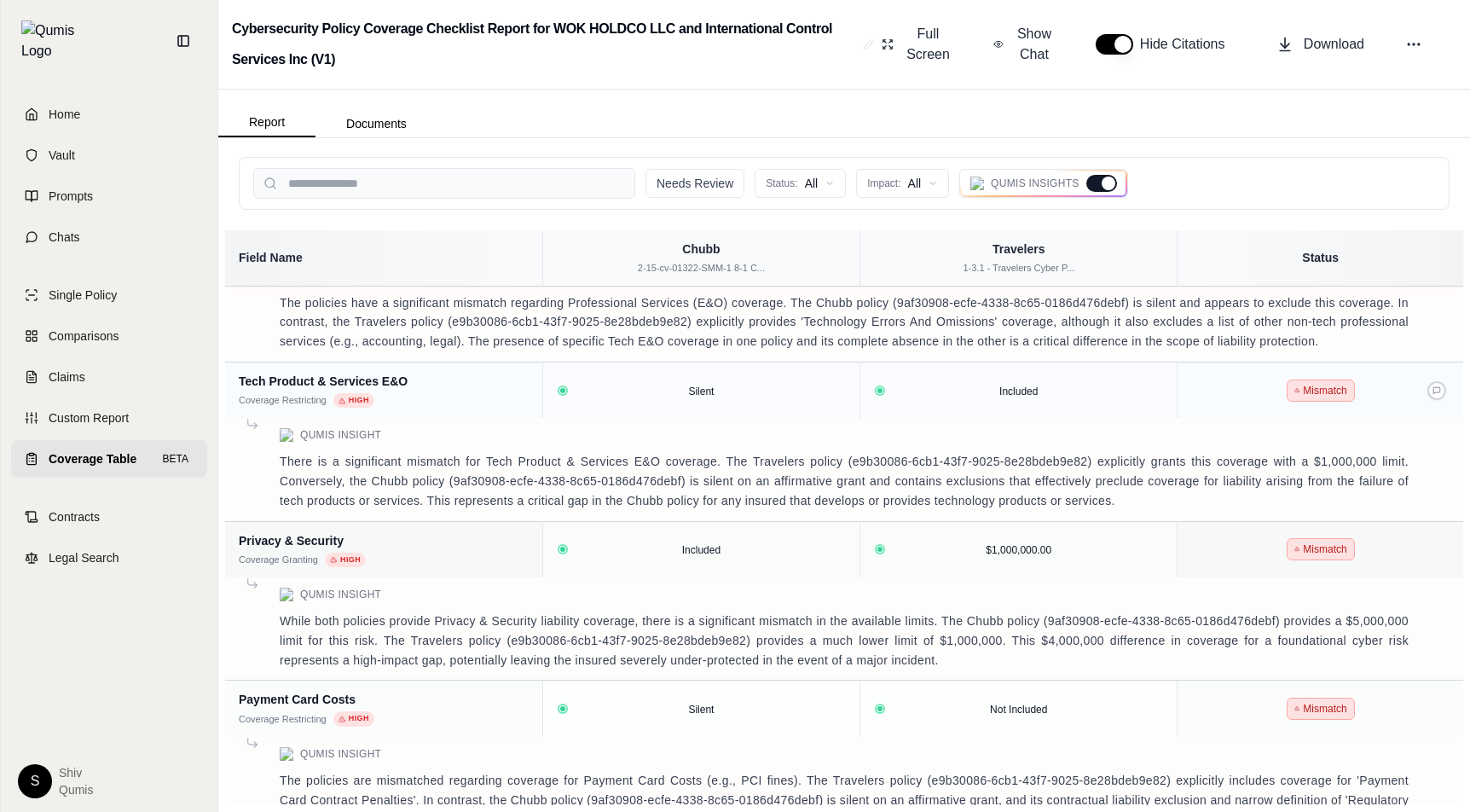
scroll to position [910, 0]
drag, startPoint x: 483, startPoint y: 441, endPoint x: 410, endPoint y: 441, distance: 73.0
click at [410, 451] on p "There is a significant mismatch for Tech Product & Services E&O coverage. The T…" at bounding box center [844, 480] width 1129 height 58
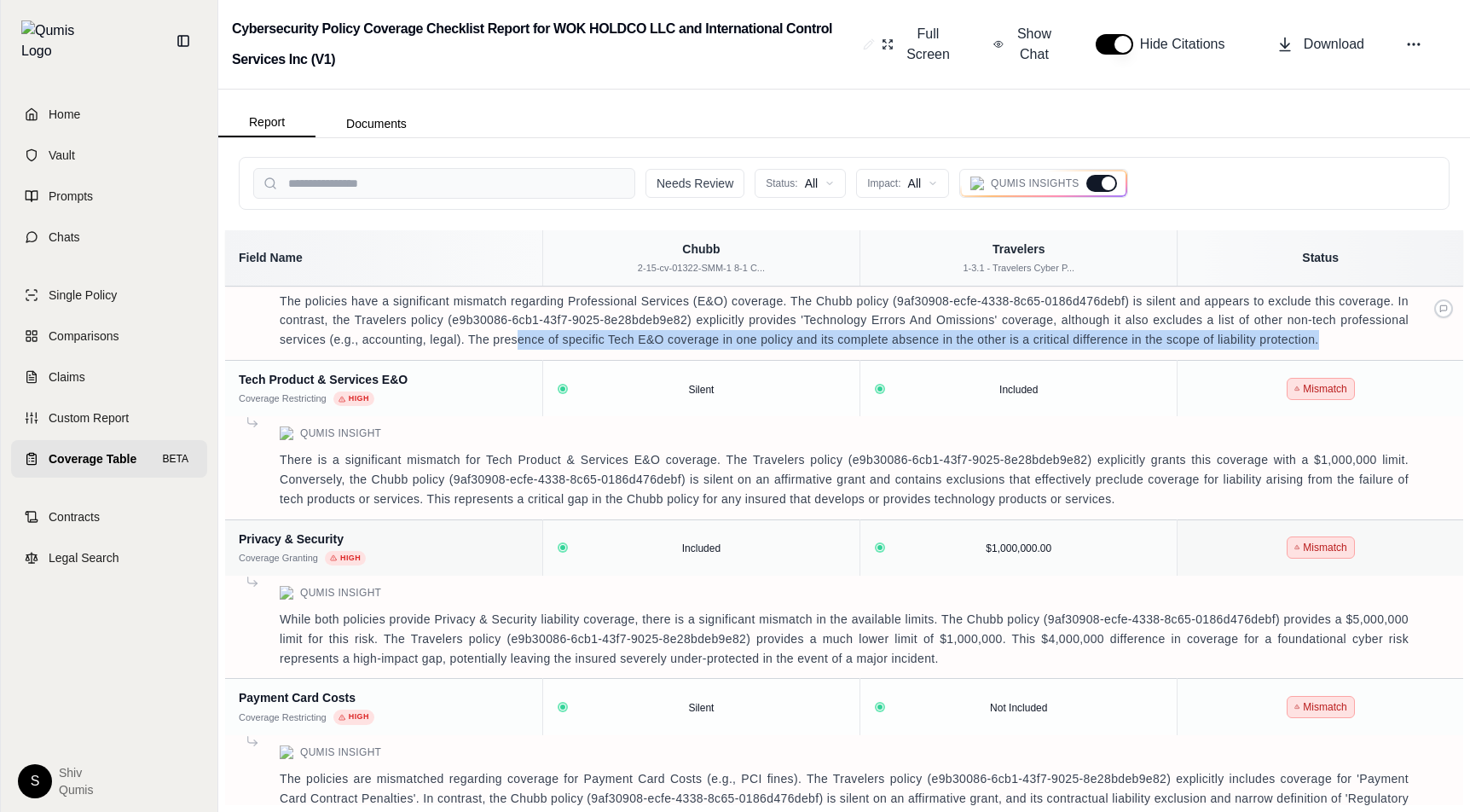
drag, startPoint x: 517, startPoint y: 311, endPoint x: 507, endPoint y: 321, distance: 14.1
click at [507, 321] on td "Qumis Insight The policies have a significant mismatch regarding Professional S…" at bounding box center [844, 309] width 1238 height 104
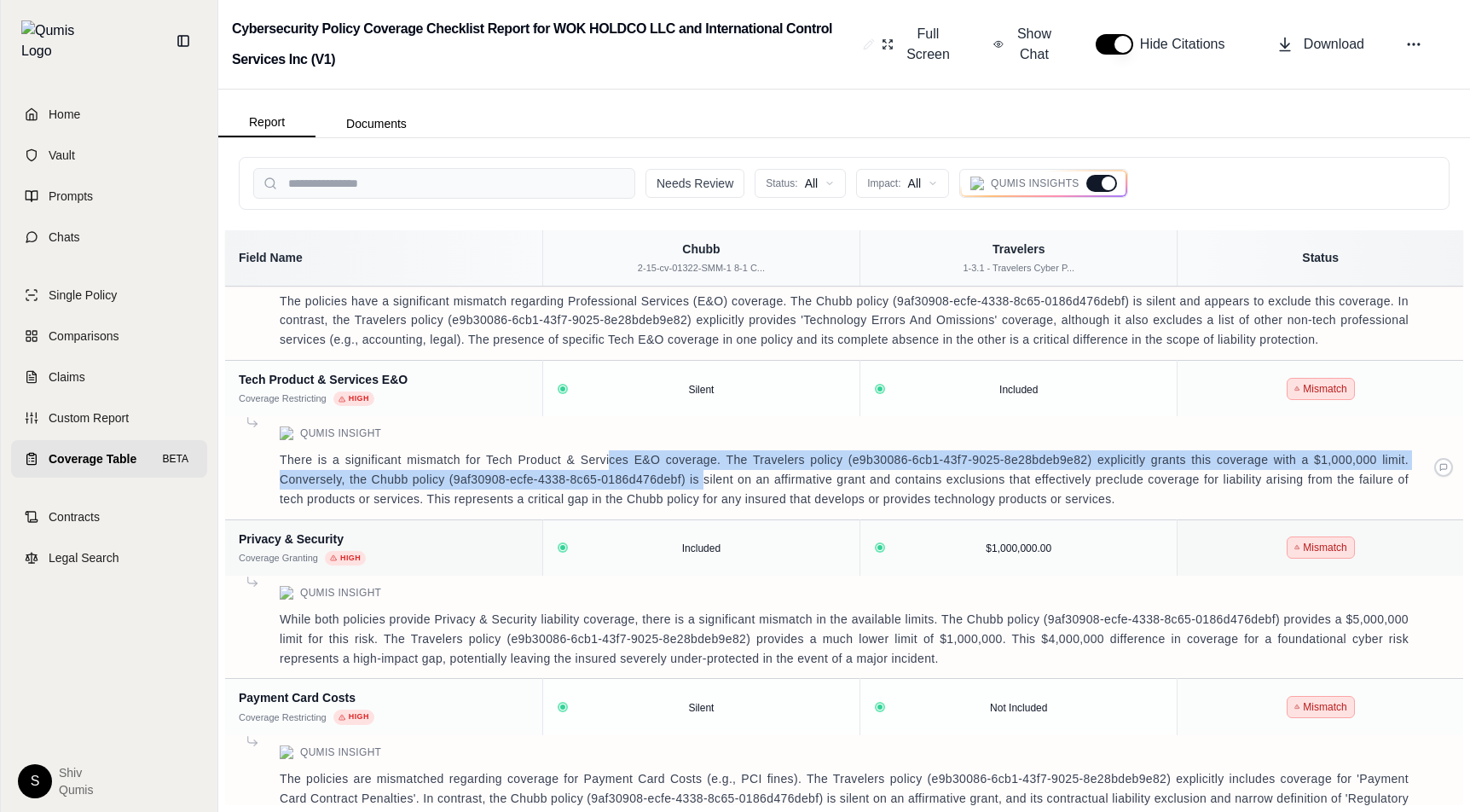
drag, startPoint x: 705, startPoint y: 440, endPoint x: 609, endPoint y: 431, distance: 96.4
click at [609, 451] on p "There is a significant mismatch for Tech Product & Services E&O coverage. The T…" at bounding box center [844, 480] width 1129 height 58
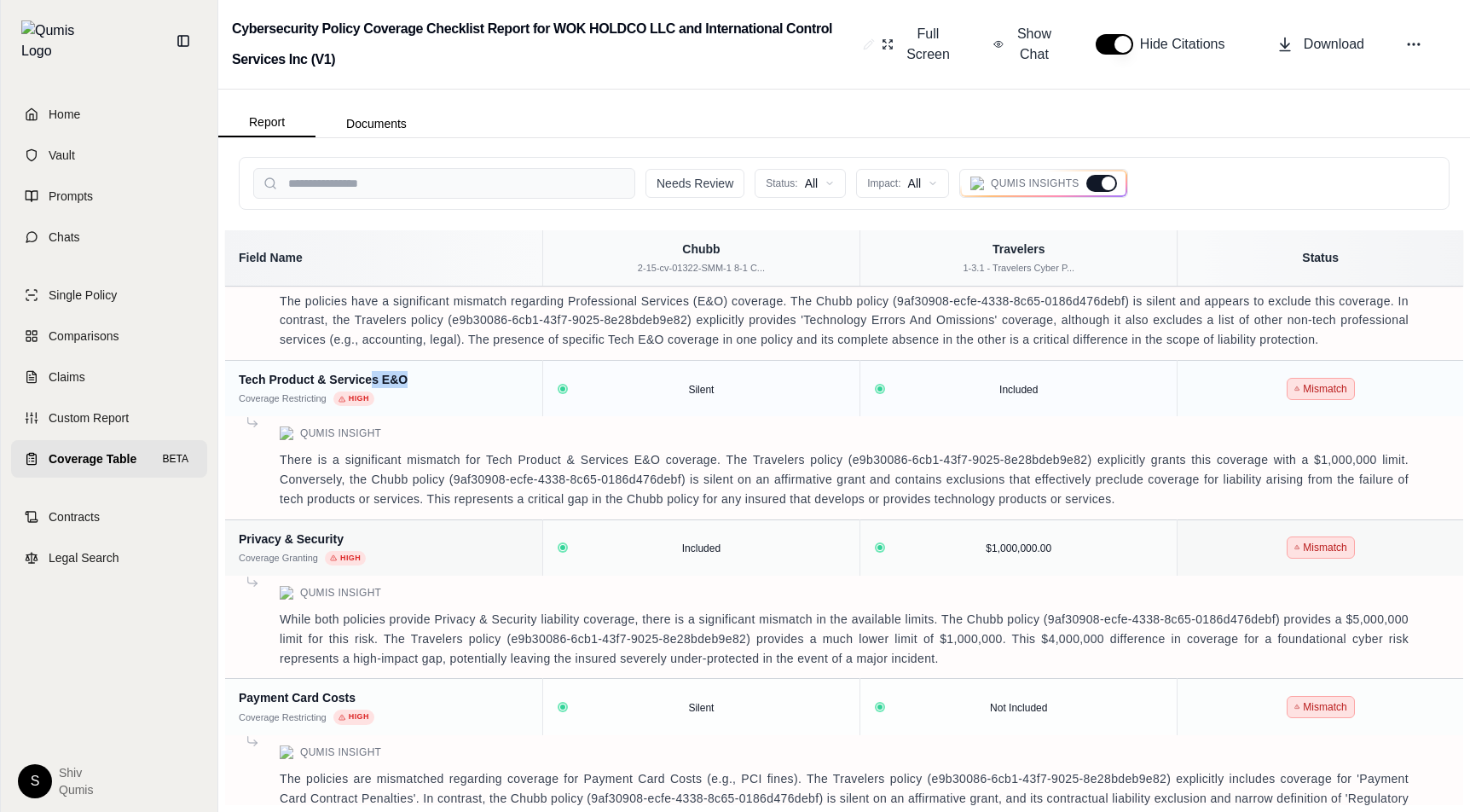
drag, startPoint x: 416, startPoint y: 344, endPoint x: 371, endPoint y: 344, distance: 45.0
click at [371, 371] on div "Tech Product & Services E&O" at bounding box center [383, 379] width 290 height 17
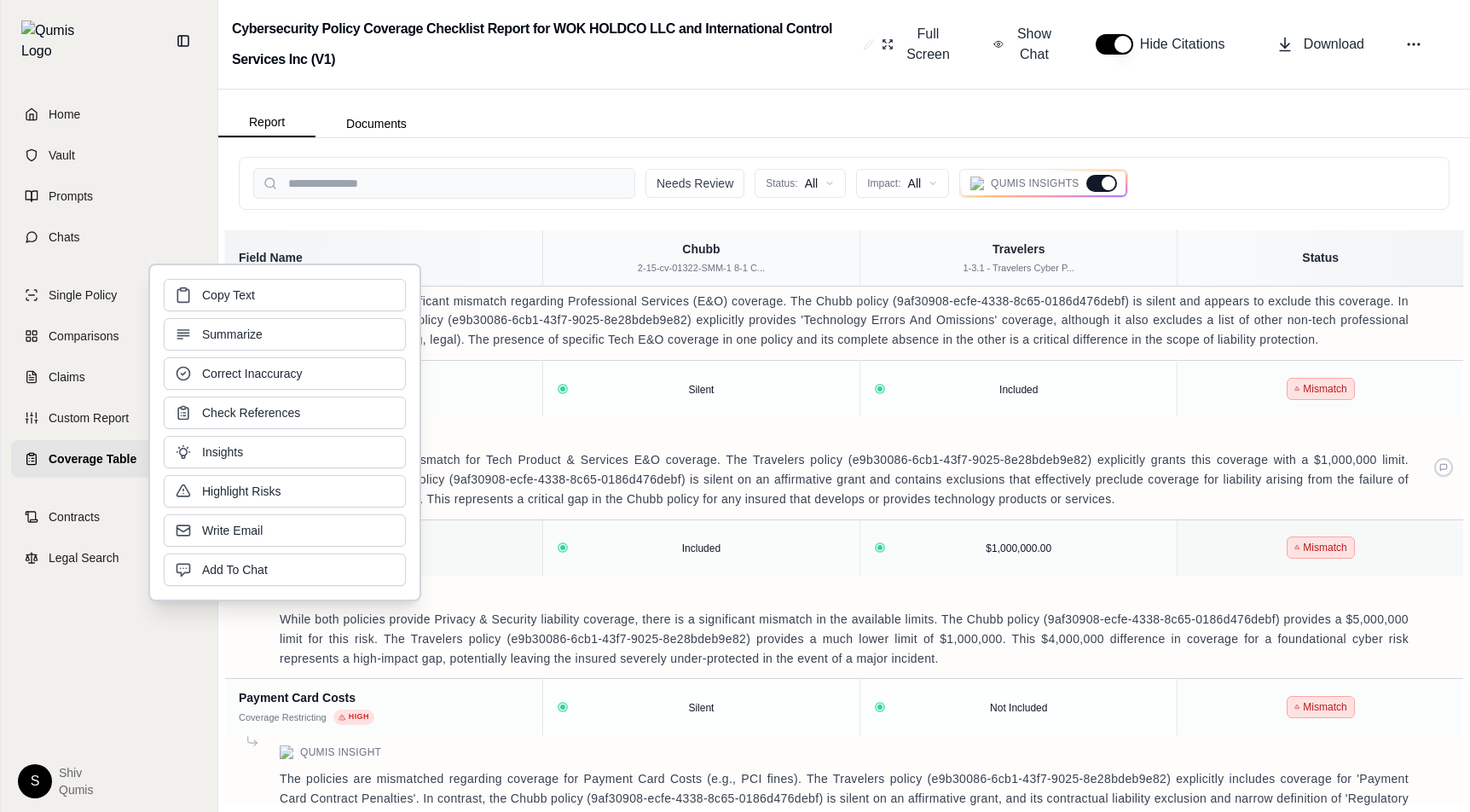
click at [606, 454] on p "There is a significant mismatch for Tech Product & Services E&O coverage. The T…" at bounding box center [844, 480] width 1129 height 58
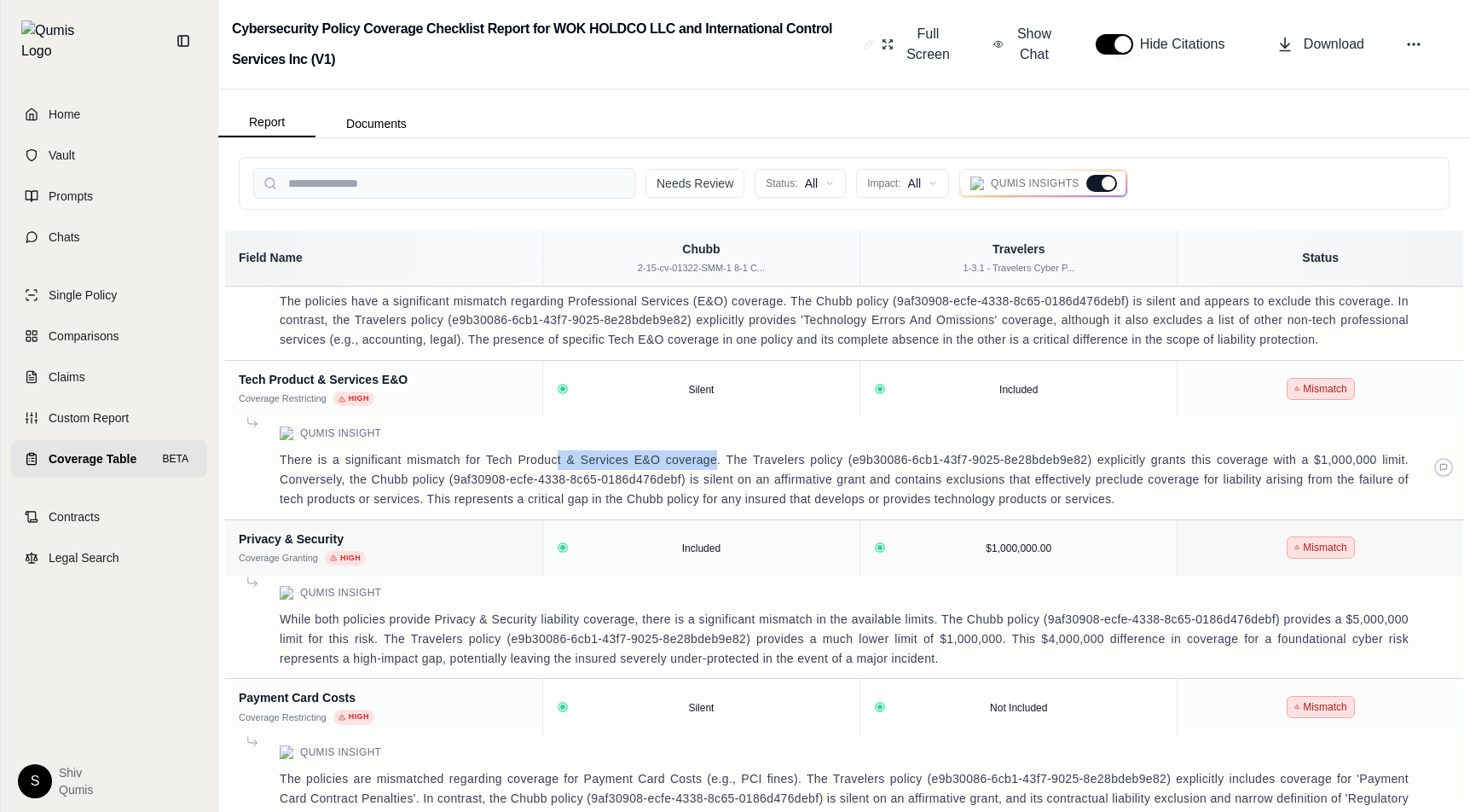
drag, startPoint x: 556, startPoint y: 432, endPoint x: 720, endPoint y: 424, distance: 164.2
click at [720, 451] on p "There is a significant mismatch for Tech Product & Services E&O coverage. The T…" at bounding box center [844, 480] width 1129 height 58
click at [1127, 451] on p "There is a significant mismatch for Tech Product & Services E&O coverage. The T…" at bounding box center [844, 480] width 1129 height 58
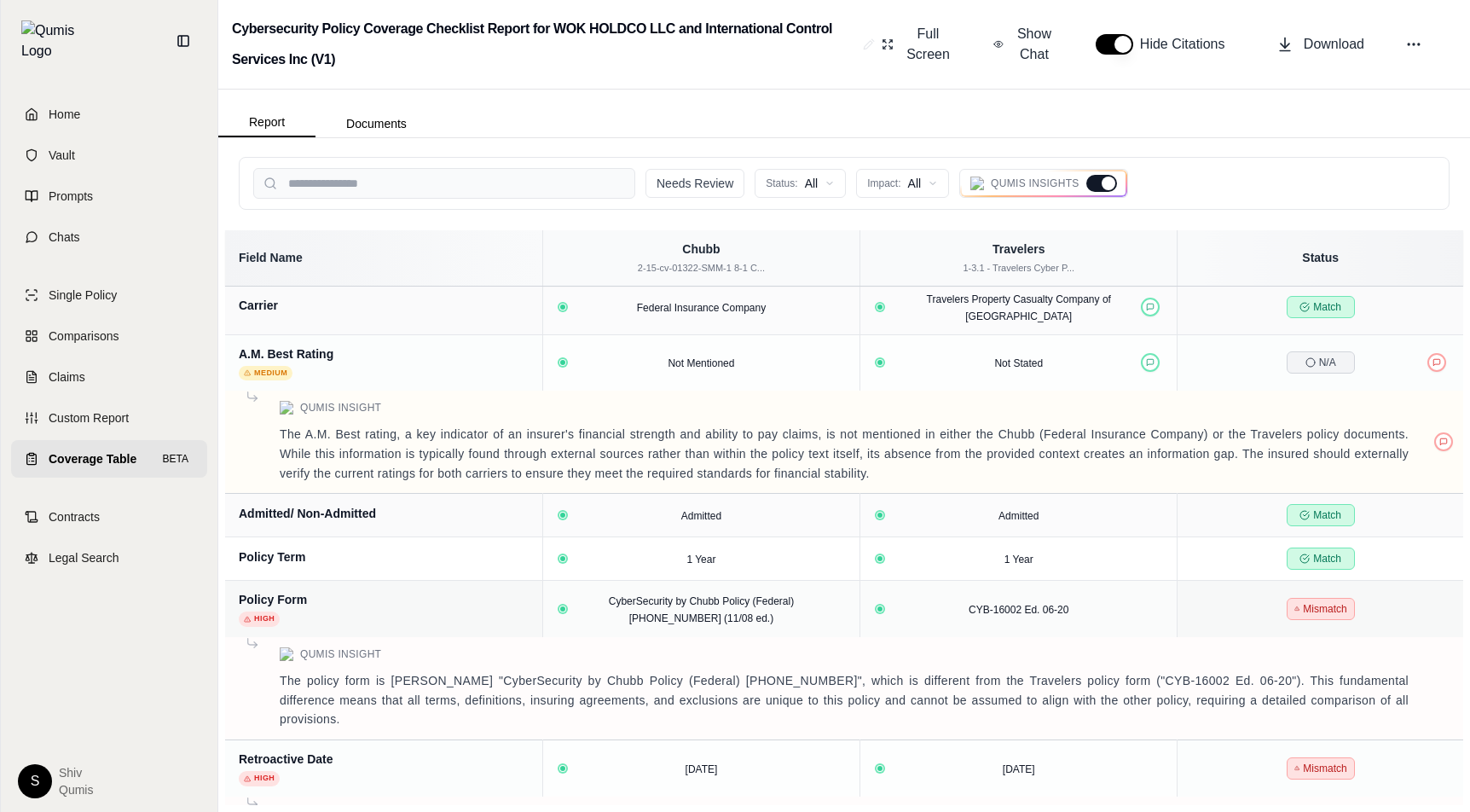
scroll to position [0, 0]
